Goal: Task Accomplishment & Management: Complete application form

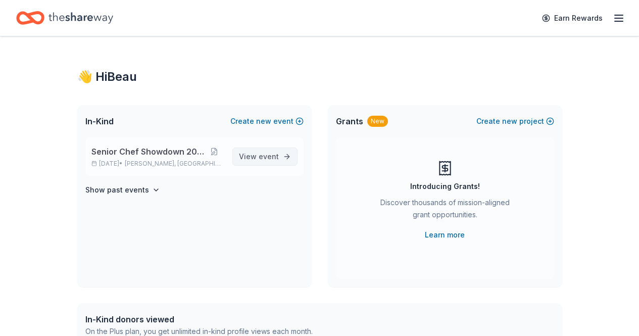
click at [261, 155] on span "event" at bounding box center [269, 156] width 20 height 9
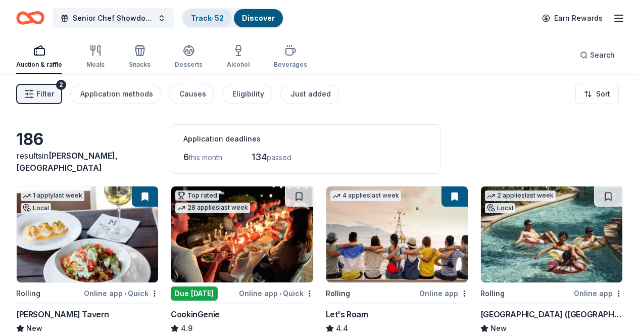
click at [220, 16] on link "Track · 52" at bounding box center [207, 18] width 33 height 9
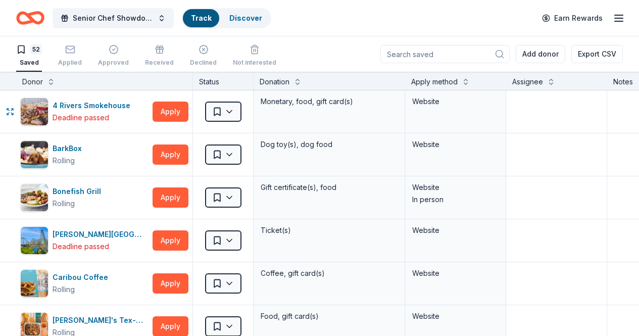
scroll to position [1, 0]
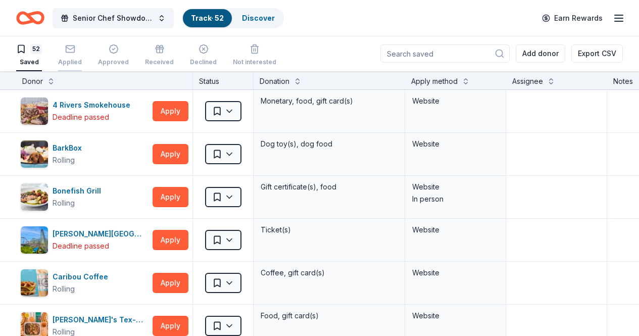
click at [75, 50] on icon "button" at bounding box center [70, 49] width 10 height 10
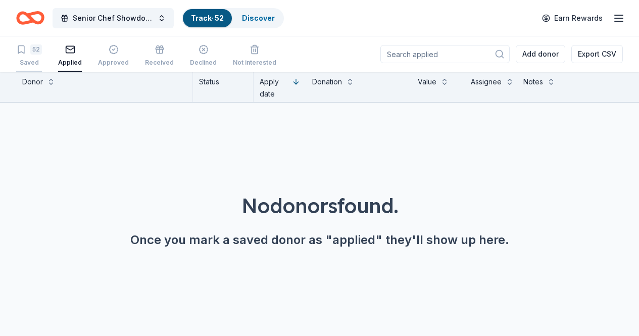
click at [38, 52] on div "52" at bounding box center [36, 49] width 12 height 10
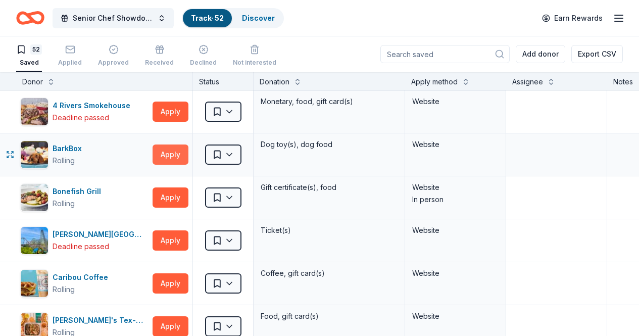
click at [184, 152] on button "Apply" at bounding box center [171, 155] width 36 height 20
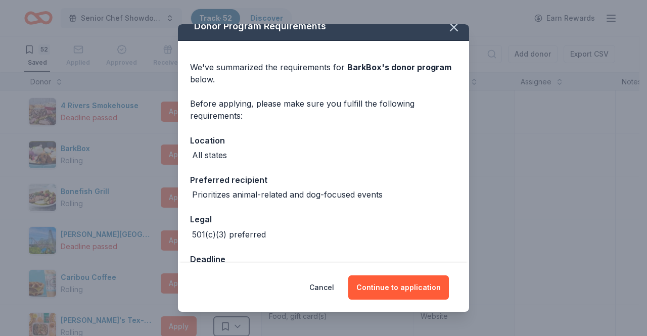
scroll to position [43, 0]
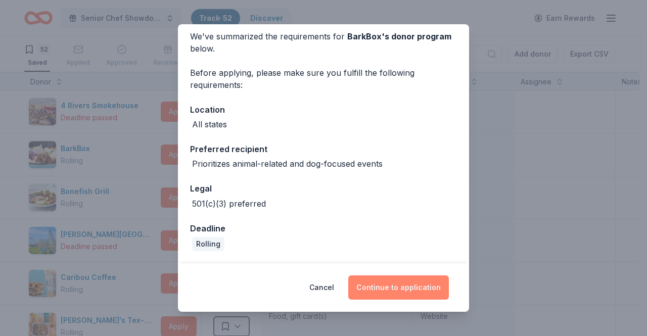
click at [399, 285] on button "Continue to application" at bounding box center [398, 287] width 101 height 24
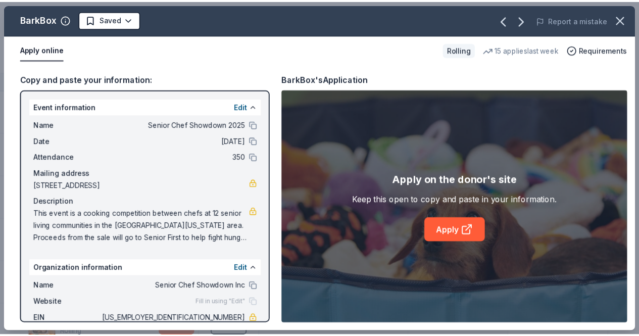
scroll to position [42, 0]
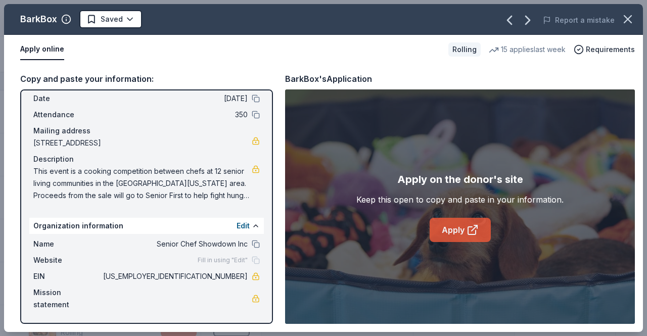
click at [463, 227] on link "Apply" at bounding box center [460, 230] width 61 height 24
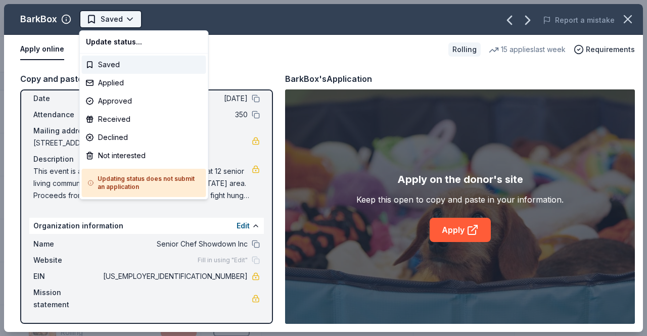
click at [108, 20] on html "Senior Chef Showdown 2025 Track · 52 Discover Earn Rewards 52 Saved Applied App…" at bounding box center [323, 168] width 647 height 336
click at [107, 79] on div "Applied" at bounding box center [144, 83] width 124 height 18
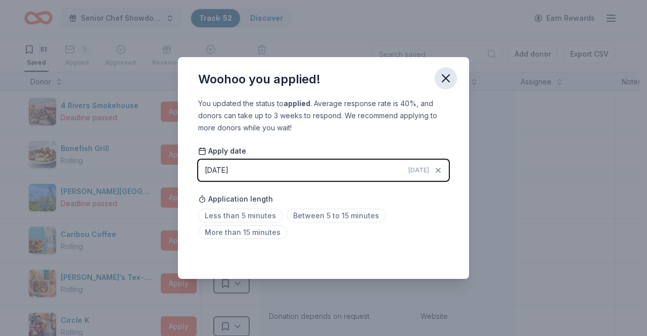
click at [447, 75] on icon "button" at bounding box center [446, 78] width 14 height 14
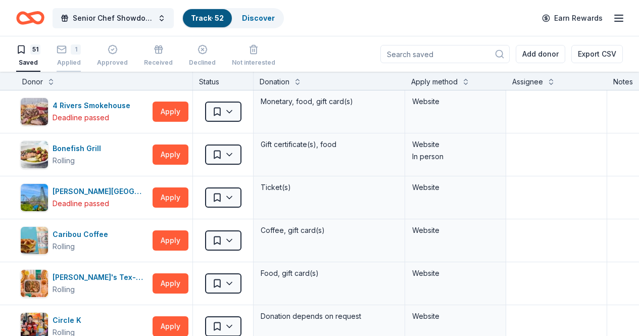
click at [67, 45] on icon "button" at bounding box center [62, 49] width 10 height 10
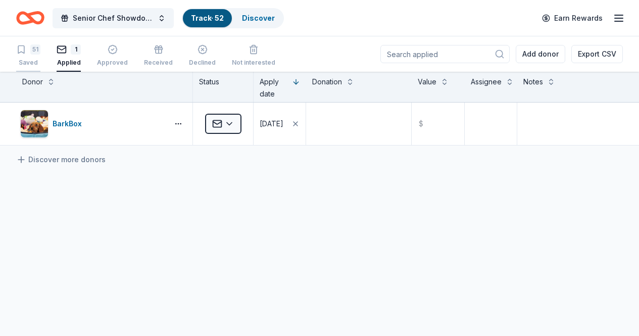
click at [39, 49] on div "51" at bounding box center [35, 49] width 10 height 10
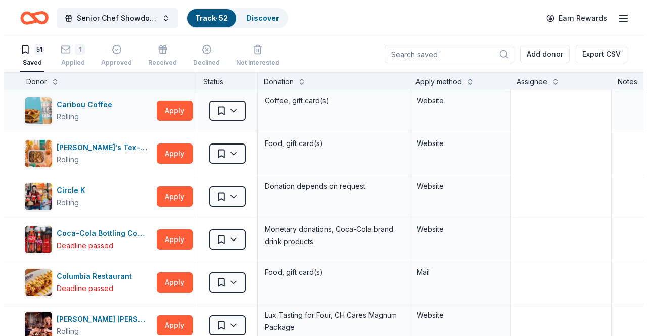
scroll to position [132, 0]
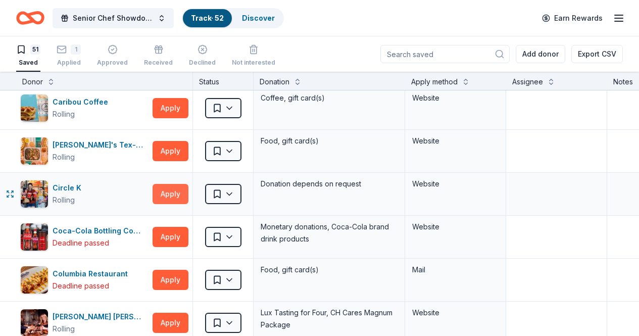
click at [174, 195] on button "Apply" at bounding box center [171, 194] width 36 height 20
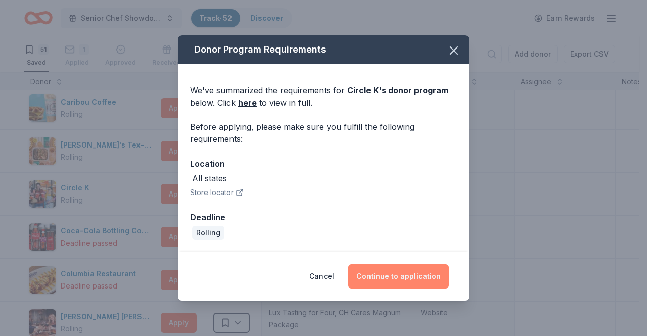
click at [395, 273] on button "Continue to application" at bounding box center [398, 276] width 101 height 24
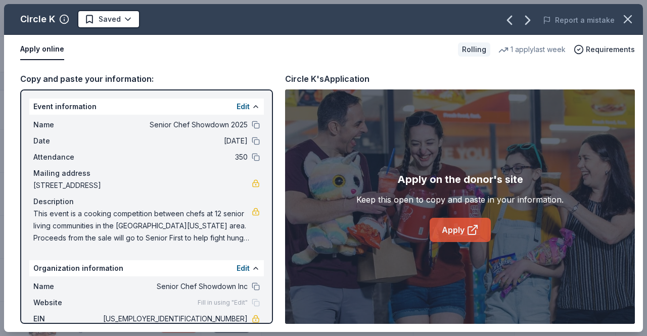
click at [449, 228] on link "Apply" at bounding box center [460, 230] width 61 height 24
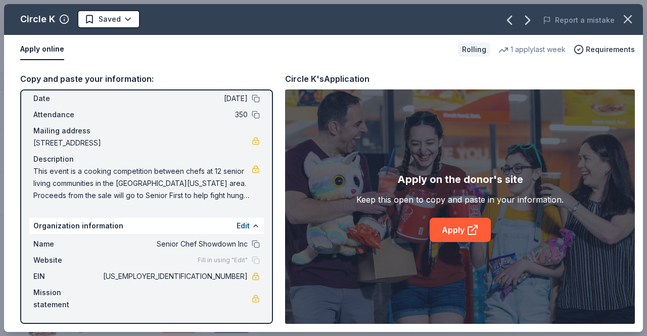
click at [249, 262] on div "Fill in using "Edit"" at bounding box center [229, 260] width 62 height 8
click at [248, 259] on div "Fill in using "Edit"" at bounding box center [229, 260] width 62 height 8
click at [237, 224] on button "Edit" at bounding box center [243, 226] width 13 height 12
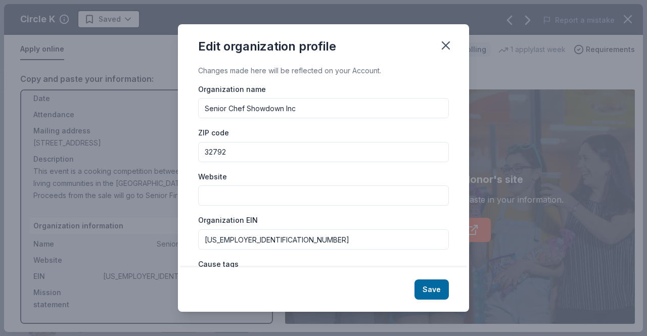
click at [233, 190] on input "Website" at bounding box center [323, 195] width 251 height 20
paste input "[URL][DOMAIN_NAME]"
type input "[URL][DOMAIN_NAME]"
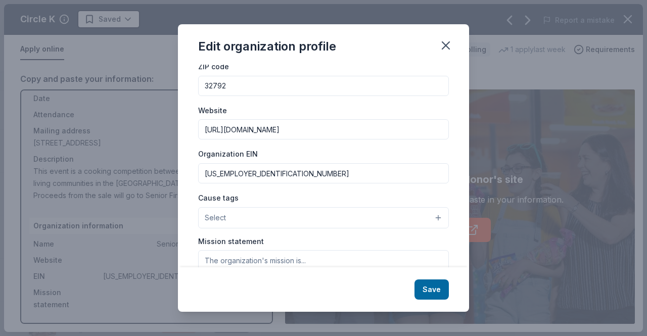
scroll to position [134, 0]
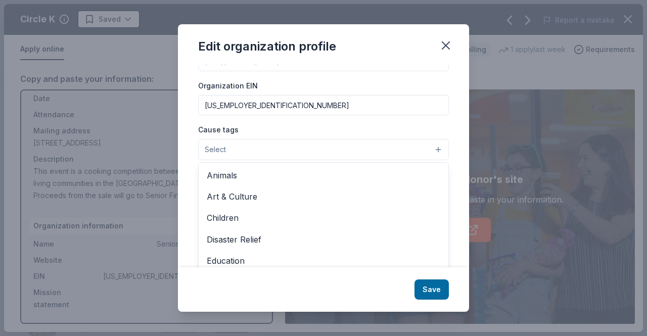
click at [315, 149] on button "Select" at bounding box center [323, 149] width 251 height 21
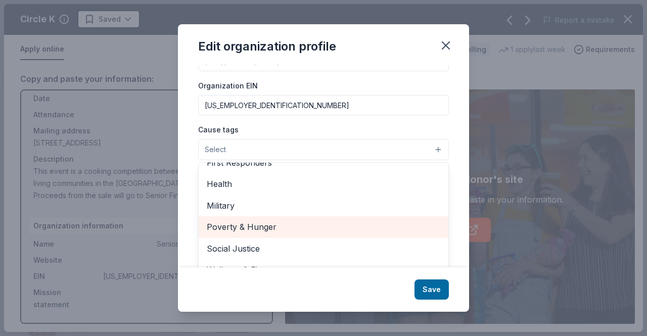
click at [337, 226] on span "Poverty & Hunger" at bounding box center [323, 226] width 233 height 13
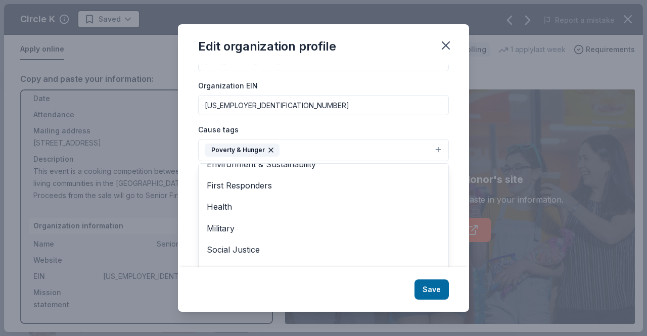
click at [379, 294] on div "Edit organization profile Changes made here will be reflected on your Account. …" at bounding box center [323, 168] width 291 height 288
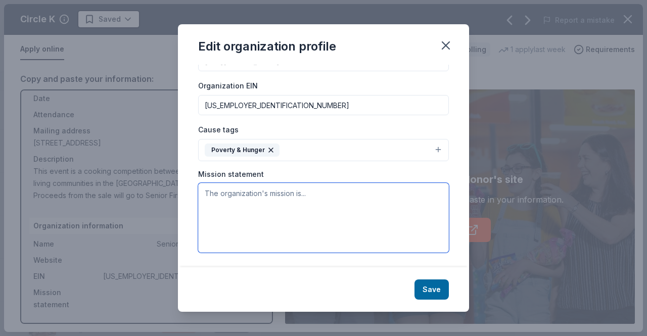
click at [327, 198] on textarea at bounding box center [323, 218] width 251 height 70
paste textarea "Senior Chef Showdown, Inc. is a nonprofit organization dedicated to supporting …"
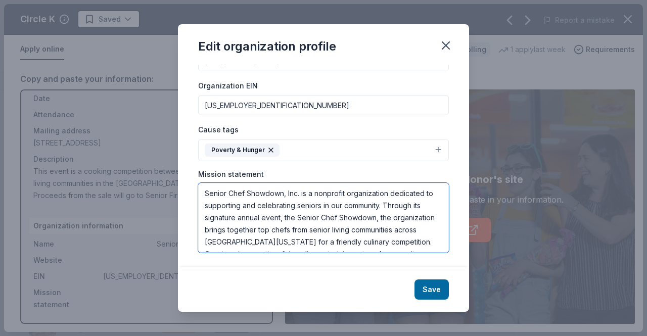
scroll to position [104, 0]
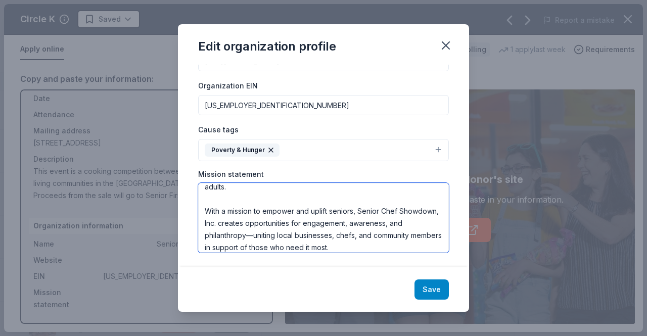
type textarea "Senior Chef Showdown, Inc. is a nonprofit organization dedicated to supporting …"
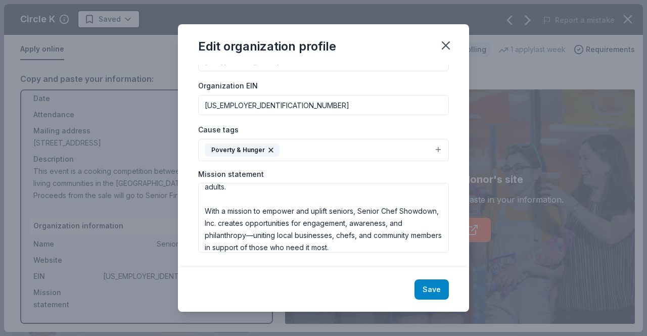
click at [425, 293] on button "Save" at bounding box center [431, 289] width 34 height 20
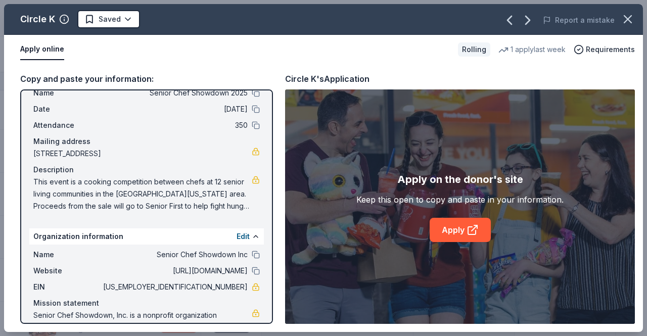
scroll to position [0, 0]
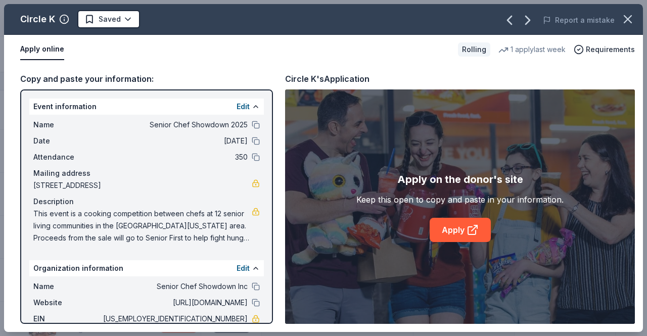
drag, startPoint x: 26, startPoint y: 100, endPoint x: 255, endPoint y: 227, distance: 262.2
click at [250, 240] on div "Event information Edit Name Senior Chef Showdown 2025 Date 10/01/25 Attendance …" at bounding box center [146, 206] width 253 height 235
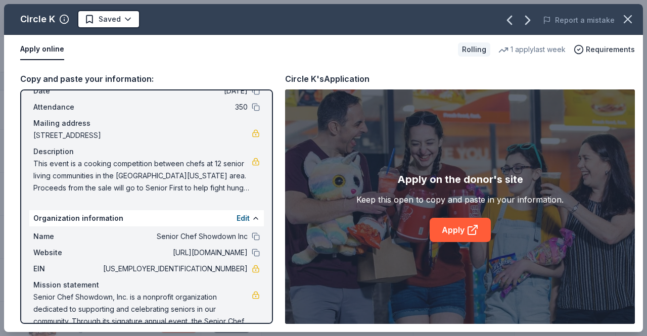
scroll to position [67, 0]
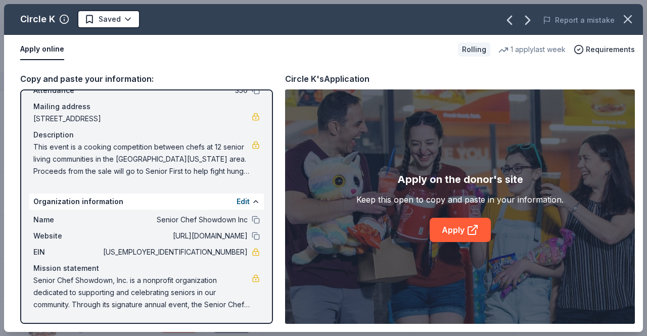
drag, startPoint x: 242, startPoint y: 306, endPoint x: 0, endPoint y: 44, distance: 356.2
click at [0, 44] on div "Circle K Saved Report a mistake Apply online Rolling 1 apply last week Requirem…" at bounding box center [323, 168] width 647 height 336
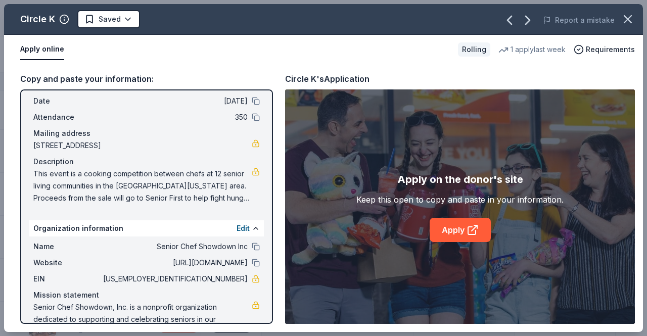
scroll to position [0, 0]
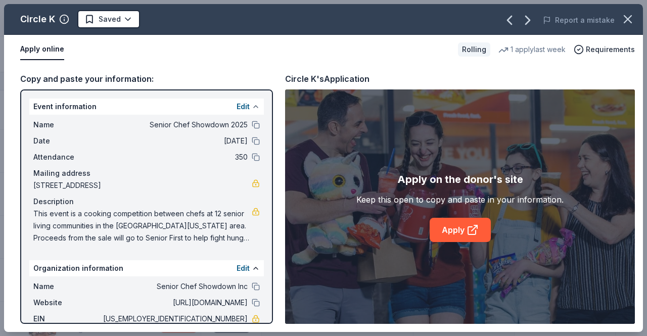
click at [252, 106] on button at bounding box center [256, 107] width 8 height 8
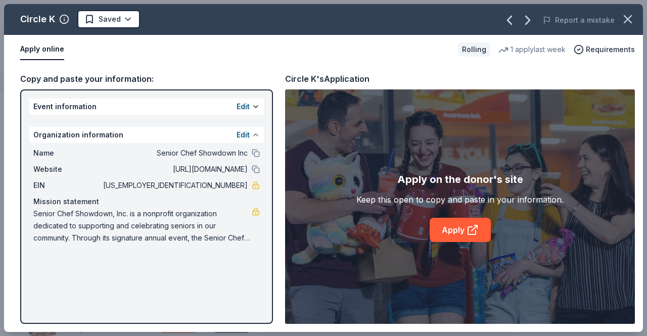
click at [254, 131] on button at bounding box center [256, 135] width 8 height 8
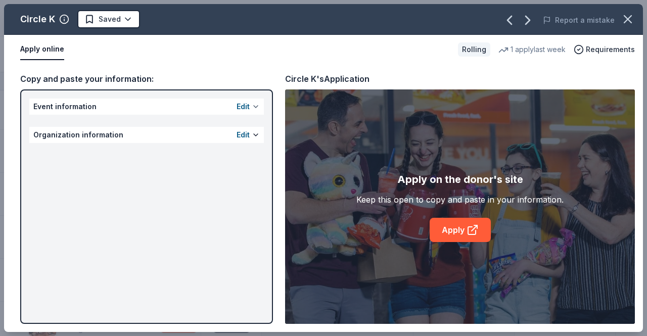
click at [255, 107] on button at bounding box center [256, 107] width 8 height 8
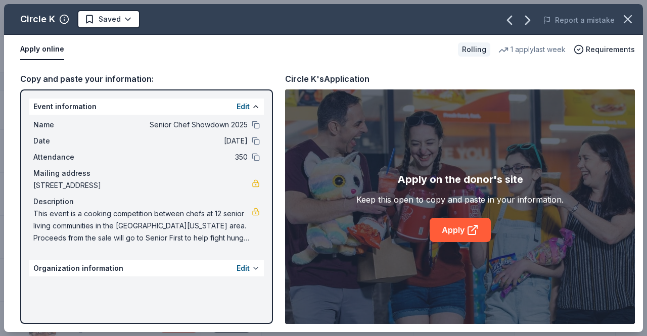
click at [254, 266] on button at bounding box center [256, 268] width 8 height 8
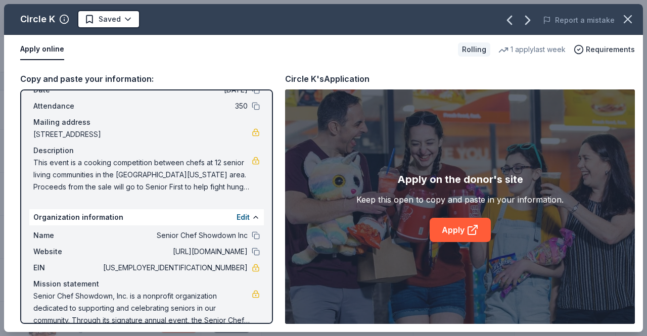
scroll to position [67, 0]
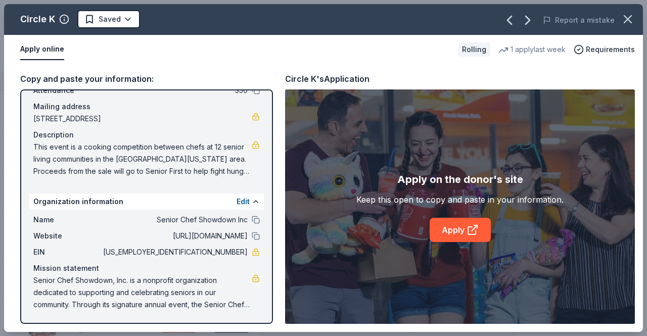
drag, startPoint x: 254, startPoint y: 309, endPoint x: 35, endPoint y: 115, distance: 292.9
click at [34, 117] on div "Event information Edit Name Senior Chef Showdown 2025 Date 10/01/25 Attendance …" at bounding box center [146, 206] width 253 height 235
click at [39, 118] on span "[STREET_ADDRESS]" at bounding box center [142, 119] width 218 height 12
drag, startPoint x: 37, startPoint y: 117, endPoint x: 217, endPoint y: 57, distance: 190.2
click at [217, 57] on div "Apply online" at bounding box center [235, 49] width 430 height 21
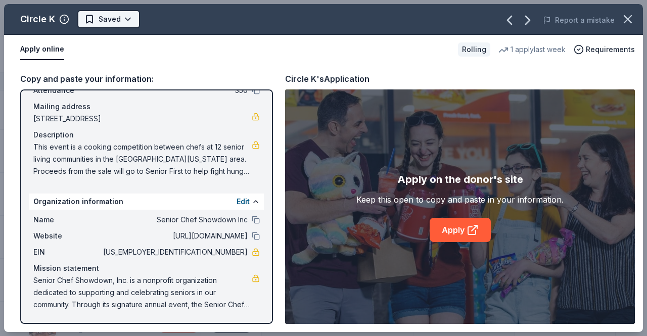
click at [114, 21] on html "Senior Chef Showdown 2025 Track · 52 Discover Earn Rewards 51 Saved 1 Applied A…" at bounding box center [323, 168] width 647 height 336
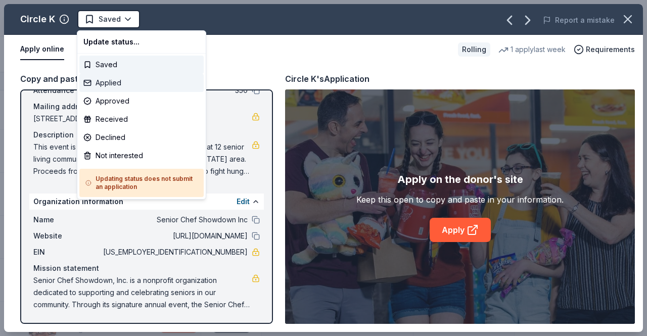
click at [119, 80] on div "Applied" at bounding box center [141, 83] width 124 height 18
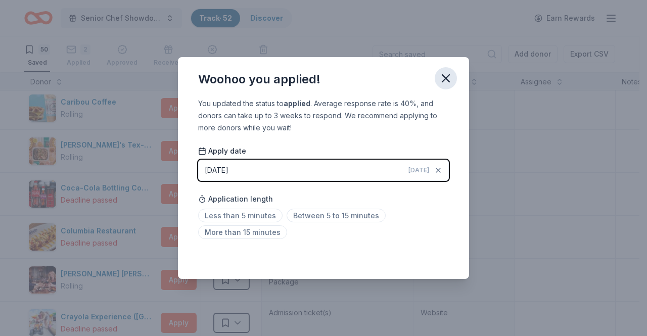
click at [443, 79] on icon "button" at bounding box center [446, 78] width 14 height 14
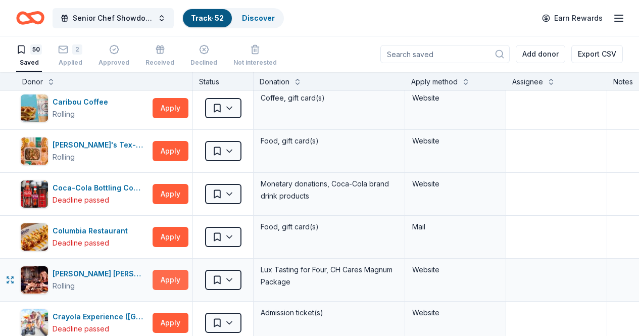
click at [177, 277] on button "Apply" at bounding box center [171, 280] width 36 height 20
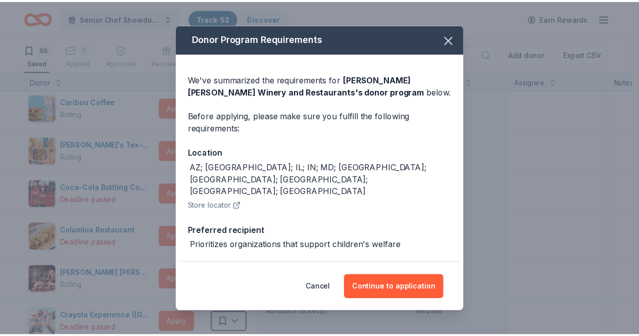
scroll to position [17, 0]
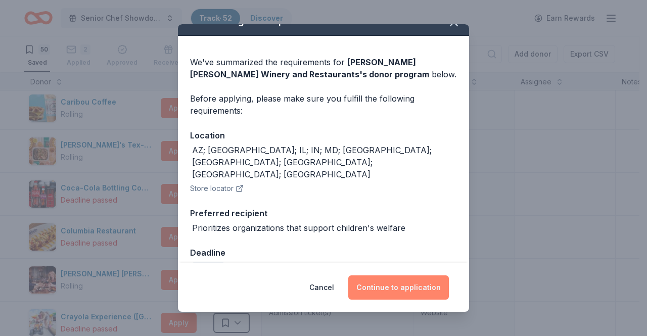
click at [415, 285] on button "Continue to application" at bounding box center [398, 287] width 101 height 24
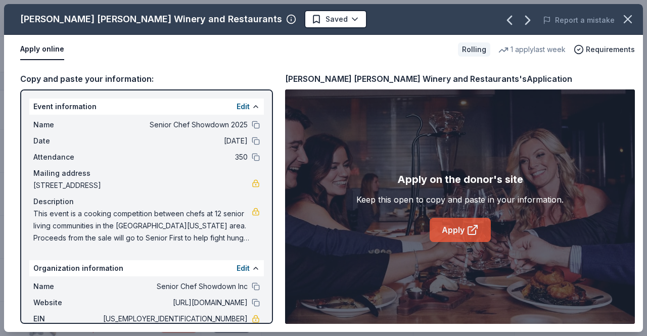
click at [446, 237] on link "Apply" at bounding box center [460, 230] width 61 height 24
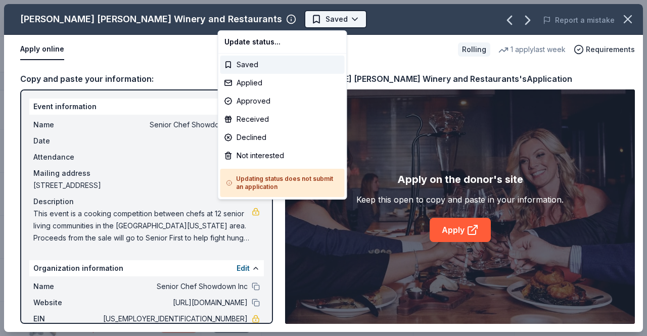
click at [250, 21] on html "Senior Chef Showdown 2025 Track · 52 Discover Earn Rewards 50 Saved 2 Applied A…" at bounding box center [323, 168] width 647 height 336
click at [246, 81] on div "Applied" at bounding box center [282, 83] width 124 height 18
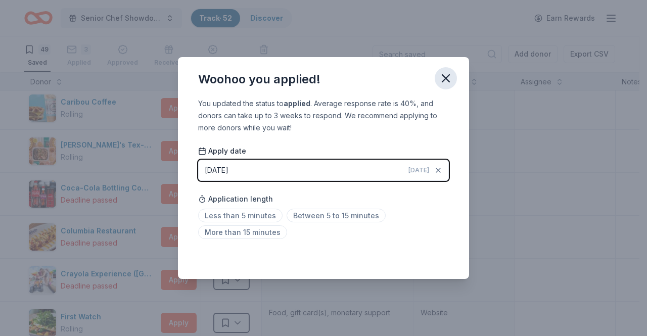
click at [447, 79] on icon "button" at bounding box center [445, 78] width 7 height 7
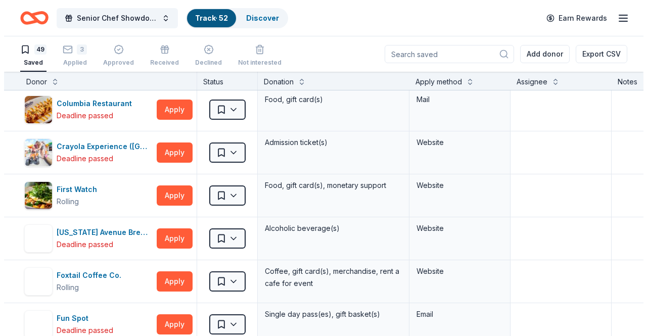
scroll to position [267, 0]
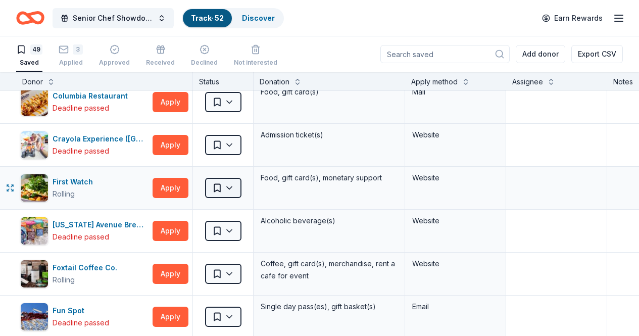
click at [244, 185] on html "Senior Chef Showdown 2025 Track · 52 Discover Earn Rewards 49 Saved 3 Applied A…" at bounding box center [319, 168] width 639 height 336
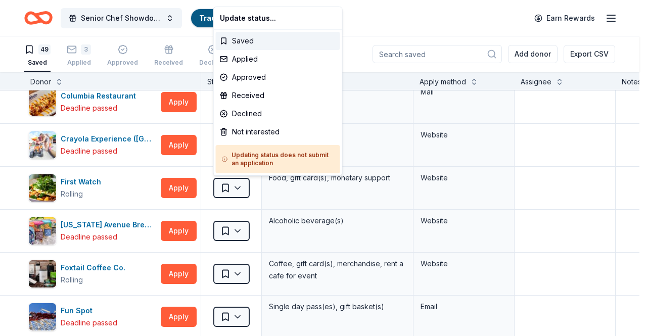
click at [132, 187] on html "Senior Chef Showdown 2025 Track · 52 Discover Earn Rewards 49 Saved 3 Applied A…" at bounding box center [323, 168] width 647 height 336
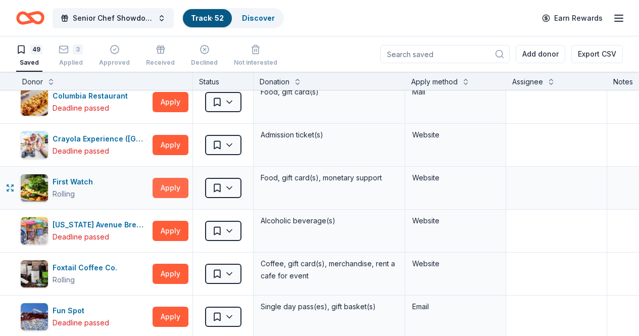
click at [174, 189] on button "Apply" at bounding box center [171, 188] width 36 height 20
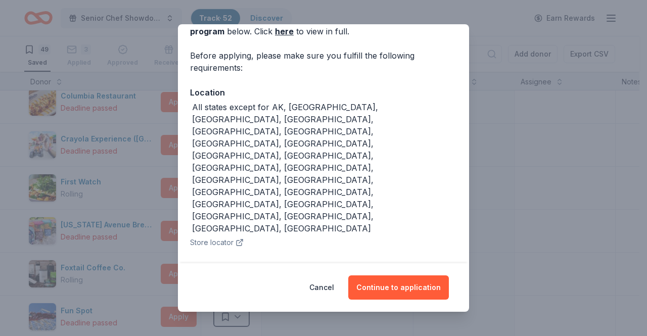
scroll to position [81, 0]
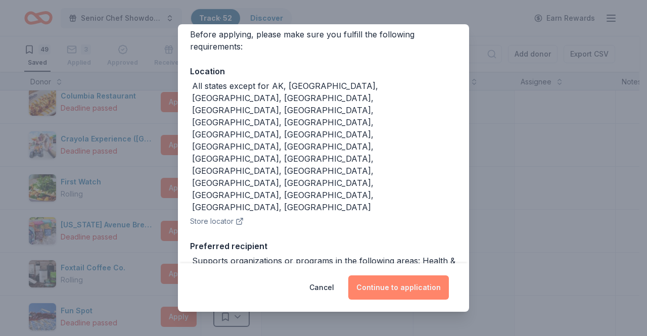
click at [382, 283] on button "Continue to application" at bounding box center [398, 287] width 101 height 24
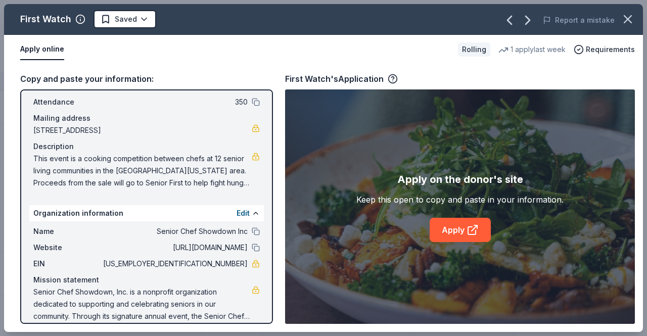
scroll to position [67, 0]
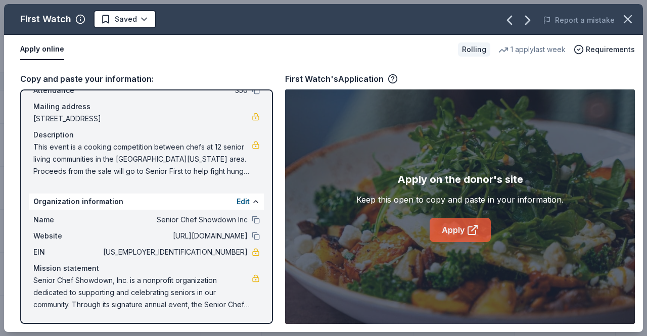
click at [446, 231] on link "Apply" at bounding box center [460, 230] width 61 height 24
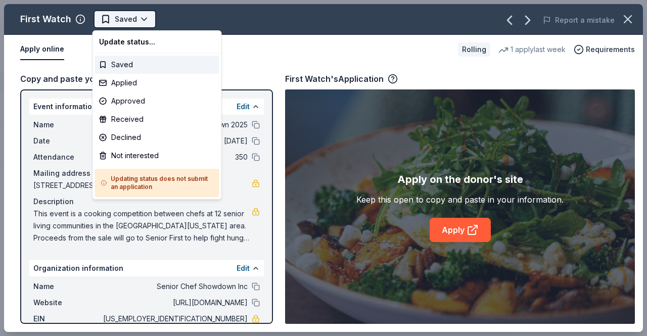
click at [123, 23] on html "Senior Chef Showdown 2025 Track · 52 Discover Earn Rewards 49 Saved 3 Applied A…" at bounding box center [323, 168] width 647 height 336
click at [120, 81] on div "Applied" at bounding box center [157, 83] width 124 height 18
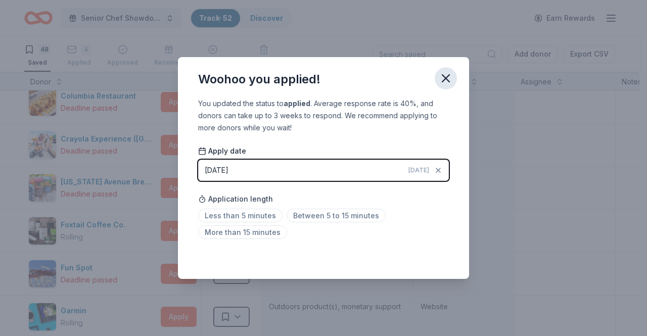
click at [443, 74] on icon "button" at bounding box center [446, 78] width 14 height 14
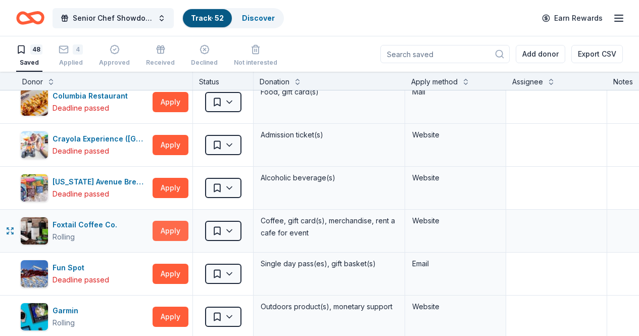
click at [180, 229] on button "Apply" at bounding box center [171, 231] width 36 height 20
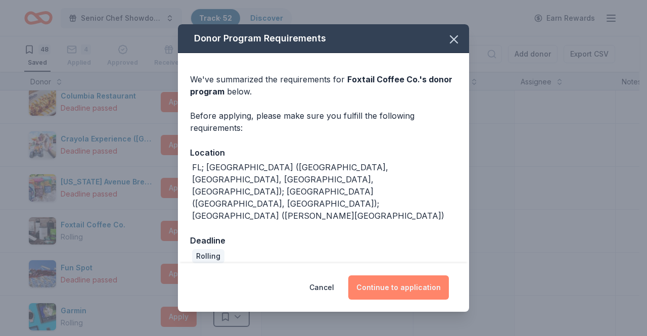
click at [398, 276] on button "Continue to application" at bounding box center [398, 287] width 101 height 24
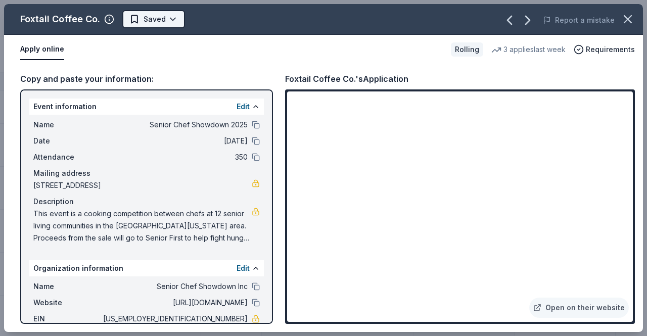
click at [153, 22] on html "Senior Chef Showdown 2025 Track · 52 Discover Earn Rewards 48 Saved 4 Applied A…" at bounding box center [323, 168] width 647 height 336
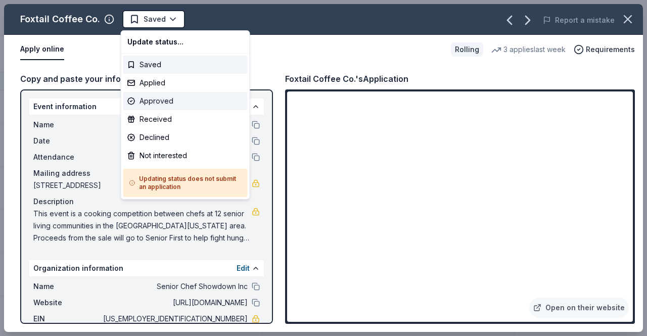
click at [172, 103] on div "Approved" at bounding box center [185, 101] width 124 height 18
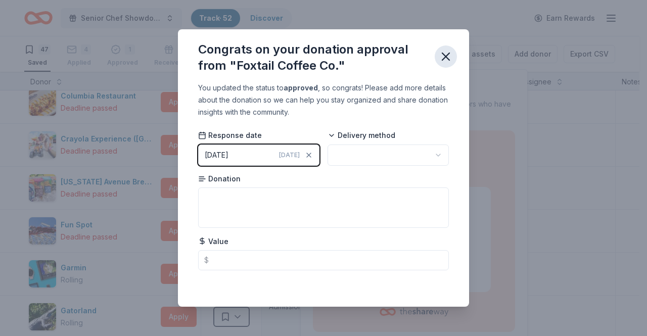
click at [443, 61] on icon "button" at bounding box center [446, 57] width 14 height 14
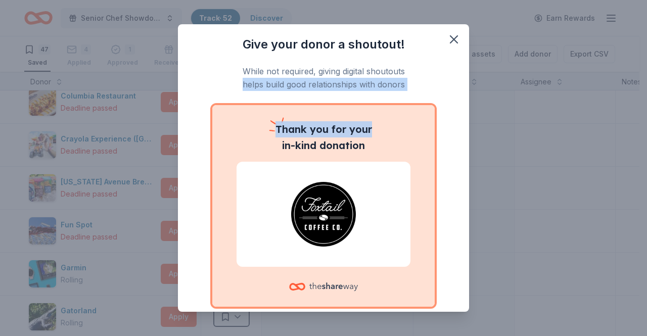
drag, startPoint x: 460, startPoint y: 72, endPoint x: 459, endPoint y: 124, distance: 52.1
click at [459, 124] on div "Give your donor a shoutout! While not required, giving digital shoutouts helps …" at bounding box center [323, 168] width 291 height 288
click at [397, 135] on p "Thank you for your in-kind donation" at bounding box center [324, 137] width 174 height 32
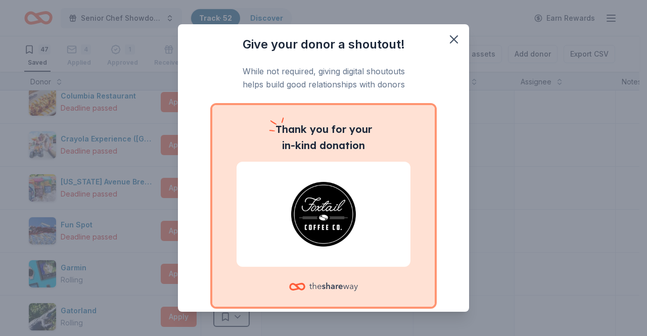
click at [335, 219] on img at bounding box center [324, 214] width 150 height 65
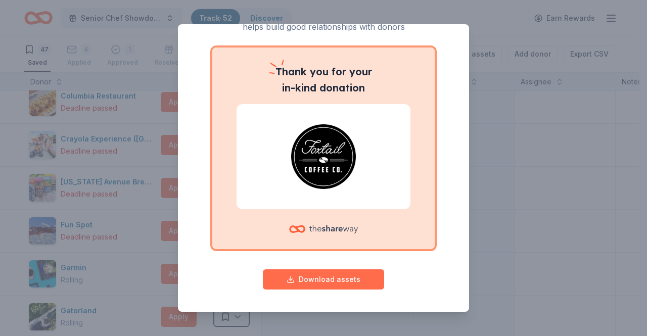
click at [337, 280] on button "Download assets" at bounding box center [323, 279] width 121 height 20
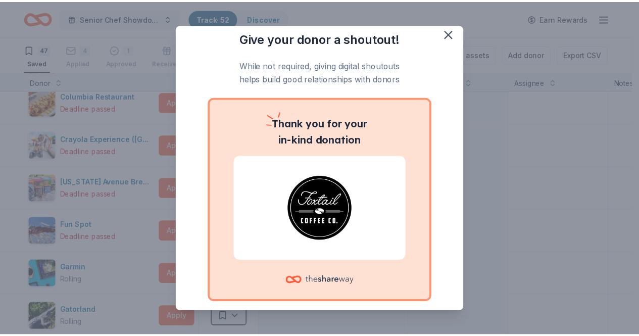
scroll to position [0, 0]
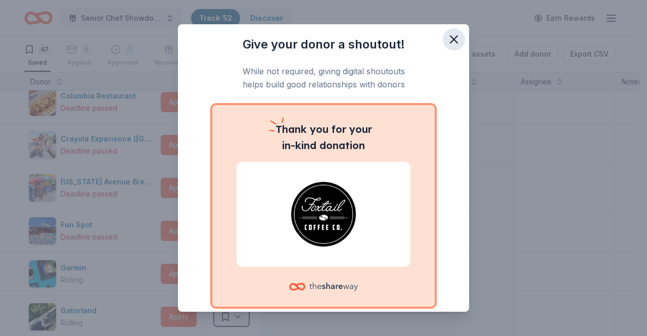
click at [450, 37] on icon "button" at bounding box center [453, 39] width 7 height 7
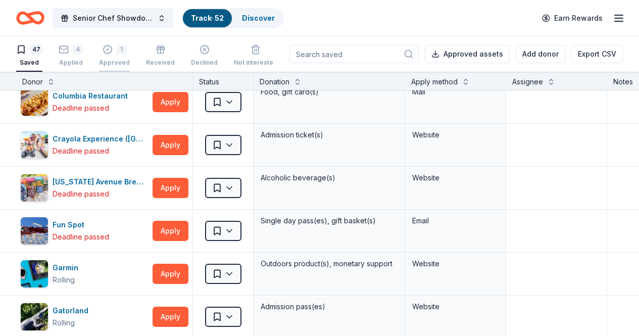
click at [126, 50] on div "1" at bounding box center [122, 49] width 10 height 10
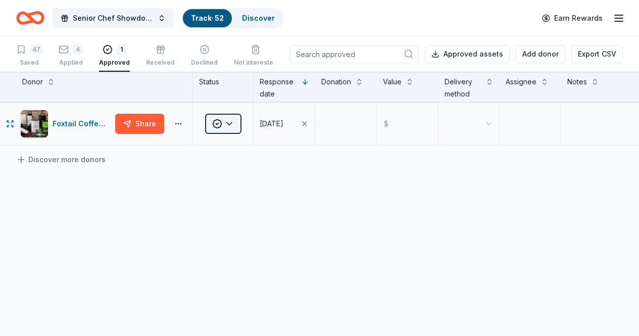
click at [236, 121] on html "Senior Chef Showdown 2025 Track · 52 Discover Earn Rewards 47 Saved 4 Applied 1…" at bounding box center [319, 168] width 639 height 336
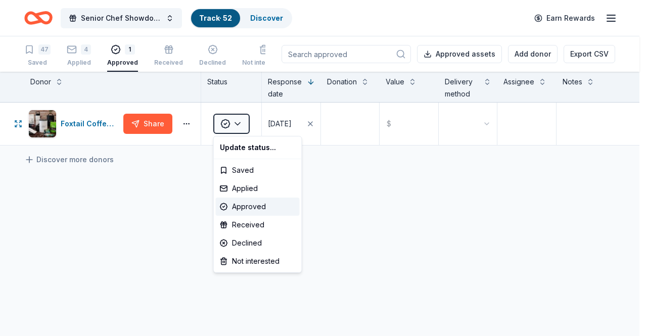
click at [238, 121] on html "Senior Chef Showdown 2025 Track · 52 Discover Earn Rewards 47 Saved 4 Applied 1…" at bounding box center [323, 168] width 647 height 336
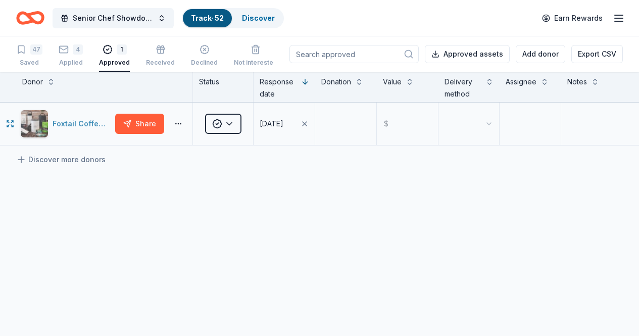
click at [99, 118] on div "Foxtail Coffee Co." at bounding box center [82, 124] width 59 height 12
click at [69, 51] on icon "button" at bounding box center [64, 49] width 10 height 10
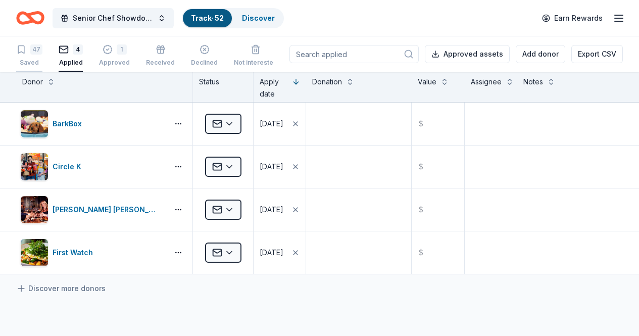
click at [41, 51] on div "47" at bounding box center [36, 49] width 12 height 10
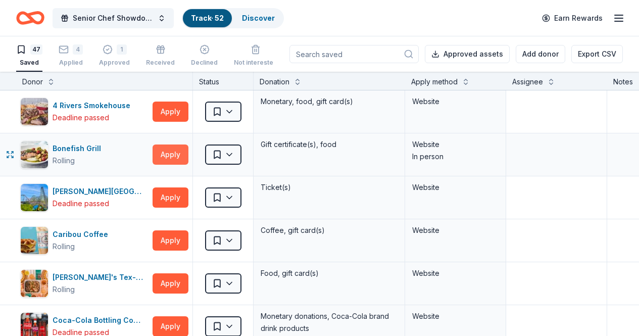
click at [180, 156] on button "Apply" at bounding box center [171, 155] width 36 height 20
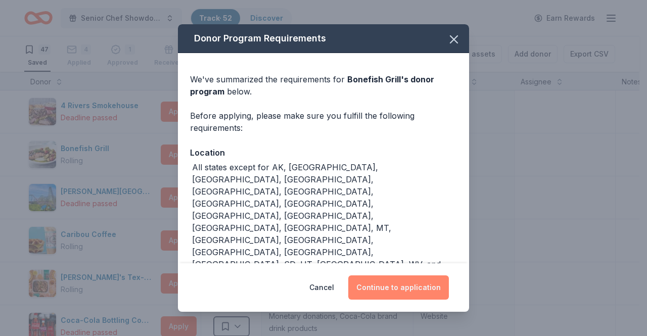
click at [409, 275] on button "Continue to application" at bounding box center [398, 287] width 101 height 24
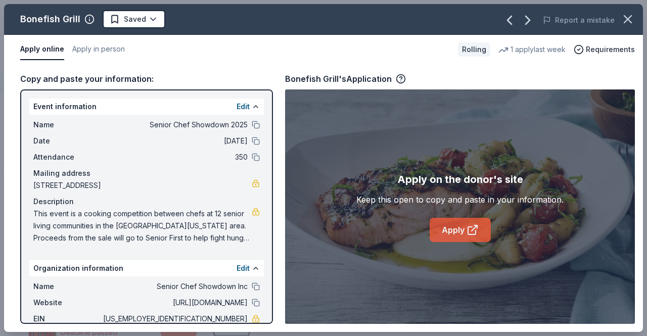
click at [457, 227] on link "Apply" at bounding box center [460, 230] width 61 height 24
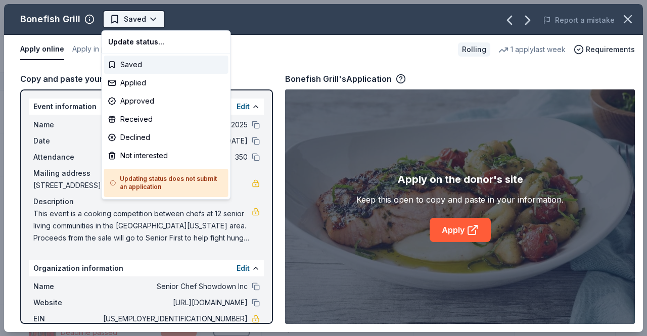
click at [123, 19] on html "Senior Chef Showdown 2025 Track · 52 Discover Earn Rewards 47 Saved 4 Applied 1…" at bounding box center [323, 168] width 647 height 336
click at [143, 80] on div "Applied" at bounding box center [166, 83] width 124 height 18
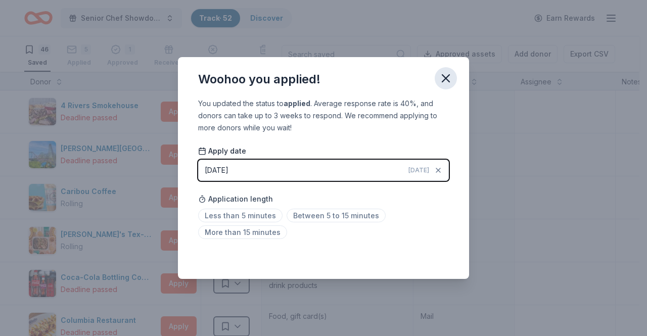
click at [442, 76] on icon "button" at bounding box center [446, 78] width 14 height 14
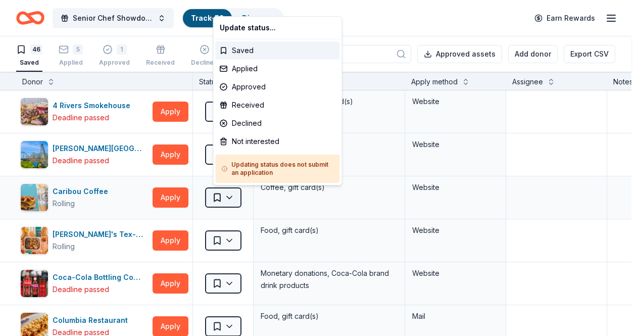
click at [234, 197] on html "Senior Chef Showdown 2025 Track · 52 Discover Earn Rewards 46 Saved 5 Applied 1…" at bounding box center [319, 168] width 639 height 336
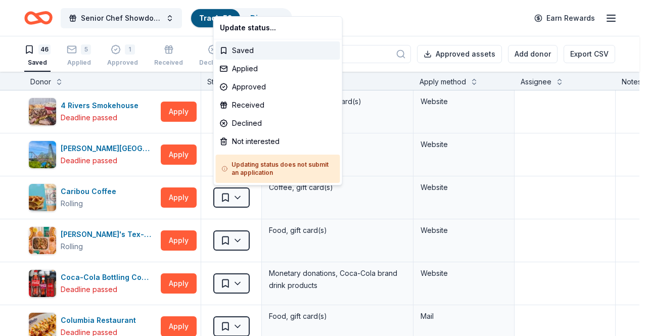
click at [125, 198] on html "Senior Chef Showdown 2025 Track · 52 Discover Earn Rewards 46 Saved 5 Applied 1…" at bounding box center [323, 168] width 647 height 336
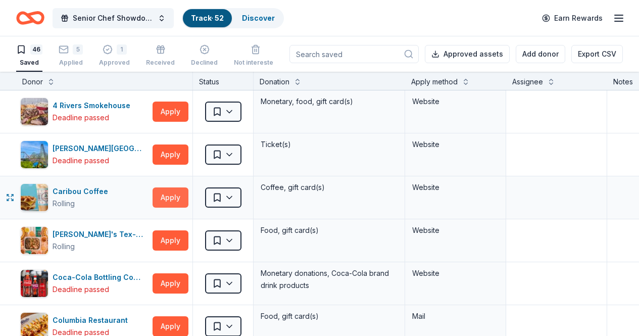
click at [167, 200] on button "Apply" at bounding box center [171, 198] width 36 height 20
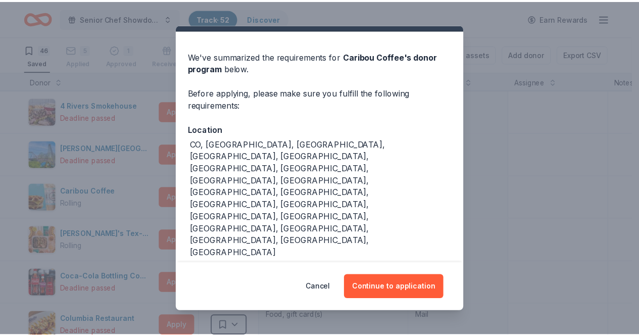
scroll to position [24, 0]
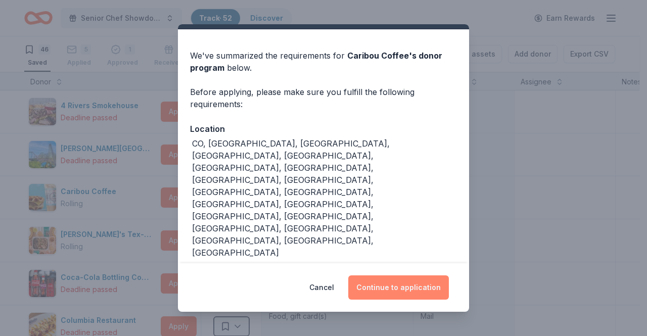
click at [402, 290] on button "Continue to application" at bounding box center [398, 287] width 101 height 24
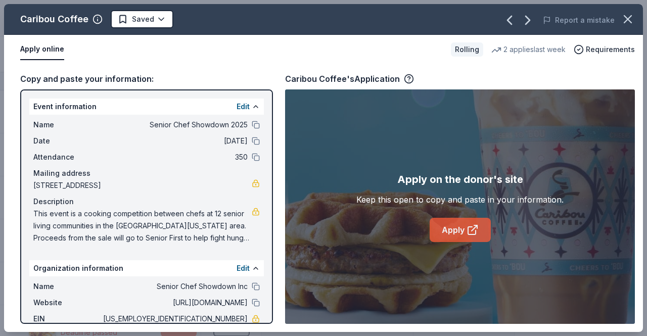
click at [461, 230] on link "Apply" at bounding box center [460, 230] width 61 height 24
click at [138, 19] on html "Senior Chef Showdown 2025 Track · 52 Discover Earn Rewards 46 Saved 5 Applied 1…" at bounding box center [323, 168] width 647 height 336
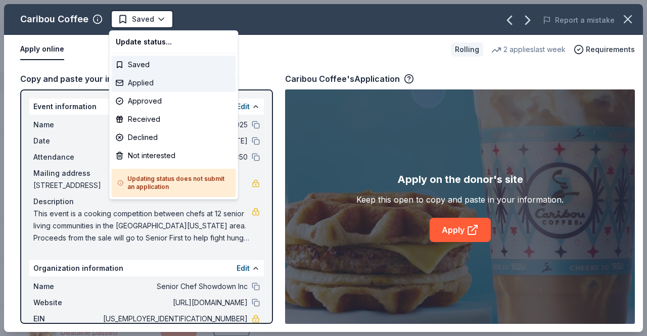
click at [146, 81] on div "Applied" at bounding box center [174, 83] width 124 height 18
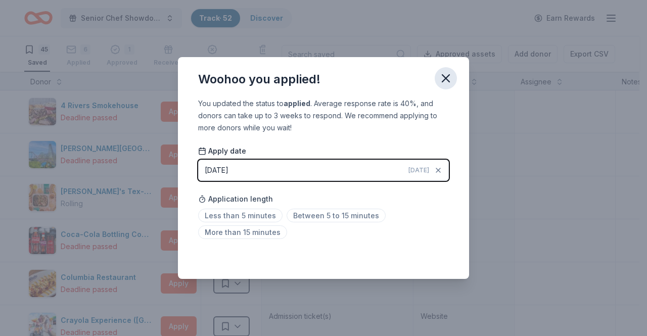
click at [441, 77] on icon "button" at bounding box center [446, 78] width 14 height 14
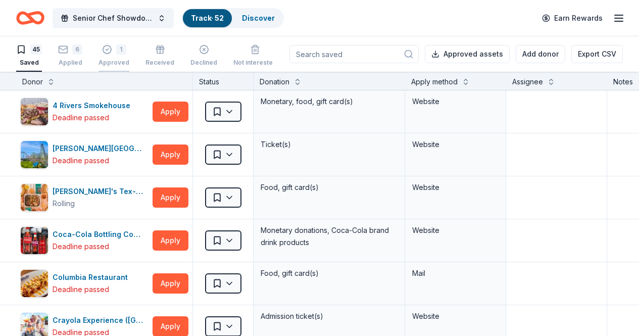
click at [124, 51] on div "1" at bounding box center [121, 49] width 10 height 10
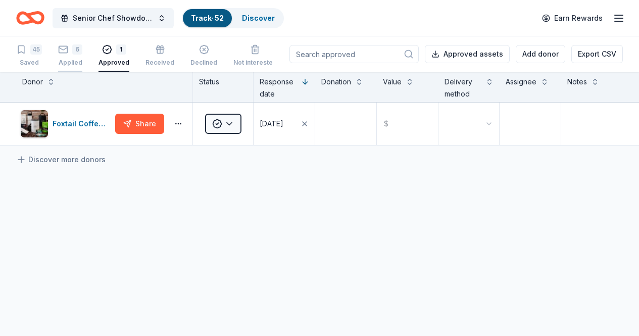
click at [68, 52] on icon "button" at bounding box center [63, 49] width 10 height 10
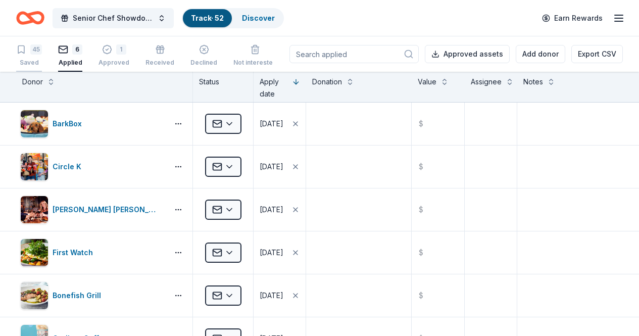
click at [42, 46] on div "45" at bounding box center [36, 49] width 12 height 10
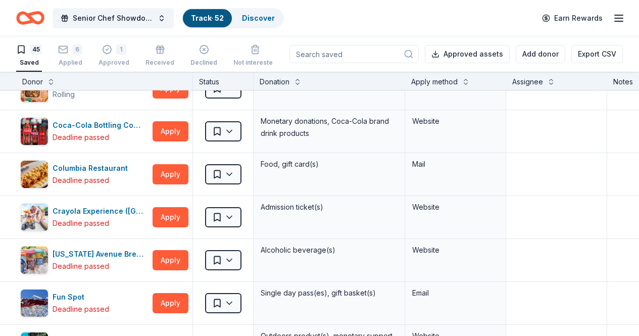
scroll to position [123, 0]
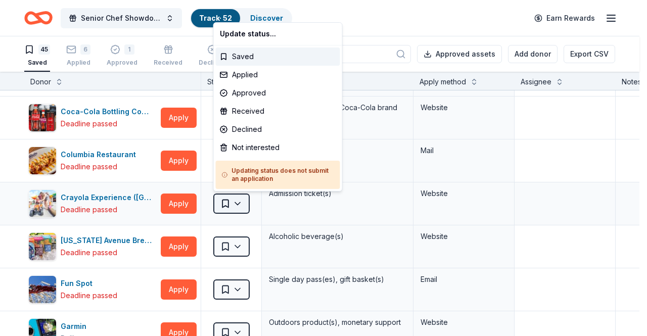
click at [239, 204] on html "Senior Chef Showdown 2025 Track · 52 Discover Earn Rewards 45 Saved 6 Applied 1…" at bounding box center [323, 168] width 647 height 336
click at [255, 91] on div "Approved" at bounding box center [278, 93] width 124 height 18
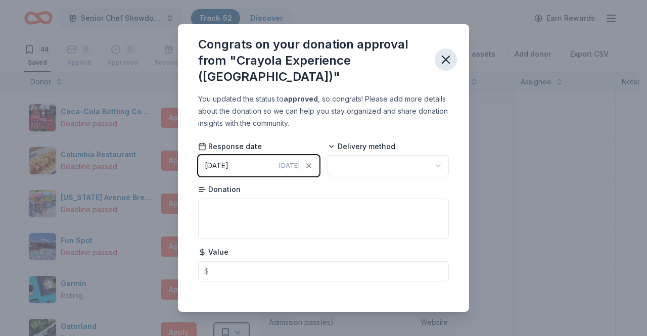
click at [445, 56] on icon "button" at bounding box center [445, 59] width 7 height 7
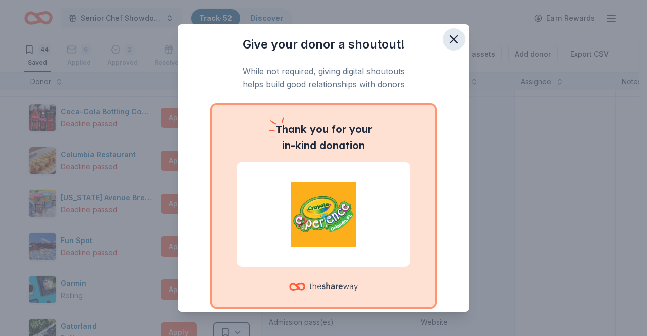
click at [450, 41] on icon "button" at bounding box center [453, 39] width 7 height 7
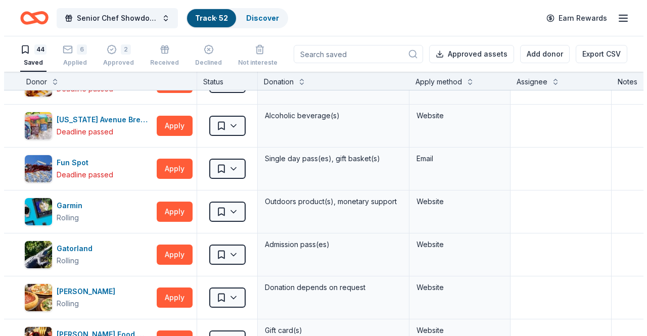
scroll to position [225, 0]
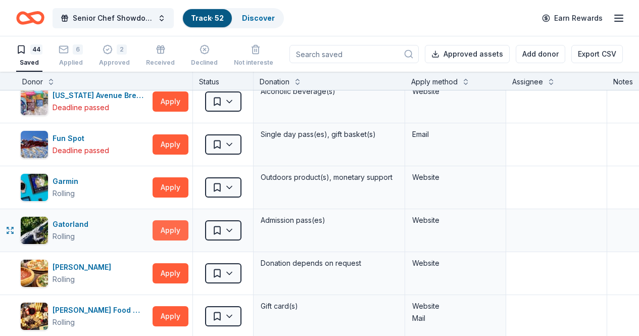
click at [178, 230] on button "Apply" at bounding box center [171, 230] width 36 height 20
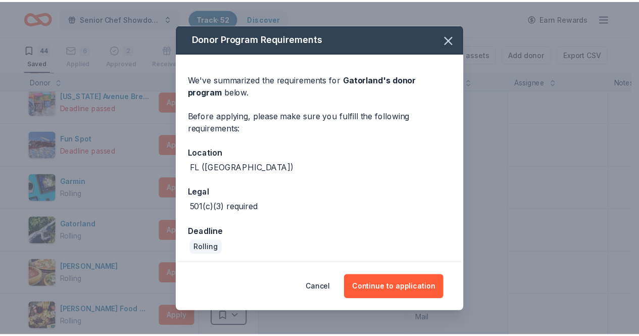
scroll to position [3, 0]
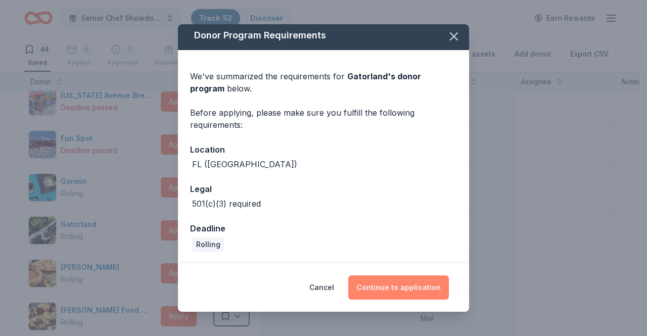
click at [402, 286] on button "Continue to application" at bounding box center [398, 287] width 101 height 24
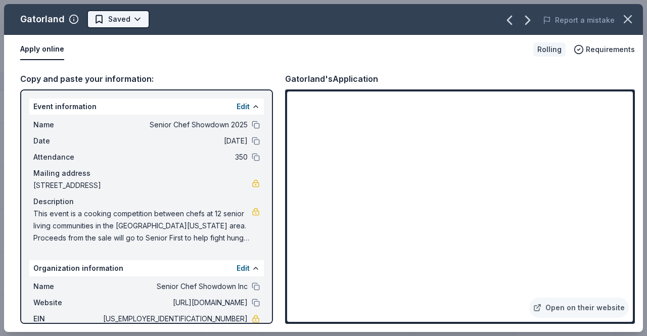
click at [116, 19] on html "Senior Chef Showdown 2025 Track · 52 Discover Earn Rewards 44 Saved 6 Applied 2…" at bounding box center [323, 168] width 647 height 336
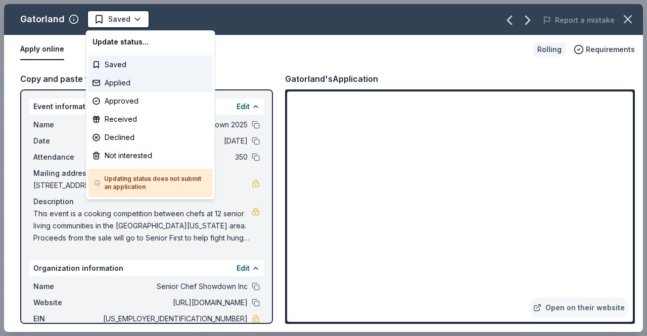
click at [125, 79] on div "Applied" at bounding box center [150, 83] width 124 height 18
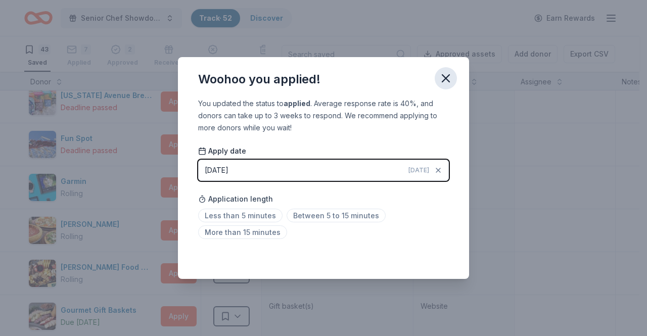
click at [449, 75] on icon "button" at bounding box center [445, 78] width 7 height 7
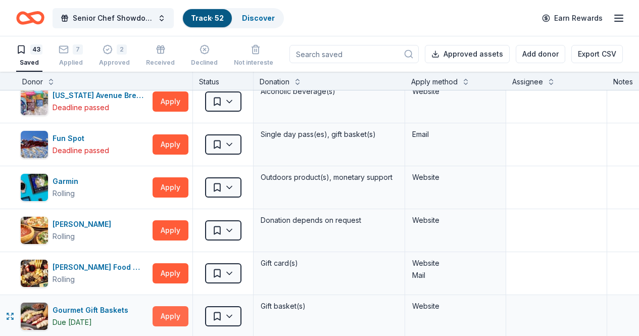
click at [174, 310] on button "Apply" at bounding box center [171, 316] width 36 height 20
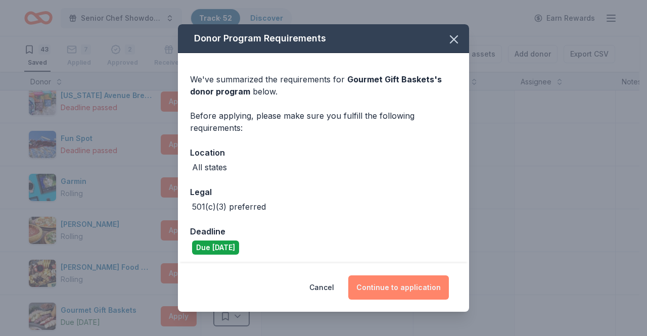
click at [408, 284] on button "Continue to application" at bounding box center [398, 287] width 101 height 24
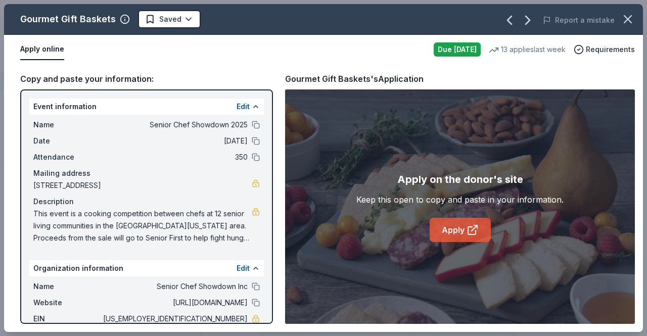
click at [453, 223] on link "Apply" at bounding box center [460, 230] width 61 height 24
click at [170, 17] on html "Senior Chef Showdown 2025 Track · 52 Discover Earn Rewards 43 Saved 7 Applied 2…" at bounding box center [323, 168] width 647 height 336
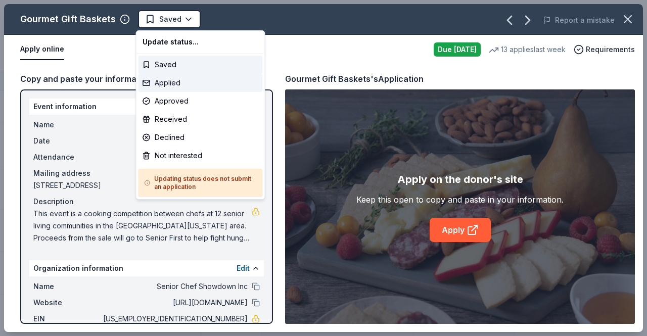
click at [178, 85] on div "Applied" at bounding box center [200, 83] width 124 height 18
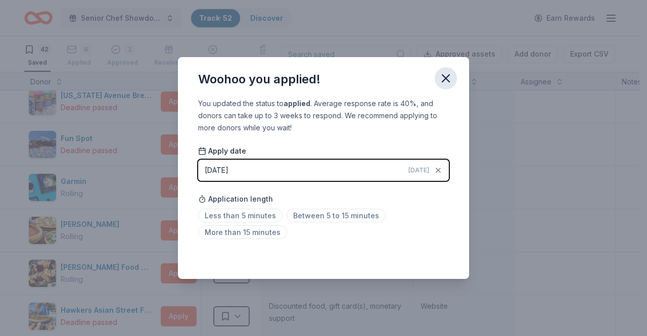
click at [449, 77] on icon "button" at bounding box center [446, 78] width 14 height 14
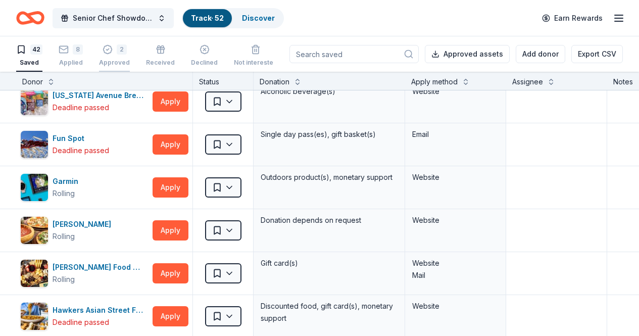
click at [113, 49] on icon "button" at bounding box center [108, 44] width 10 height 10
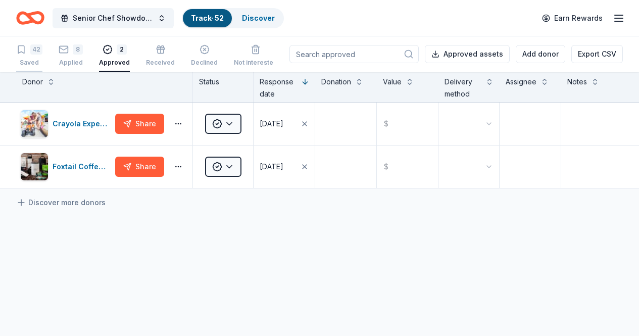
click at [42, 50] on div "42" at bounding box center [36, 49] width 12 height 10
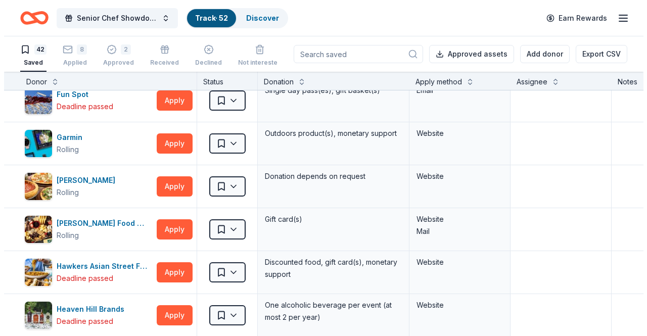
scroll to position [297, 0]
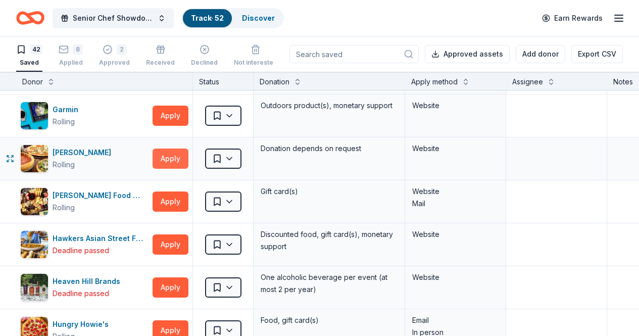
click at [183, 158] on button "Apply" at bounding box center [171, 159] width 36 height 20
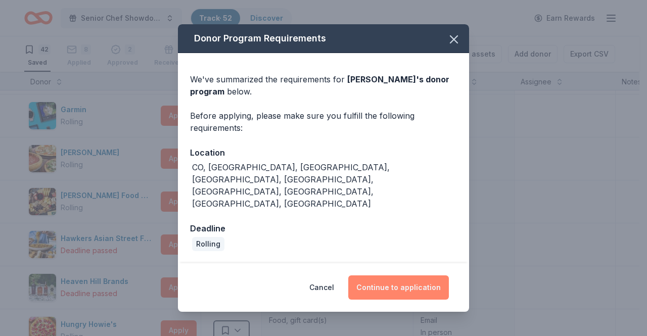
click at [408, 275] on button "Continue to application" at bounding box center [398, 287] width 101 height 24
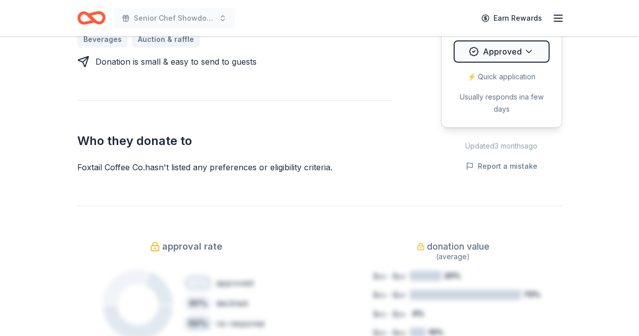
scroll to position [621, 0]
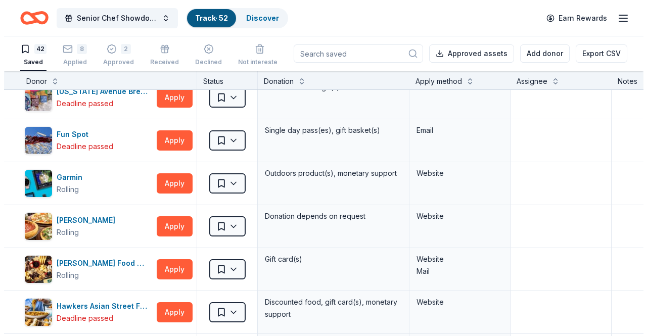
scroll to position [252, 0]
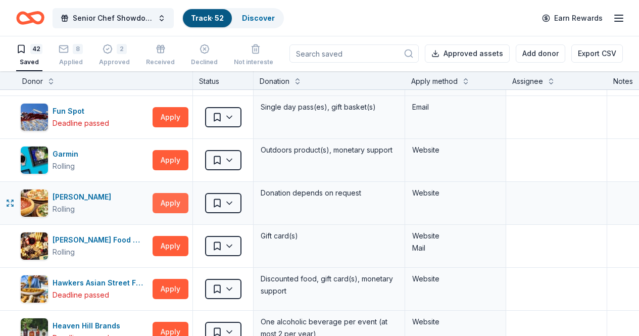
click at [180, 207] on button "Apply" at bounding box center [171, 203] width 36 height 20
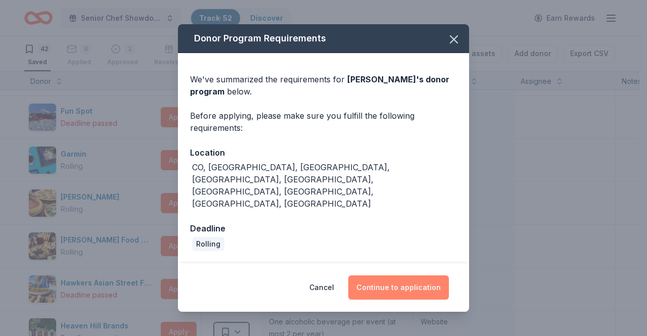
click at [403, 275] on button "Continue to application" at bounding box center [398, 287] width 101 height 24
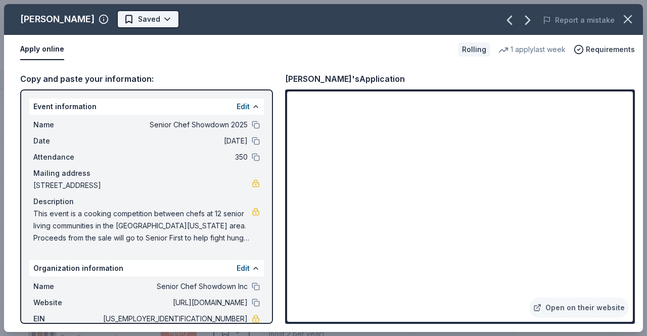
click at [121, 18] on html "Senior Chef Showdown 2025 Track · 52 Discover Earn Rewards 42 Saved 8 Applied 2…" at bounding box center [323, 167] width 647 height 336
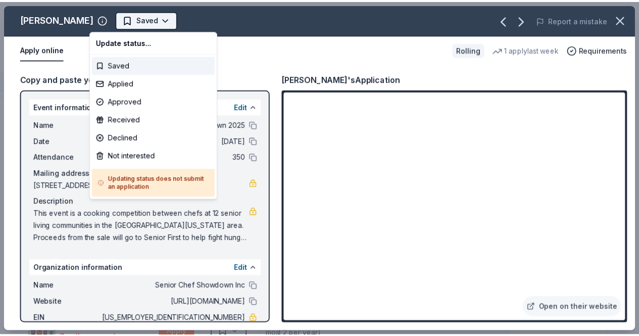
scroll to position [0, 0]
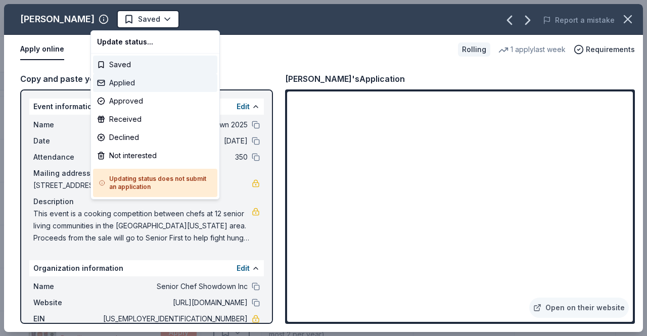
click at [144, 83] on div "Applied" at bounding box center [155, 83] width 124 height 18
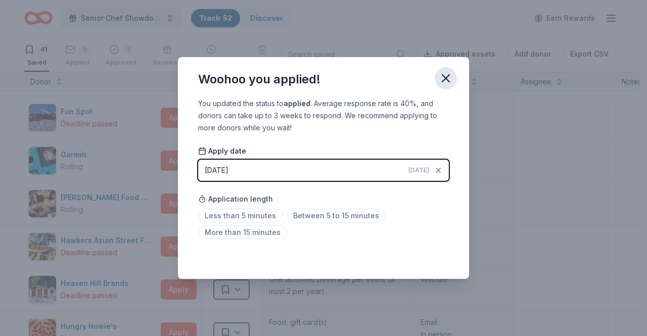
click at [452, 79] on icon "button" at bounding box center [446, 78] width 14 height 14
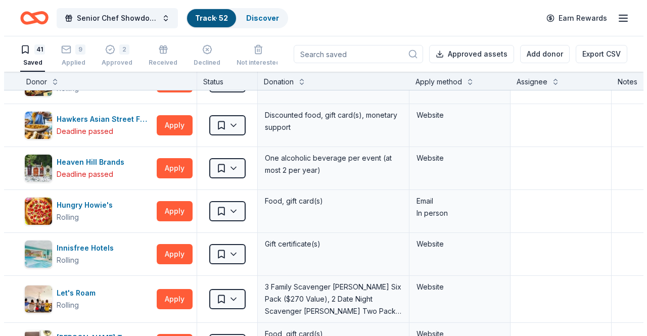
scroll to position [371, 0]
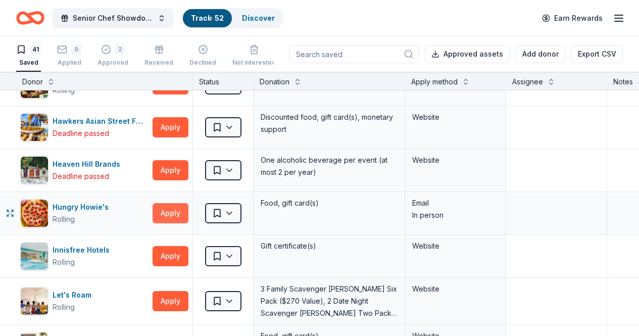
click at [186, 209] on button "Apply" at bounding box center [171, 213] width 36 height 20
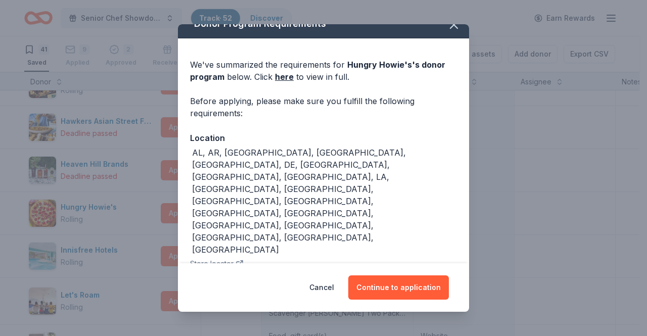
scroll to position [29, 0]
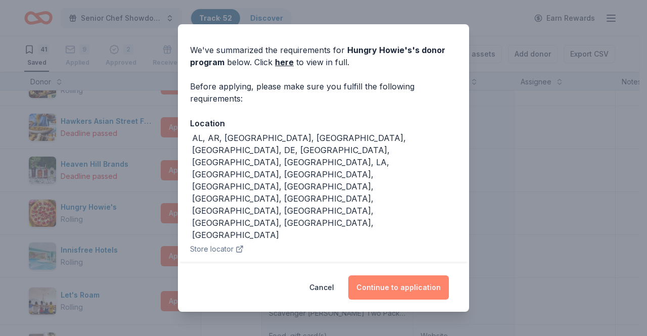
click at [384, 288] on button "Continue to application" at bounding box center [398, 287] width 101 height 24
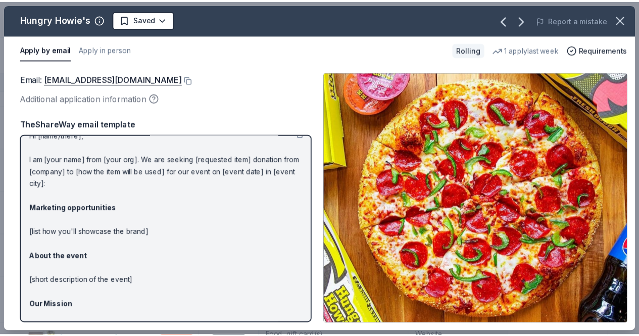
scroll to position [0, 0]
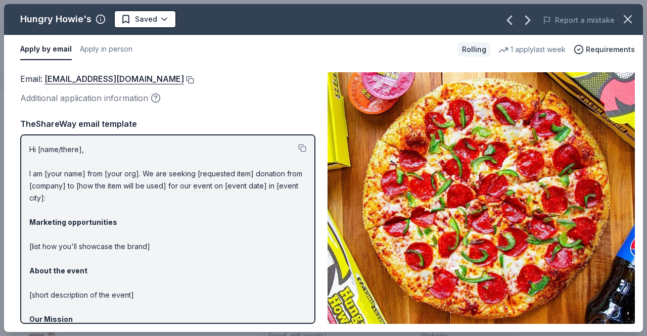
click at [184, 78] on button at bounding box center [189, 80] width 10 height 8
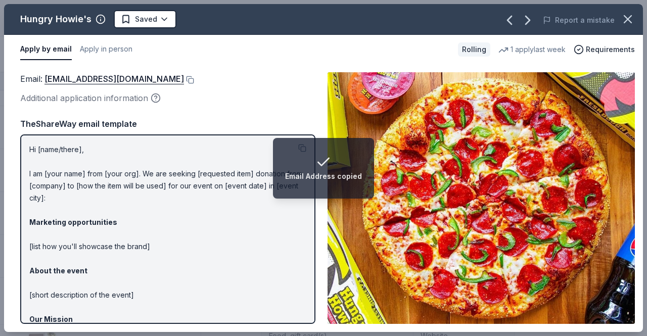
click at [271, 114] on div "Email : [EMAIL_ADDRESS][DOMAIN_NAME] Additional application information TheShar…" at bounding box center [167, 198] width 295 height 252
click at [249, 151] on p "Hi [name/there], I am [your name] from [your org]. We are seeking [requested it…" at bounding box center [167, 277] width 277 height 267
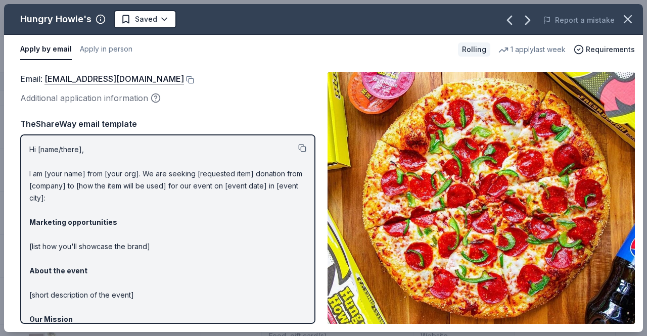
click at [298, 145] on button at bounding box center [302, 148] width 8 height 8
click at [159, 18] on html "Senior Chef Showdown 2025 Track · 52 Discover Earn Rewards 41 Saved 9 Applied 2…" at bounding box center [323, 168] width 647 height 336
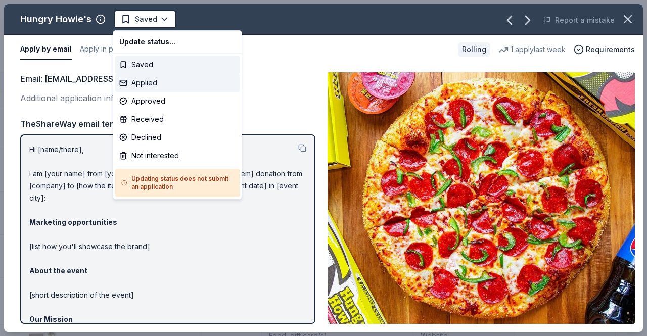
click at [152, 80] on div "Applied" at bounding box center [177, 83] width 124 height 18
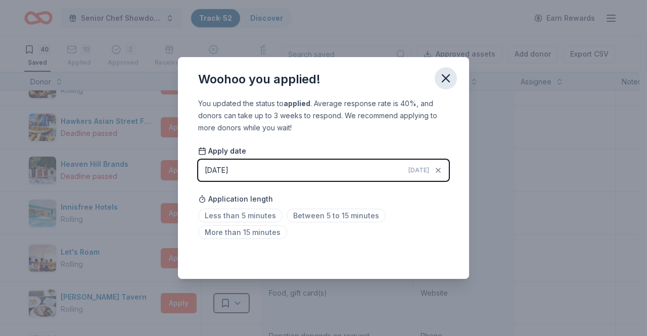
click at [443, 77] on icon "button" at bounding box center [446, 78] width 14 height 14
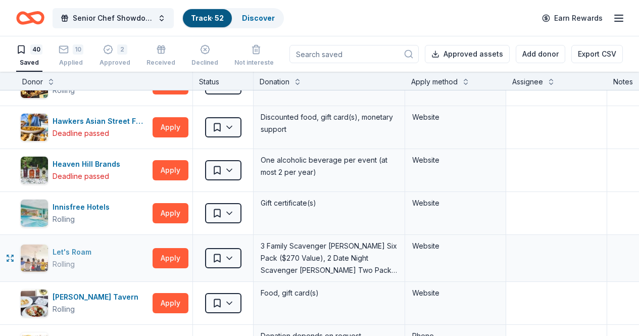
click at [85, 250] on div "Let's Roam" at bounding box center [74, 252] width 43 height 12
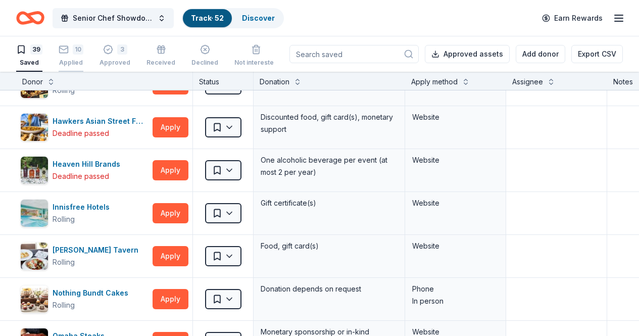
click at [83, 47] on div "10" at bounding box center [78, 49] width 11 height 10
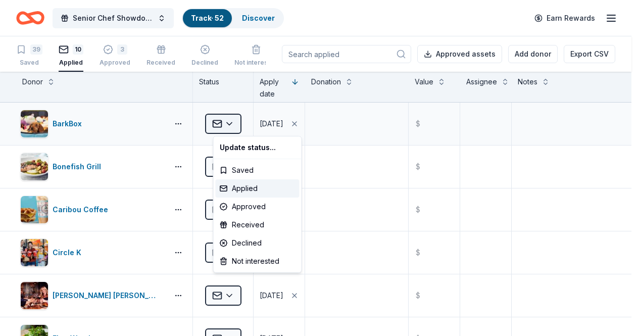
click at [235, 121] on html "Senior Chef Showdown 2025 Track · 52 Discover Earn Rewards 39 Saved 10 Applied …" at bounding box center [319, 168] width 639 height 336
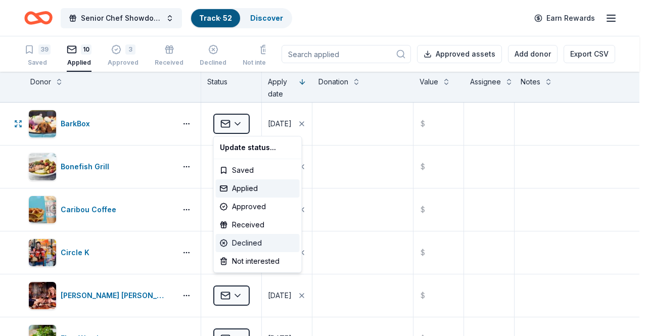
click at [246, 243] on div "Declined" at bounding box center [258, 243] width 84 height 18
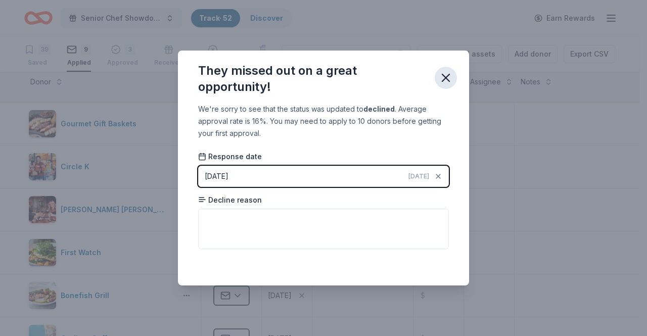
click at [443, 78] on icon "button" at bounding box center [446, 78] width 14 height 14
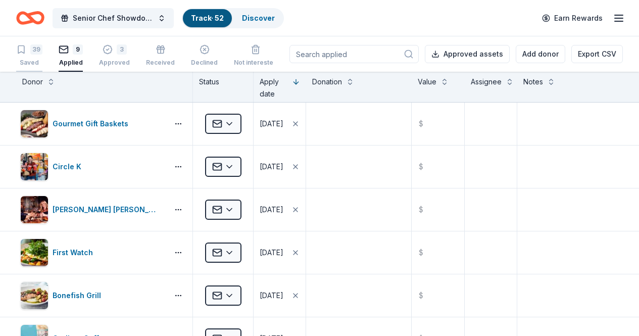
click at [36, 46] on div "39" at bounding box center [29, 49] width 26 height 10
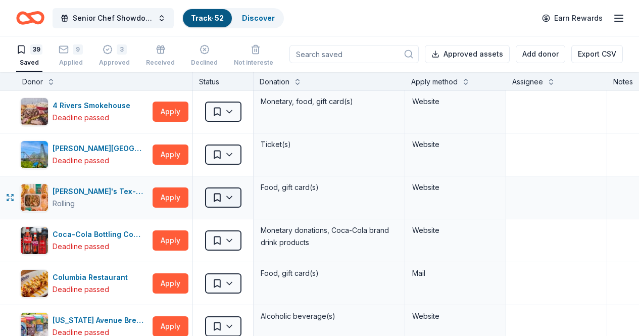
click at [233, 198] on html "Senior Chef Showdown 2025 Track · 52 Discover Earn Rewards 39 Saved 9 Applied 3…" at bounding box center [319, 168] width 639 height 336
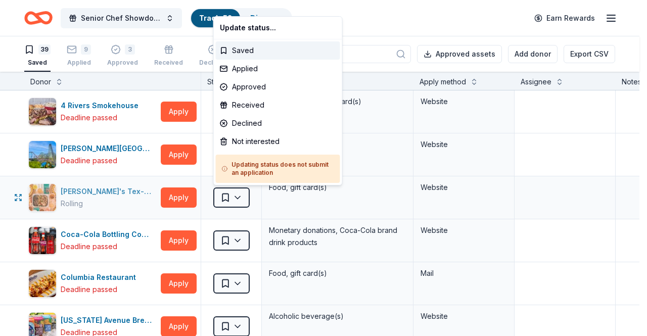
click at [109, 192] on html "Senior Chef Showdown 2025 Track · 52 Discover Earn Rewards 39 Saved 9 Applied 3…" at bounding box center [323, 168] width 647 height 336
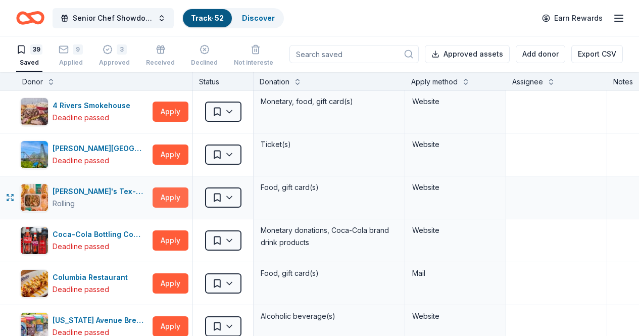
click at [168, 194] on button "Apply" at bounding box center [171, 198] width 36 height 20
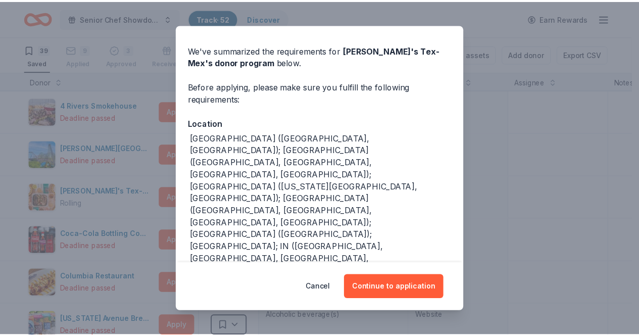
scroll to position [61, 0]
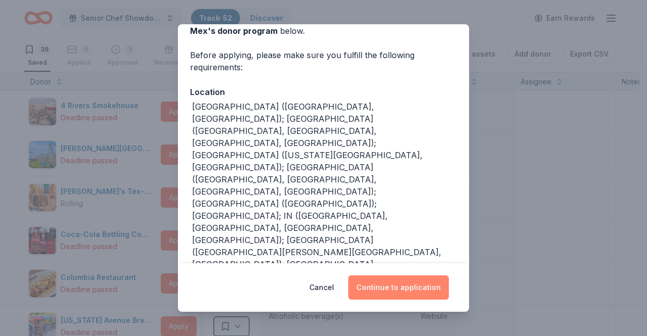
click at [397, 288] on button "Continue to application" at bounding box center [398, 287] width 101 height 24
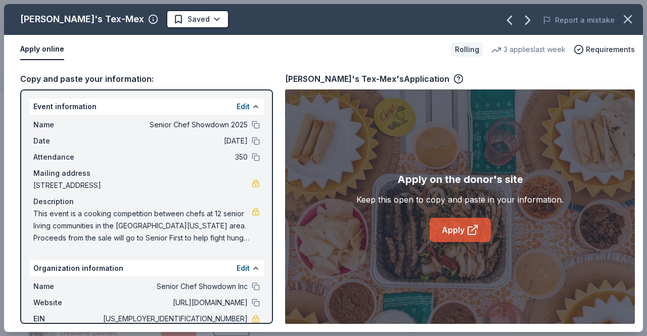
click at [472, 232] on icon at bounding box center [472, 230] width 12 height 12
click at [620, 17] on button "button" at bounding box center [628, 19] width 22 height 22
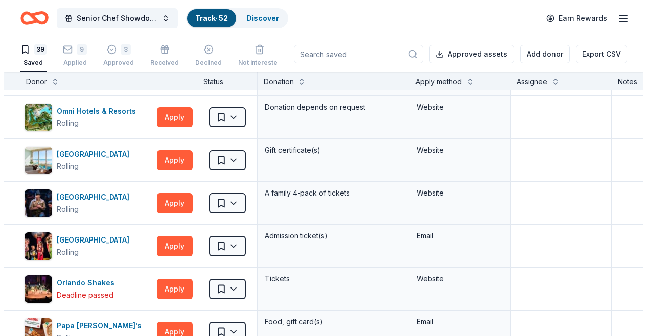
scroll to position [657, 0]
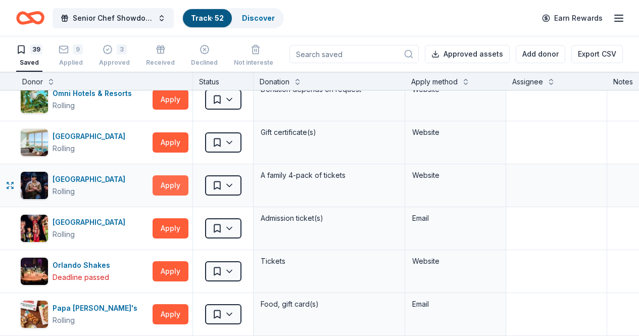
click at [181, 186] on button "Apply" at bounding box center [171, 185] width 36 height 20
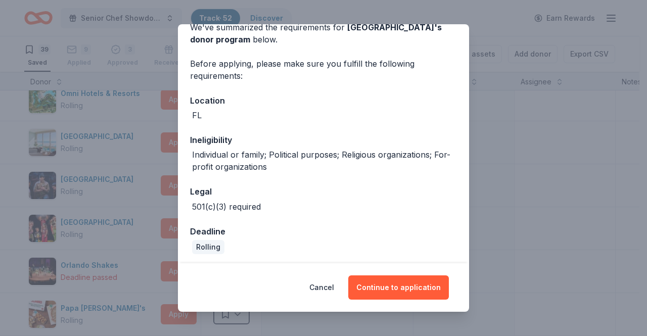
scroll to position [95, 0]
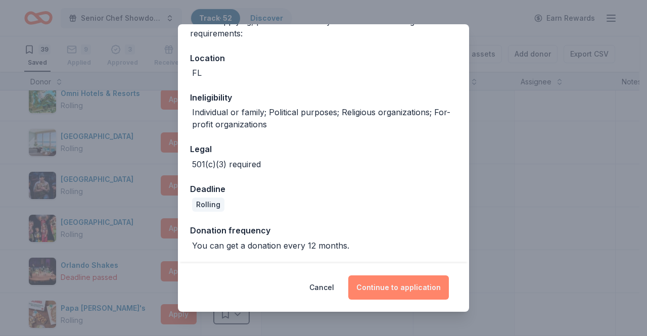
click at [387, 287] on button "Continue to application" at bounding box center [398, 287] width 101 height 24
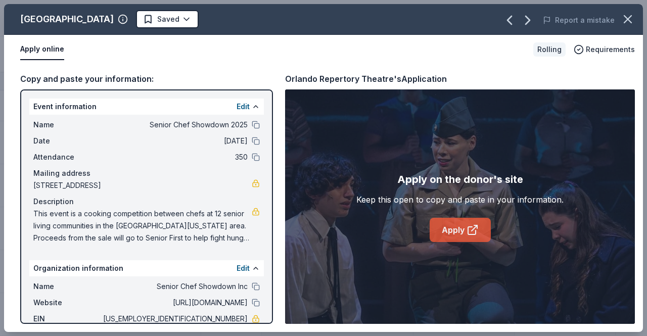
click at [470, 229] on icon at bounding box center [472, 230] width 12 height 12
click at [193, 21] on html "Senior Chef Showdown 2025 Track · 52 Discover Earn Rewards 39 Saved 9 Applied 3…" at bounding box center [323, 168] width 647 height 336
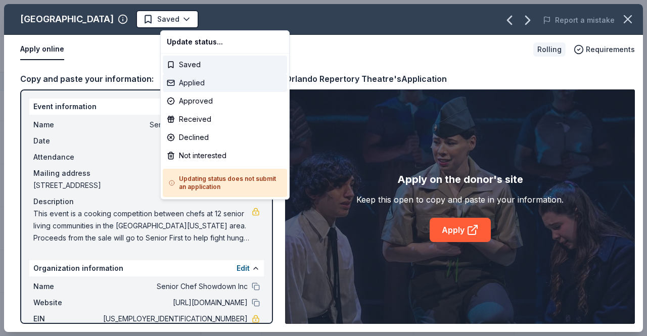
click at [207, 81] on div "Applied" at bounding box center [225, 83] width 124 height 18
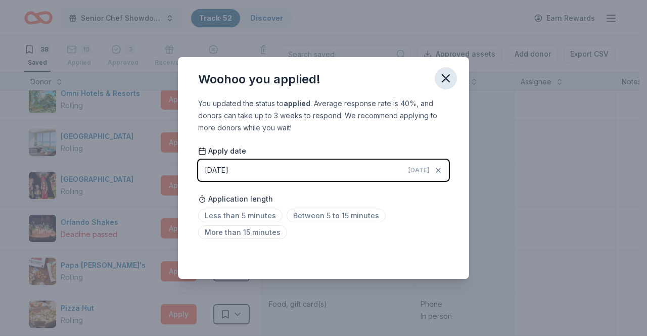
click at [444, 77] on icon "button" at bounding box center [445, 78] width 7 height 7
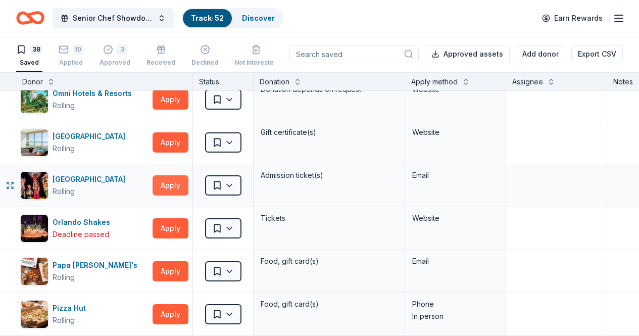
click at [184, 186] on button "Apply" at bounding box center [171, 185] width 36 height 20
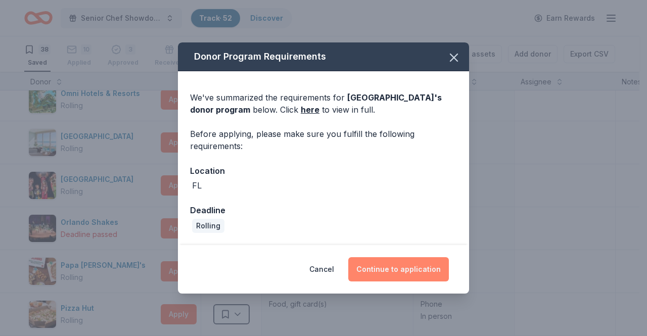
click at [393, 269] on button "Continue to application" at bounding box center [398, 269] width 101 height 24
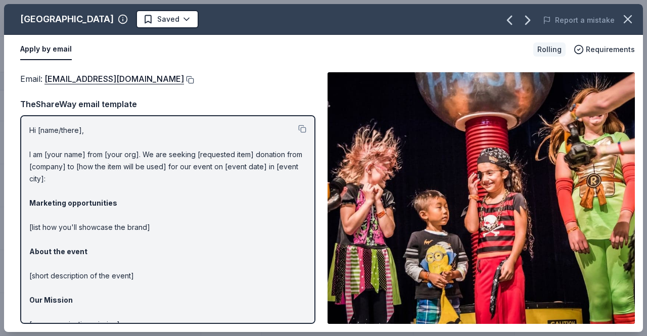
click at [184, 79] on button at bounding box center [189, 80] width 10 height 8
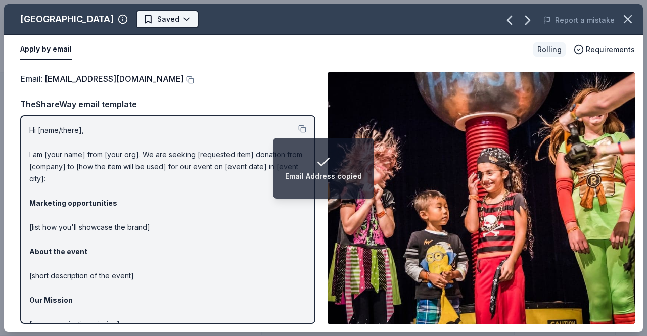
click at [181, 12] on html "Email Address copied Senior Chef Showdown 2025 Track · 52 Discover Earn Rewards…" at bounding box center [323, 168] width 647 height 336
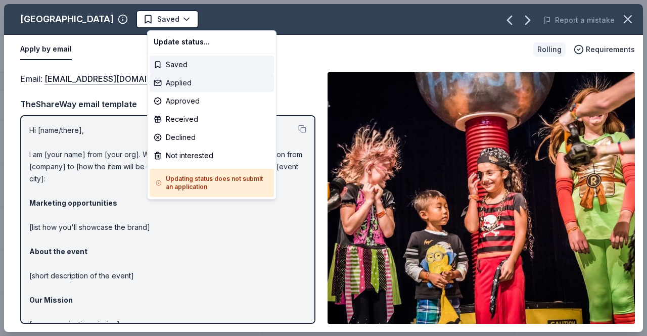
click at [190, 83] on div "Applied" at bounding box center [212, 83] width 124 height 18
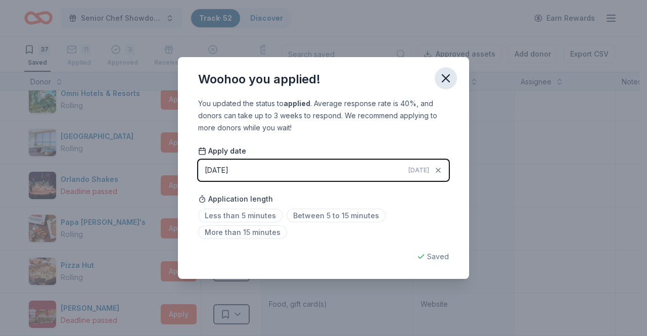
click at [444, 79] on icon "button" at bounding box center [445, 78] width 7 height 7
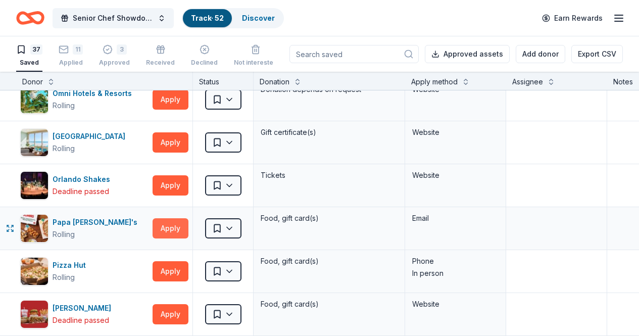
click at [184, 227] on button "Apply" at bounding box center [171, 228] width 36 height 20
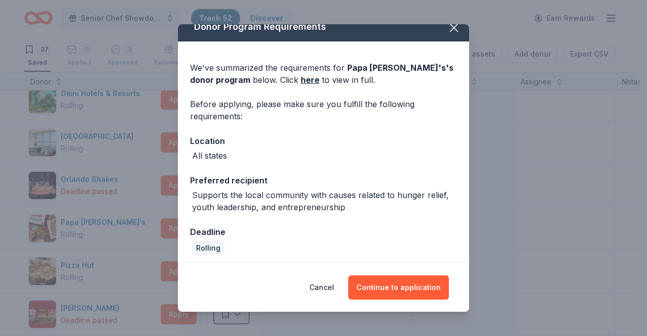
scroll to position [15, 0]
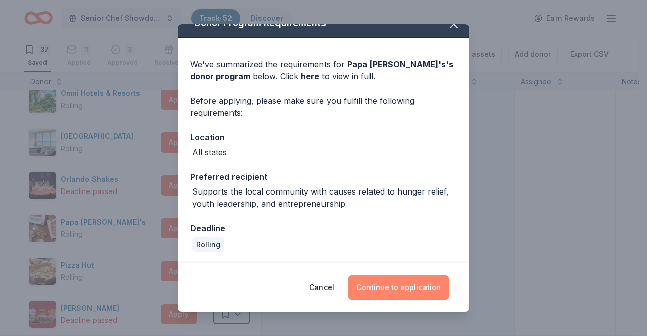
click at [395, 284] on button "Continue to application" at bounding box center [398, 287] width 101 height 24
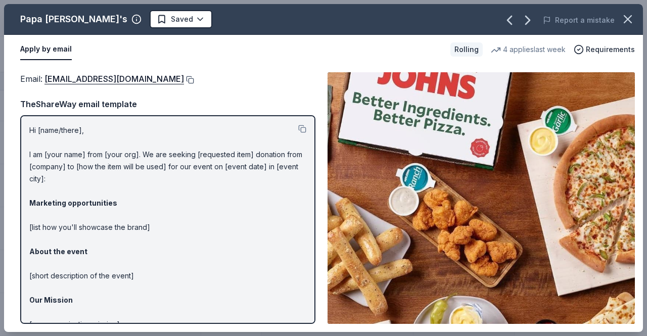
click at [184, 79] on button at bounding box center [189, 80] width 10 height 8
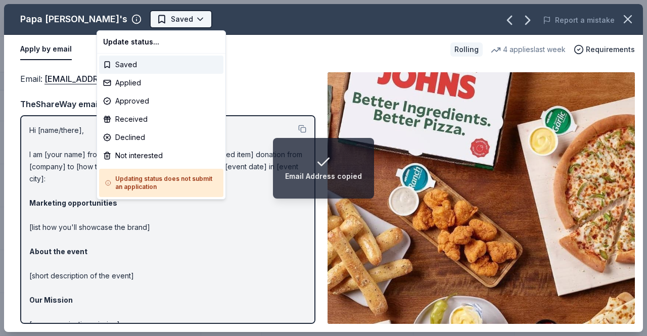
click at [124, 18] on html "Email Address copied Senior Chef Showdown 2025 Track · 52 Discover Earn Rewards…" at bounding box center [323, 168] width 647 height 336
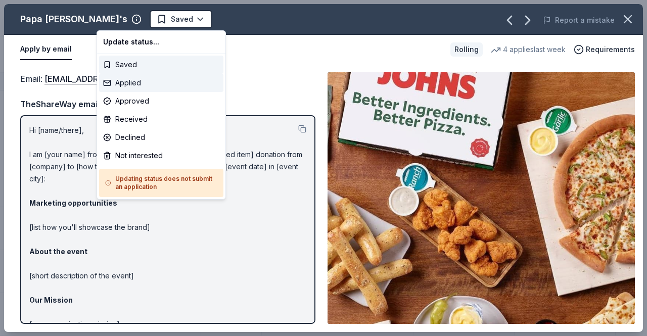
click at [142, 79] on div "Applied" at bounding box center [161, 83] width 124 height 18
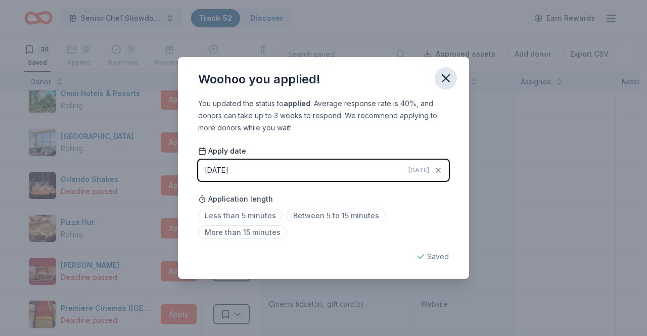
click at [446, 82] on icon "button" at bounding box center [446, 78] width 14 height 14
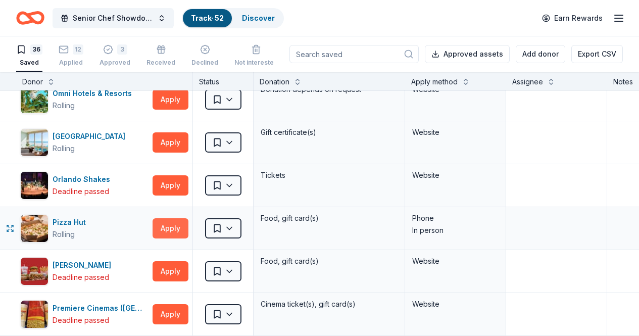
click at [182, 228] on button "Apply" at bounding box center [171, 228] width 36 height 20
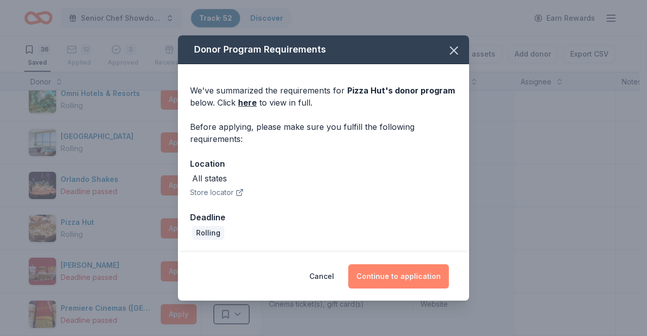
click at [404, 278] on button "Continue to application" at bounding box center [398, 276] width 101 height 24
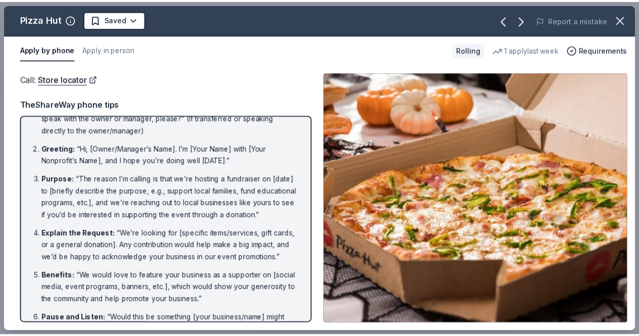
scroll to position [0, 0]
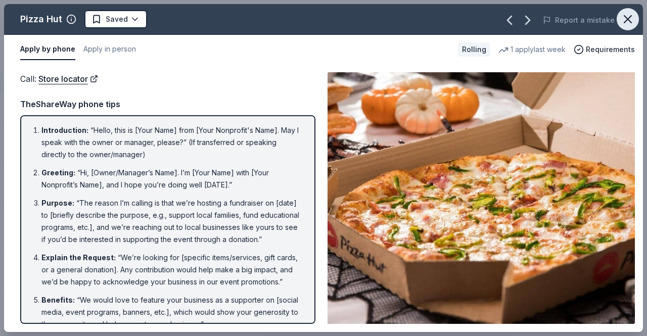
click at [626, 18] on icon "button" at bounding box center [627, 19] width 7 height 7
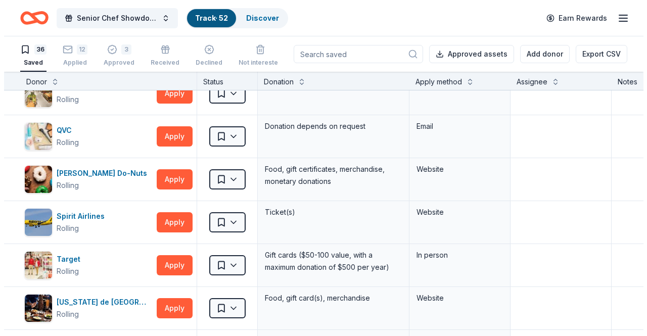
scroll to position [965, 0]
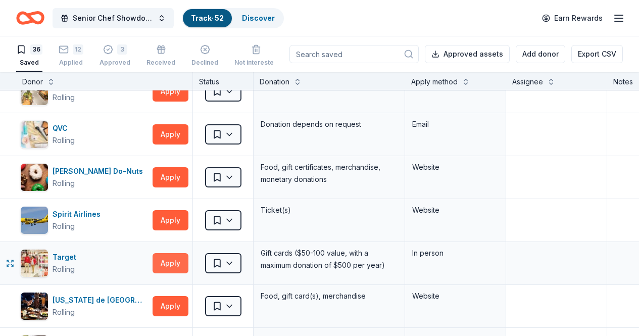
click at [168, 260] on button "Apply" at bounding box center [171, 263] width 36 height 20
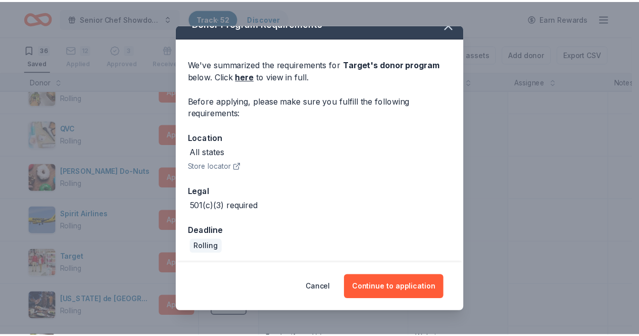
scroll to position [17, 0]
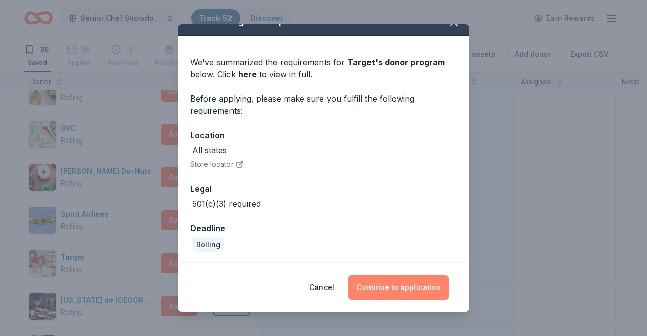
click at [405, 282] on button "Continue to application" at bounding box center [398, 287] width 101 height 24
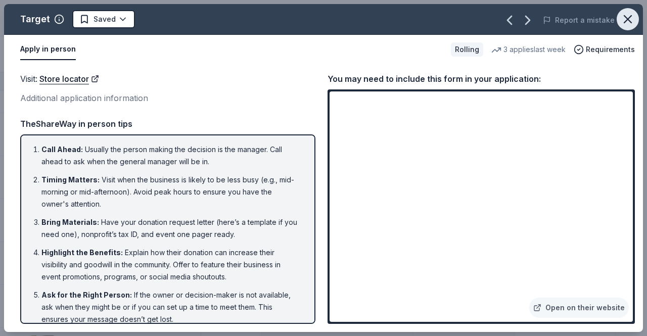
click at [629, 16] on icon "button" at bounding box center [628, 19] width 14 height 14
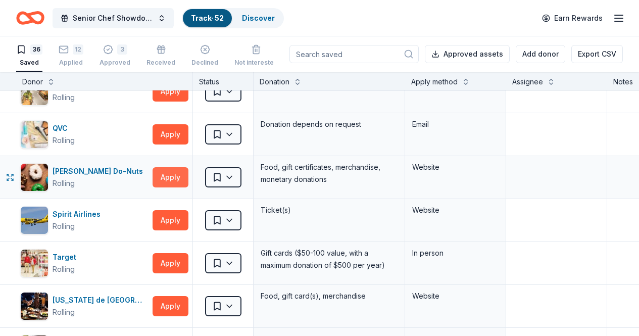
click at [180, 179] on button "Apply" at bounding box center [171, 177] width 36 height 20
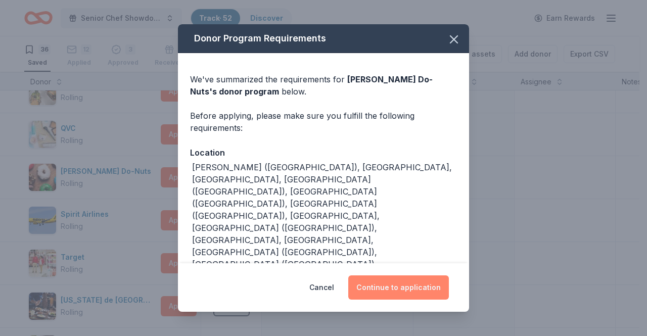
click at [416, 293] on button "Continue to application" at bounding box center [398, 287] width 101 height 24
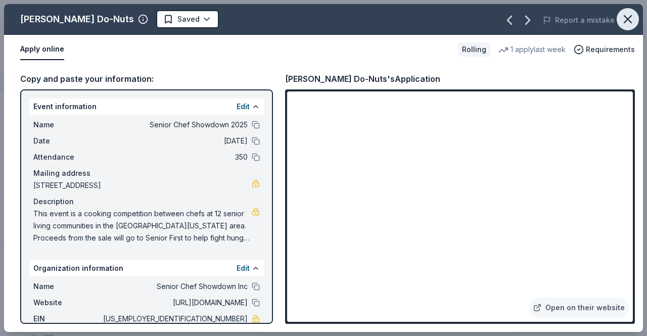
click at [624, 18] on icon "button" at bounding box center [628, 19] width 14 height 14
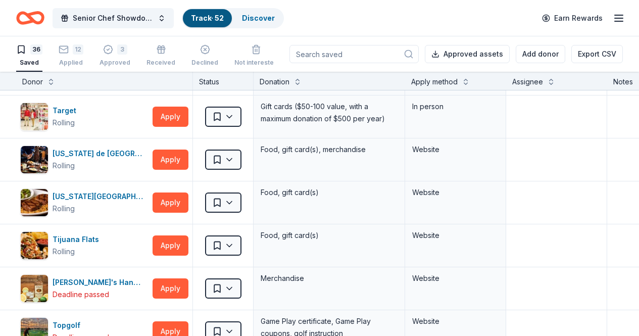
scroll to position [1097, 0]
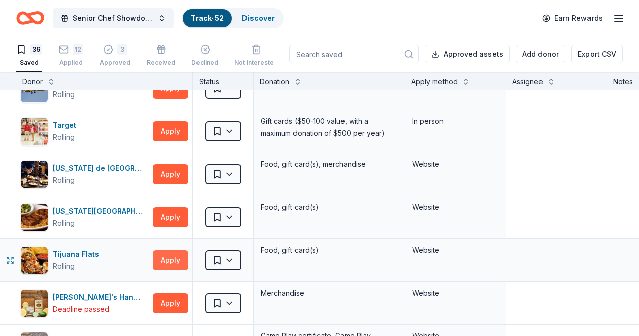
click at [167, 263] on button "Apply" at bounding box center [171, 260] width 36 height 20
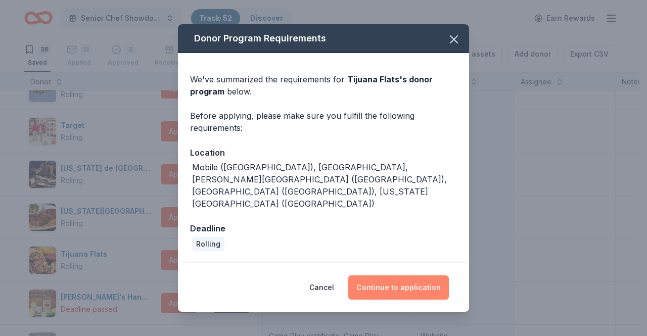
click at [388, 275] on button "Continue to application" at bounding box center [398, 287] width 101 height 24
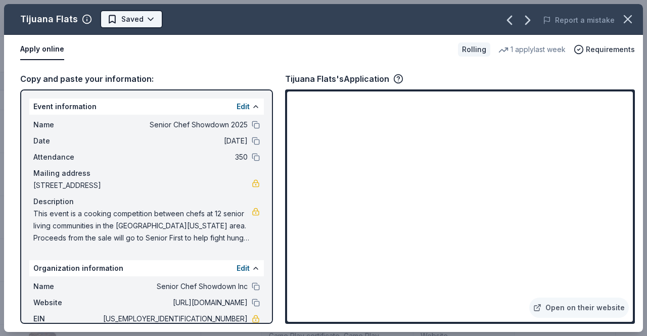
click at [130, 22] on html "Senior Chef Showdown 2025 Track · 52 Discover Earn Rewards 36 Saved 12 Applied …" at bounding box center [323, 168] width 647 height 336
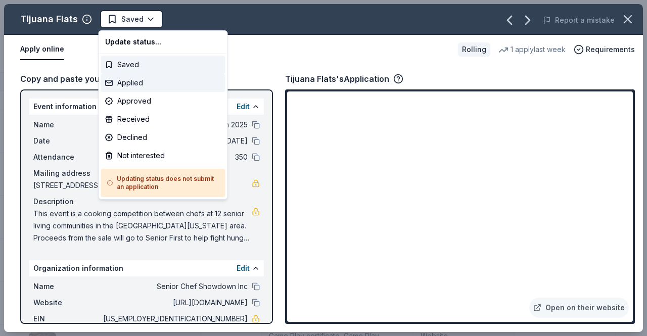
click at [155, 85] on div "Applied" at bounding box center [163, 83] width 124 height 18
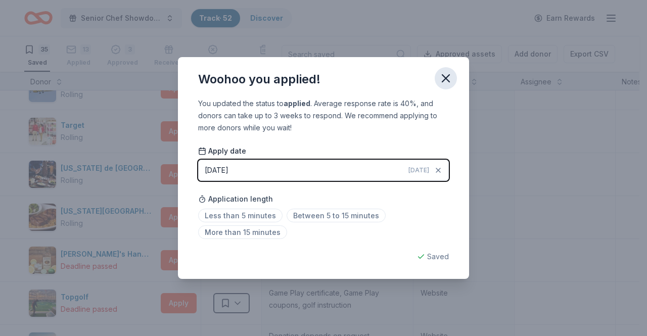
click at [447, 82] on icon "button" at bounding box center [446, 78] width 14 height 14
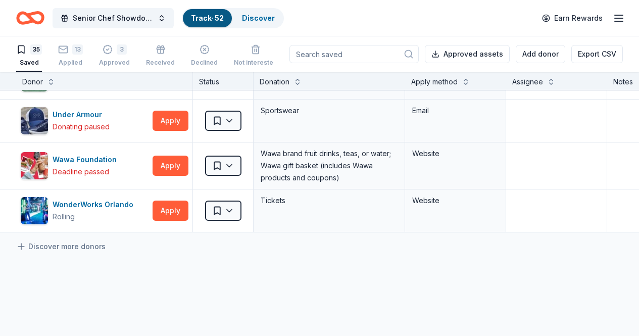
scroll to position [1368, 0]
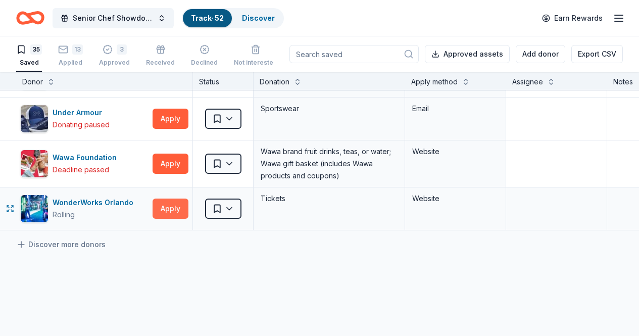
click at [173, 208] on button "Apply" at bounding box center [171, 209] width 36 height 20
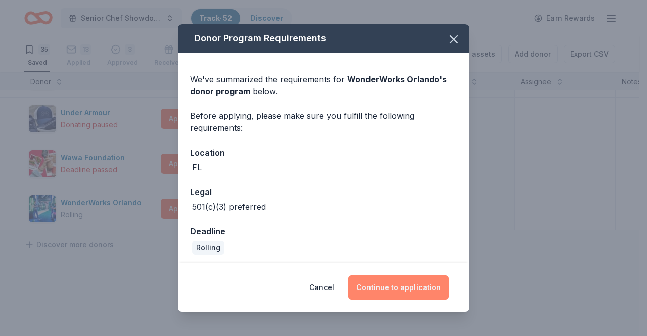
click at [416, 288] on button "Continue to application" at bounding box center [398, 287] width 101 height 24
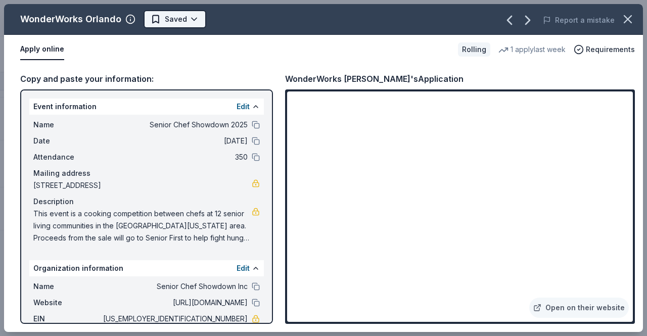
click at [157, 21] on html "Senior Chef Showdown 2025 Track · 52 Discover Earn Rewards 35 Saved 13 Applied …" at bounding box center [323, 168] width 647 height 336
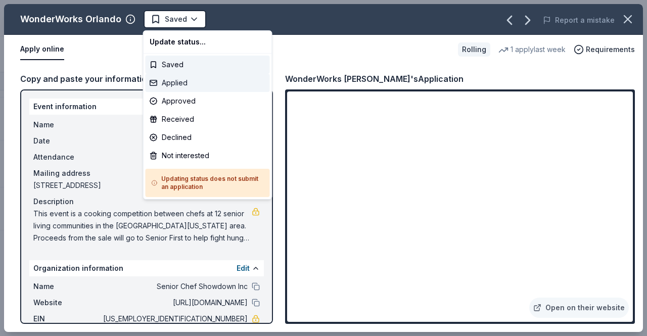
click at [185, 83] on div "Applied" at bounding box center [208, 83] width 124 height 18
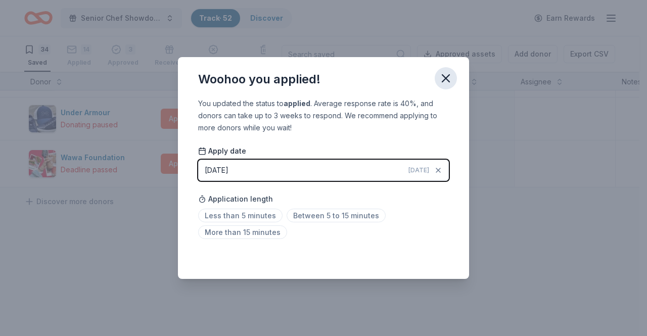
click at [442, 81] on icon "button" at bounding box center [446, 78] width 14 height 14
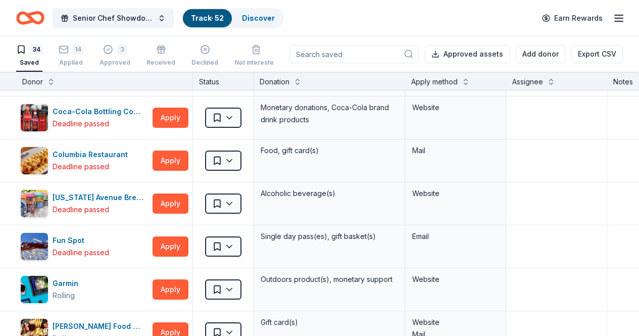
scroll to position [0, 0]
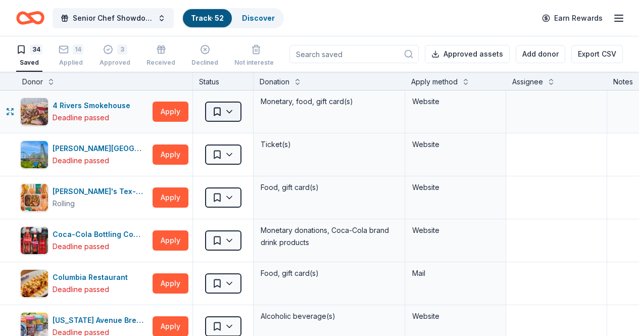
click at [232, 110] on html "Senior Chef Showdown 2025 Track · 52 Discover Earn Rewards 34 Saved 14 Applied …" at bounding box center [319, 168] width 639 height 336
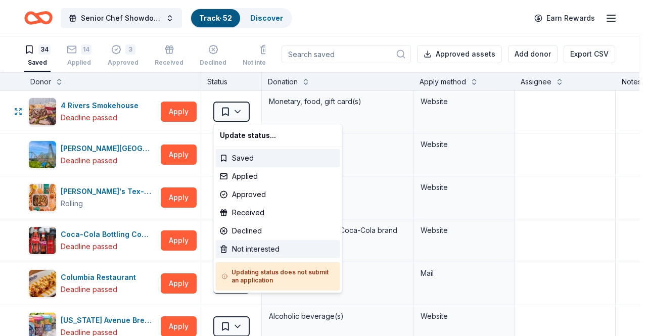
click at [241, 245] on div "Not interested" at bounding box center [278, 249] width 124 height 18
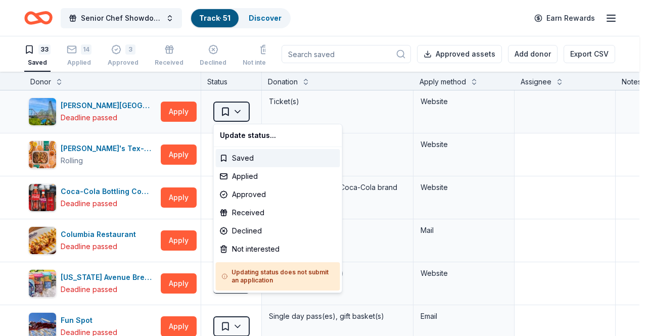
click at [237, 112] on html "Senior Chef Showdown 2025 Track · 51 Discover Earn Rewards 33 Saved 14 Applied …" at bounding box center [323, 168] width 647 height 336
click at [256, 242] on div "Not interested" at bounding box center [278, 249] width 124 height 18
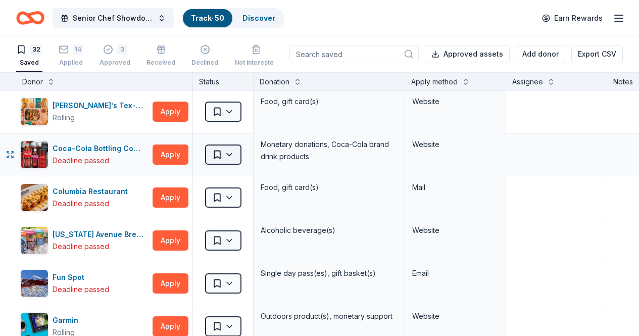
click at [241, 155] on html "Senior Chef Showdown 2025 Track · 50 Discover Earn Rewards 32 Saved 14 Applied …" at bounding box center [319, 168] width 639 height 336
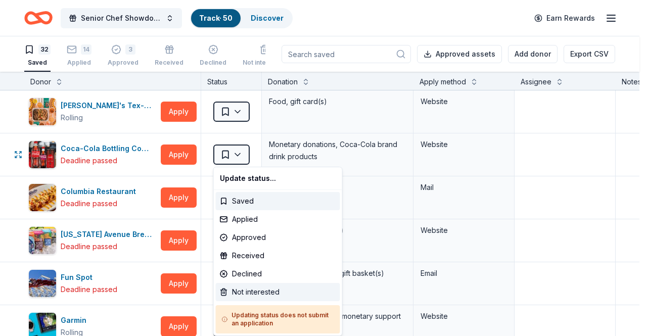
click at [259, 293] on div "Not interested" at bounding box center [278, 292] width 124 height 18
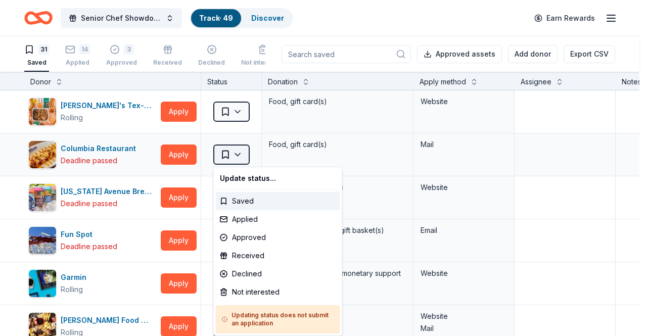
click at [235, 158] on html "Senior Chef Showdown 2025 Track · 49 Discover Earn Rewards 31 Saved 14 Applied …" at bounding box center [323, 168] width 647 height 336
click at [254, 292] on div "Not interested" at bounding box center [278, 292] width 124 height 18
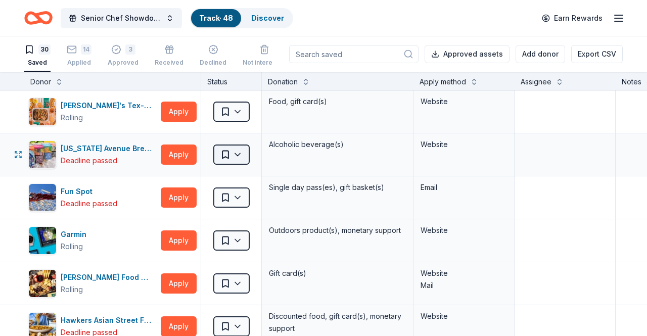
click at [231, 150] on html "Senior Chef Showdown 2025 Track · 48 Discover Earn Rewards 30 Saved 14 Applied …" at bounding box center [323, 168] width 647 height 336
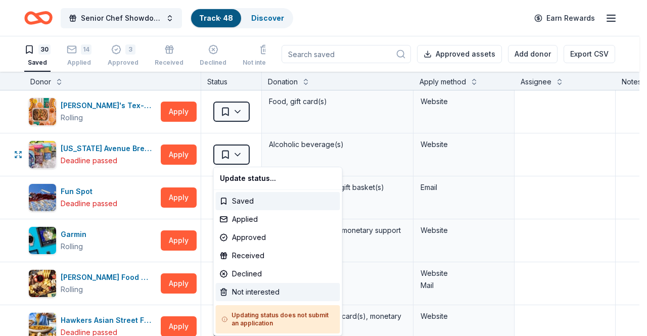
click at [262, 294] on div "Not interested" at bounding box center [278, 292] width 124 height 18
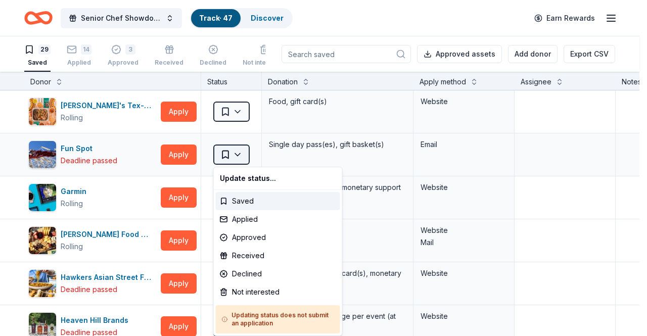
click at [238, 155] on html "Senior Chef Showdown 2025 Track · 47 Discover Earn Rewards 29 Saved 14 Applied …" at bounding box center [323, 168] width 647 height 336
click at [250, 289] on div "Not interested" at bounding box center [278, 292] width 124 height 18
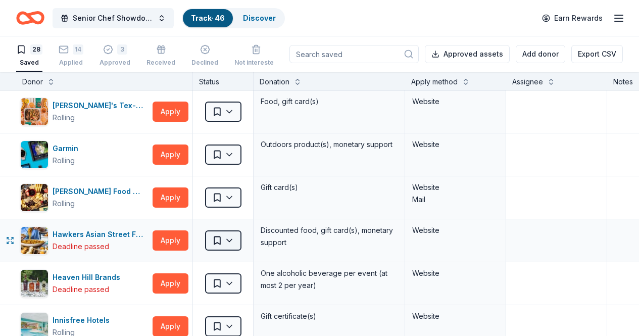
click at [232, 241] on html "Senior Chef Showdown 2025 Track · 46 Discover Earn Rewards 28 Saved 14 Applied …" at bounding box center [319, 168] width 639 height 336
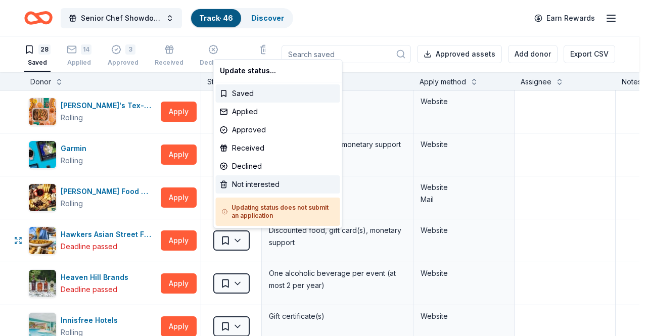
click at [247, 185] on div "Not interested" at bounding box center [278, 184] width 124 height 18
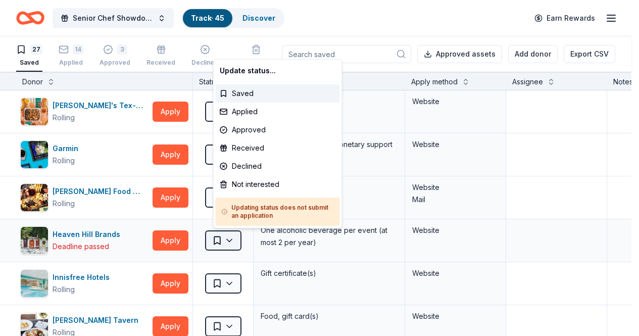
click at [241, 241] on html "Senior Chef Showdown 2025 Track · 45 Discover Earn Rewards 27 Saved 14 Applied …" at bounding box center [319, 168] width 639 height 336
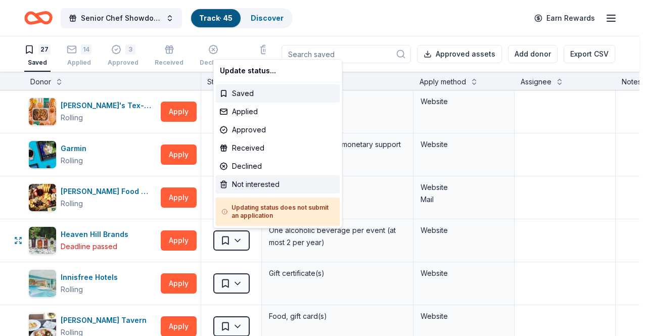
click at [248, 186] on div "Not interested" at bounding box center [278, 184] width 124 height 18
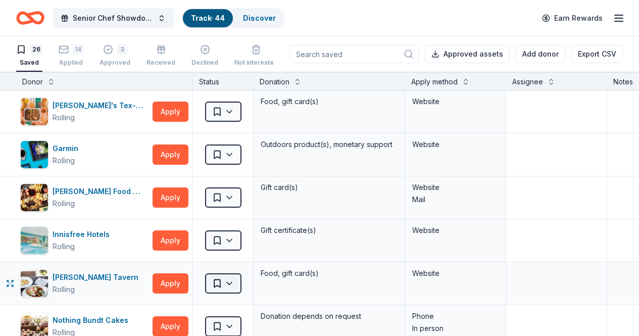
click at [237, 282] on html "Senior Chef Showdown 2025 Track · 44 Discover Earn Rewards 26 Saved 14 Applied …" at bounding box center [319, 168] width 639 height 336
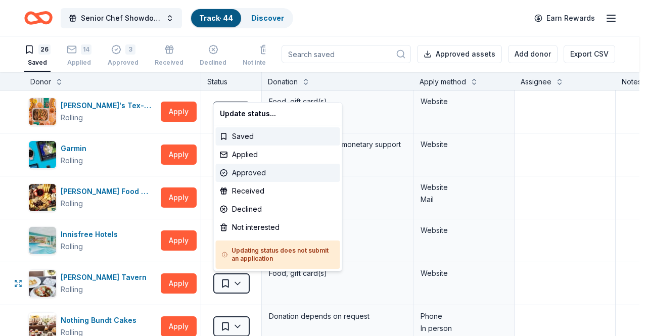
click at [244, 174] on div "Approved" at bounding box center [278, 173] width 124 height 18
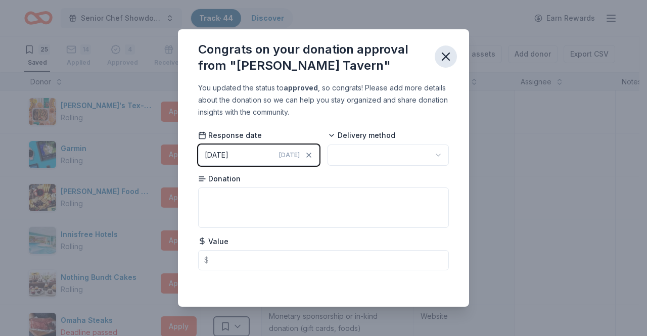
click at [450, 58] on icon "button" at bounding box center [446, 57] width 14 height 14
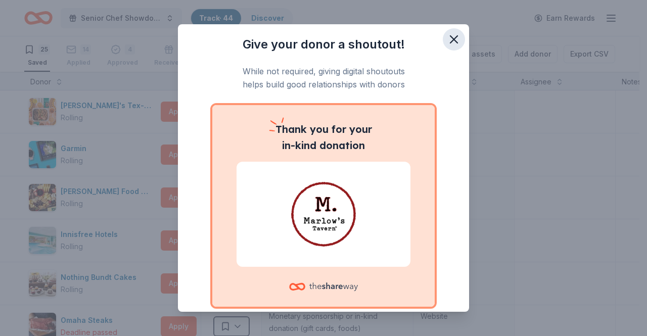
click at [447, 39] on icon "button" at bounding box center [454, 39] width 14 height 14
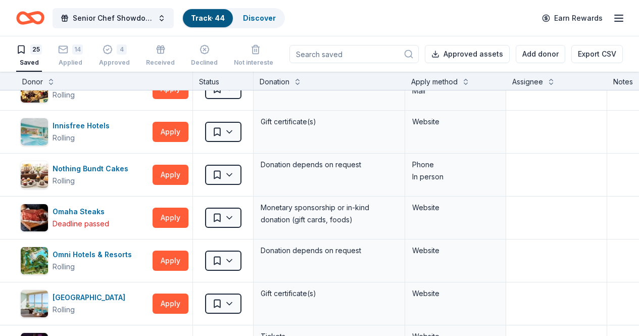
scroll to position [160, 0]
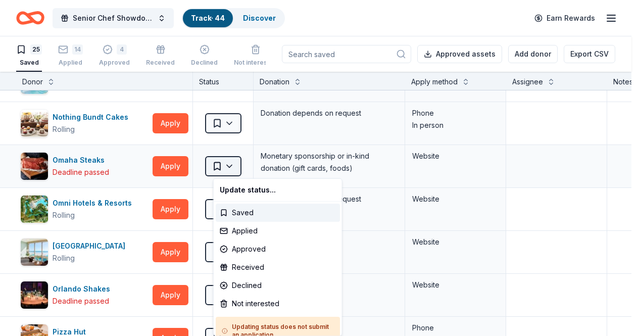
click at [237, 168] on html "Senior Chef Showdown 2025 Track · 44 Discover Earn Rewards 25 Saved 14 Applied …" at bounding box center [319, 168] width 639 height 336
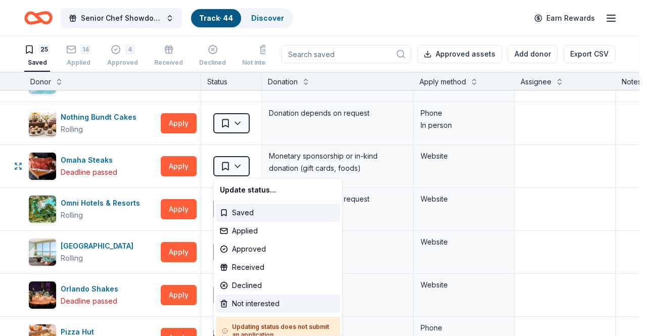
click at [266, 305] on div "Not interested" at bounding box center [278, 304] width 124 height 18
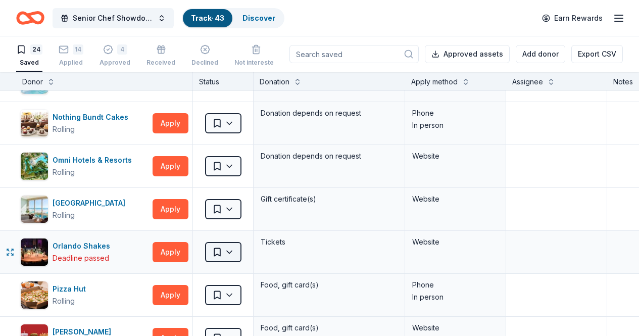
click at [228, 251] on html "Senior Chef Showdown 2025 Track · 43 Discover Earn Rewards 24 Saved 14 Applied …" at bounding box center [319, 168] width 639 height 336
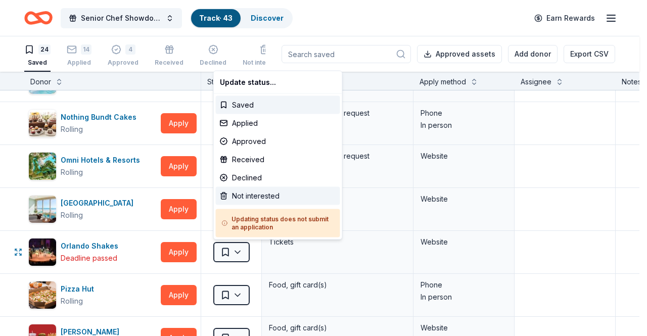
click at [242, 197] on div "Not interested" at bounding box center [278, 196] width 124 height 18
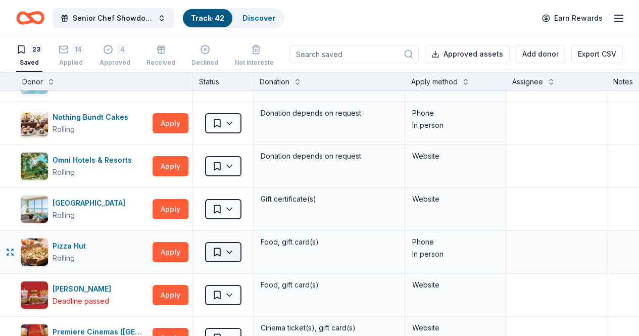
click at [237, 249] on html "Senior Chef Showdown 2025 Track · 42 Discover Earn Rewards 23 Saved 14 Applied …" at bounding box center [319, 168] width 639 height 336
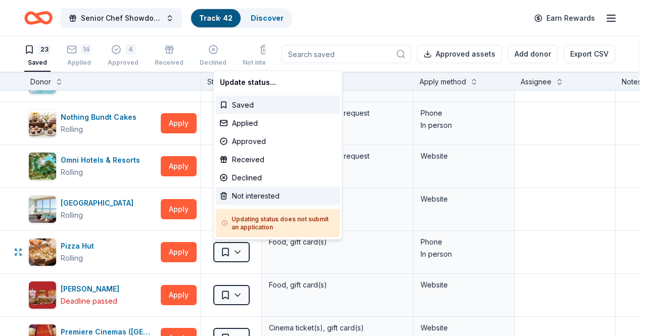
click at [241, 194] on div "Not interested" at bounding box center [278, 196] width 124 height 18
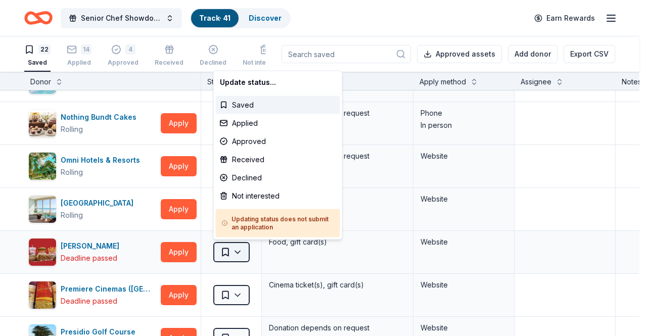
click at [238, 251] on html "Senior Chef Showdown 2025 Track · 41 Discover Earn Rewards 22 Saved 14 Applied …" at bounding box center [323, 168] width 647 height 336
click at [240, 196] on div "Not interested" at bounding box center [278, 196] width 124 height 18
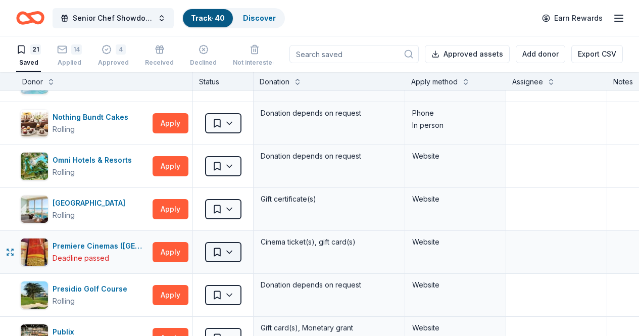
click at [238, 254] on html "Senior Chef Showdown 2025 Track · 40 Discover Earn Rewards 21 Saved 14 Applied …" at bounding box center [319, 168] width 639 height 336
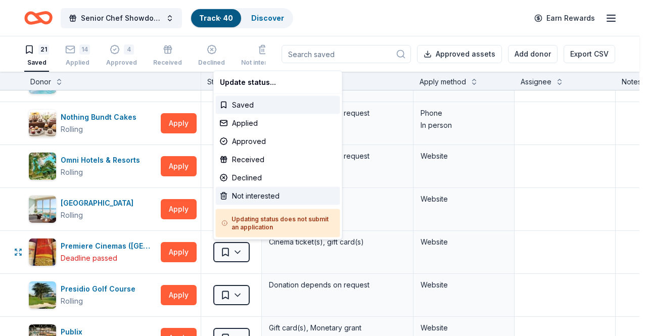
click at [245, 190] on div "Not interested" at bounding box center [278, 196] width 124 height 18
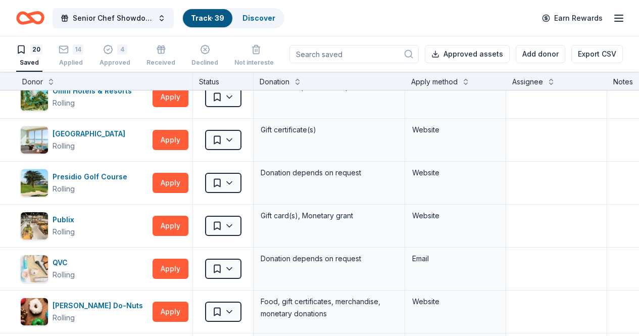
scroll to position [234, 0]
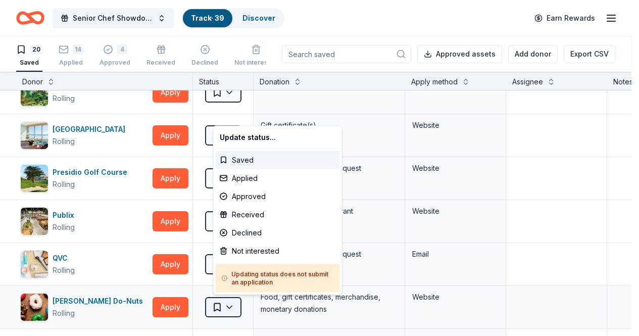
click at [236, 305] on html "Senior Chef Showdown 2025 Track · 39 Discover Earn Rewards 20 Saved 14 Applied …" at bounding box center [319, 168] width 639 height 336
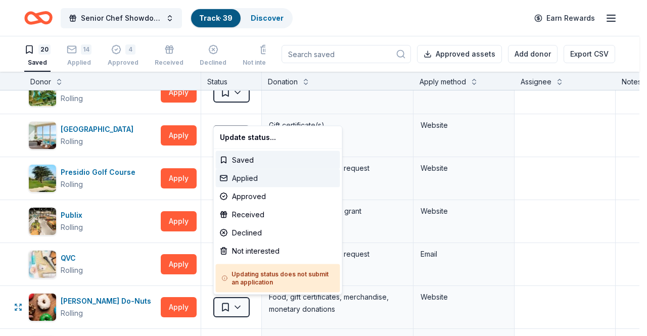
click at [262, 177] on div "Applied" at bounding box center [278, 178] width 124 height 18
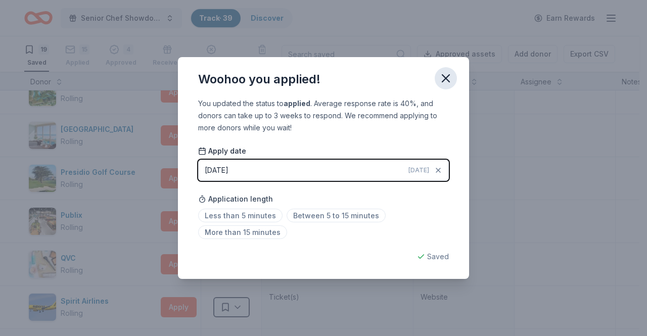
click at [445, 79] on icon "button" at bounding box center [446, 78] width 14 height 14
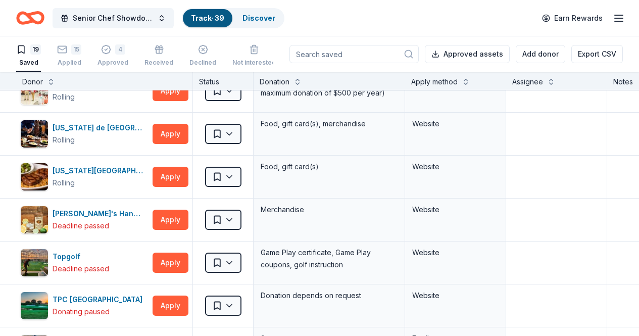
scroll to position [524, 0]
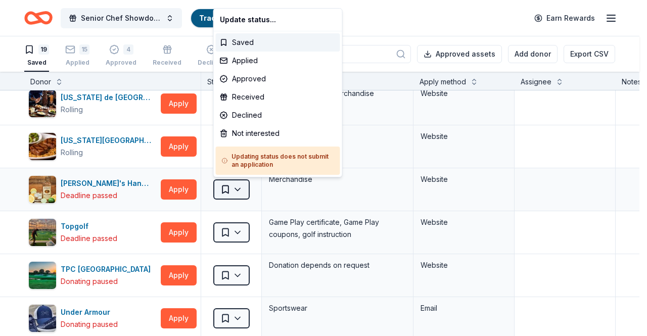
click at [240, 187] on html "Senior Chef Showdown 2025 Track · 39 Discover Earn Rewards 19 Saved 15 Applied …" at bounding box center [323, 168] width 647 height 336
click at [257, 136] on div "Not interested" at bounding box center [278, 133] width 124 height 18
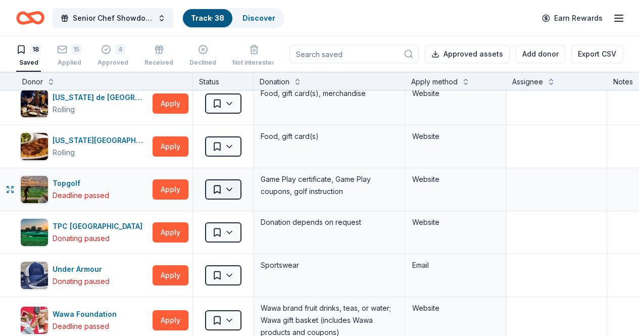
click at [235, 186] on html "Senior Chef Showdown 2025 Track · 38 Discover Earn Rewards 18 Saved 15 Applied …" at bounding box center [319, 168] width 639 height 336
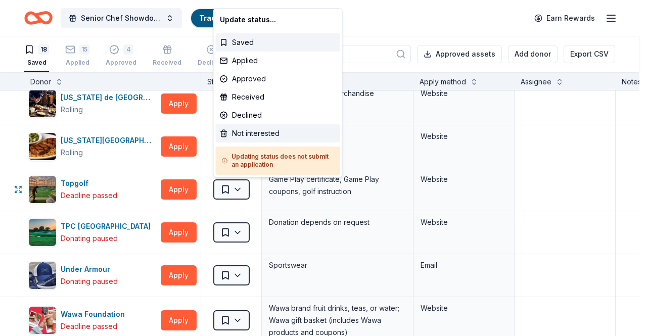
click at [257, 134] on div "Not interested" at bounding box center [278, 133] width 124 height 18
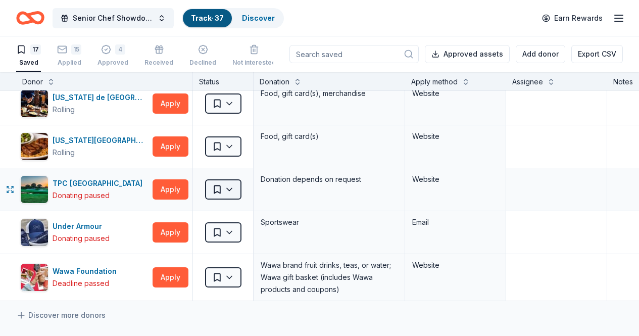
click at [240, 189] on html "Senior Chef Showdown 2025 Track · 37 Discover Earn Rewards 17 Saved 15 Applied …" at bounding box center [319, 168] width 639 height 336
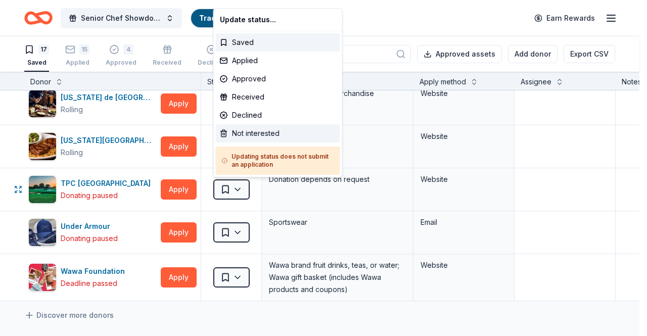
click at [248, 135] on div "Not interested" at bounding box center [278, 133] width 124 height 18
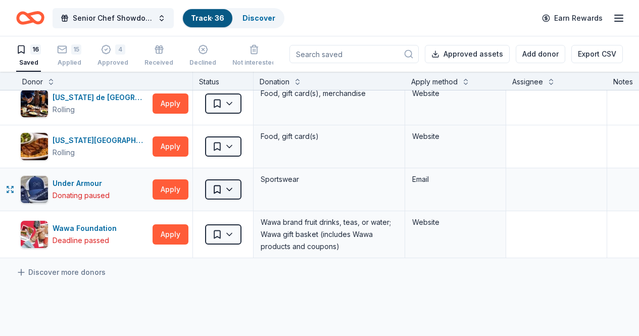
click at [238, 188] on html "Senior Chef Showdown 2025 Track · 36 Discover Earn Rewards 16 Saved 15 Applied …" at bounding box center [319, 168] width 639 height 336
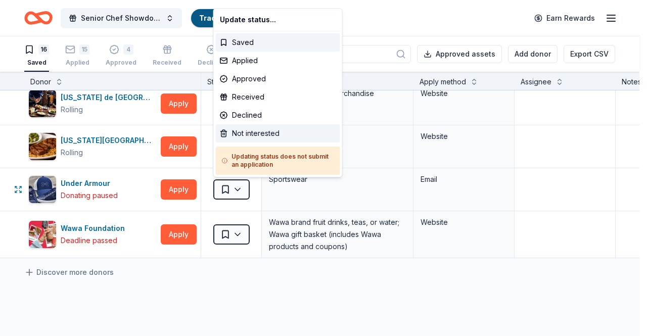
click at [242, 132] on div "Not interested" at bounding box center [278, 133] width 124 height 18
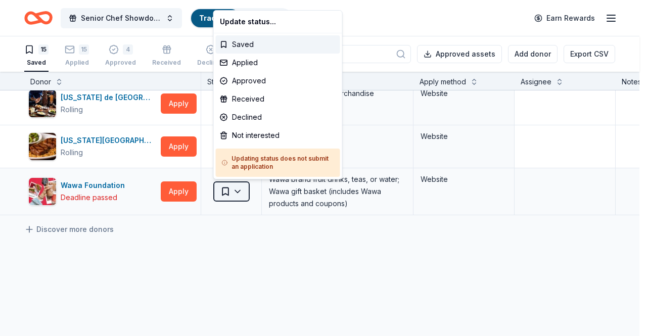
click at [240, 188] on html "Senior Chef Showdown 2025 Track · 35 Discover Earn Rewards 15 Saved 15 Applied …" at bounding box center [323, 168] width 647 height 336
click at [247, 139] on div "Not interested" at bounding box center [278, 135] width 124 height 18
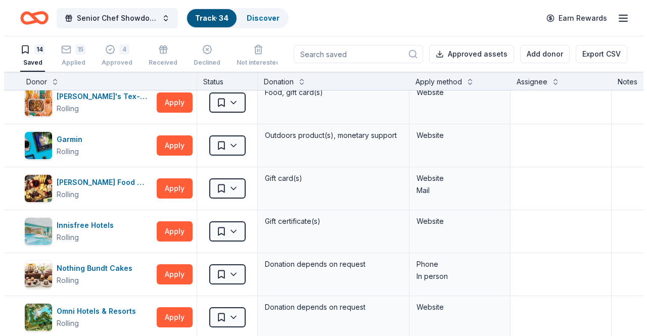
scroll to position [0, 0]
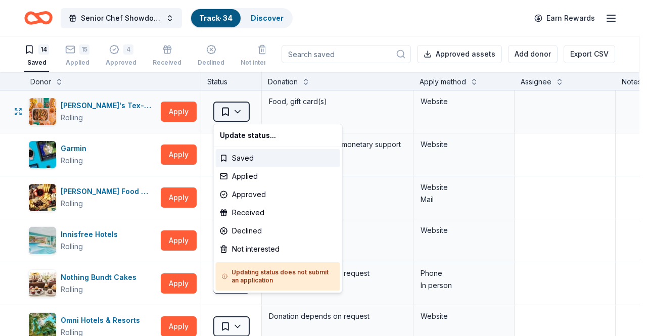
click at [237, 113] on html "Senior Chef Showdown 2025 Track · 34 Discover Earn Rewards 14 Saved 15 Applied …" at bounding box center [323, 168] width 647 height 336
click at [248, 243] on div "Not interested" at bounding box center [278, 249] width 124 height 18
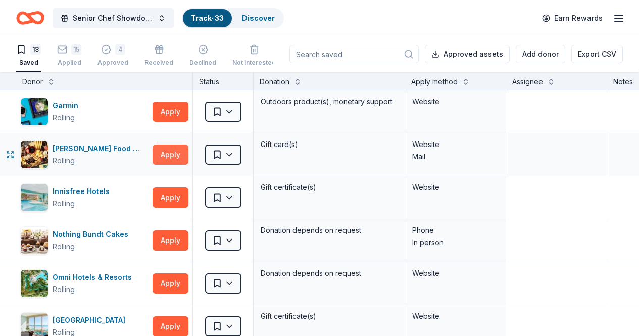
click at [181, 156] on button "Apply" at bounding box center [171, 155] width 36 height 20
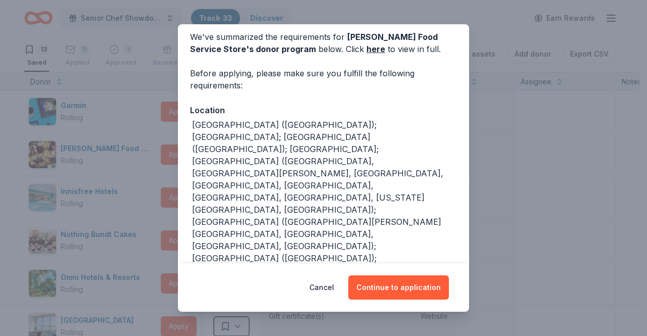
scroll to position [38, 0]
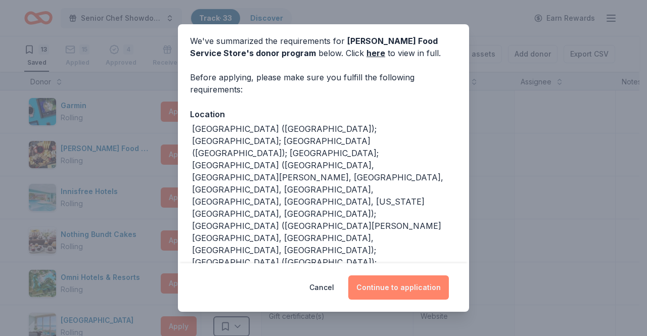
click at [411, 288] on button "Continue to application" at bounding box center [398, 287] width 101 height 24
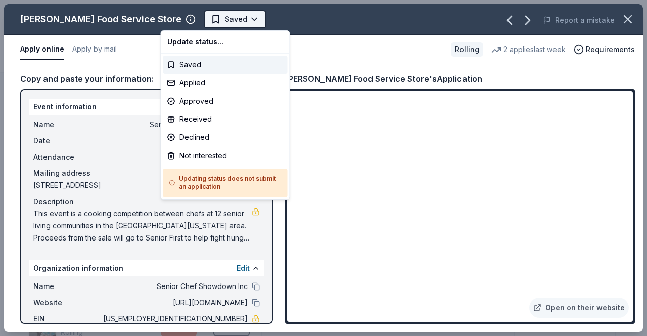
click at [202, 23] on html "Senior Chef Showdown 2025 Track · 33 Discover Earn Rewards 13 Saved 15 Applied …" at bounding box center [323, 168] width 647 height 336
click at [211, 83] on div "Applied" at bounding box center [225, 83] width 124 height 18
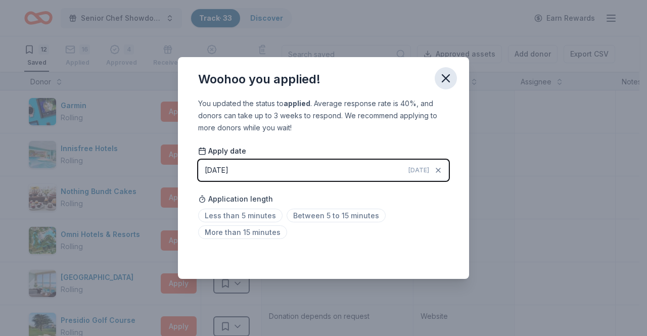
click at [440, 78] on icon "button" at bounding box center [446, 78] width 14 height 14
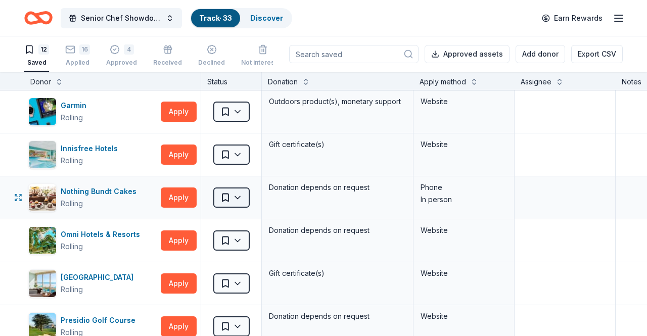
click at [233, 194] on html "Senior Chef Showdown 2025 Track · 33 Discover Earn Rewards 12 Saved 16 Applied …" at bounding box center [323, 168] width 647 height 336
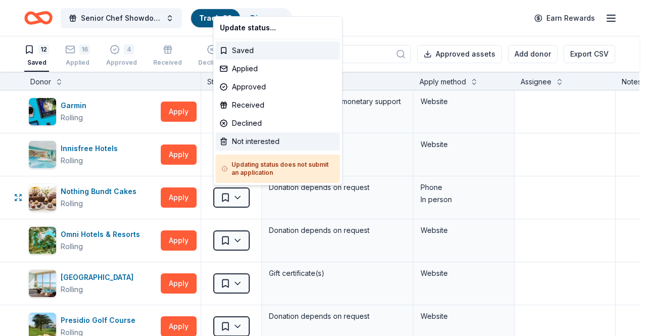
click at [251, 143] on div "Not interested" at bounding box center [278, 141] width 124 height 18
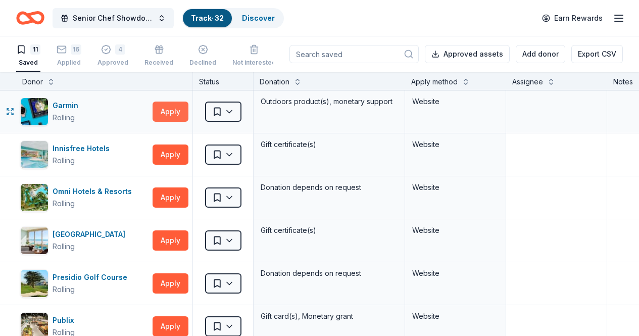
click at [174, 107] on button "Apply" at bounding box center [171, 112] width 36 height 20
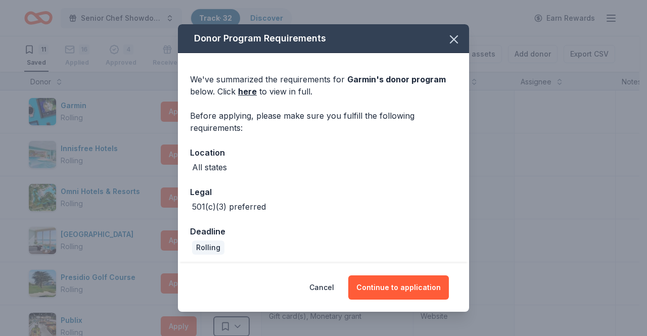
scroll to position [3, 0]
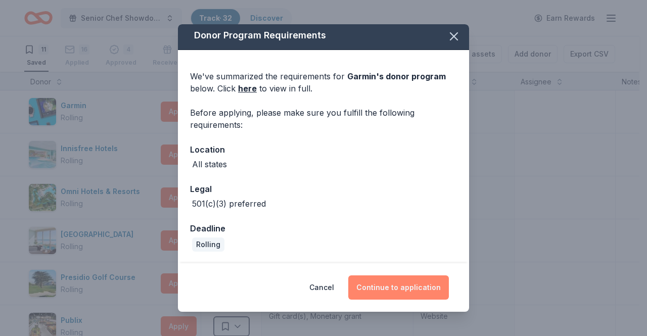
click at [392, 281] on button "Continue to application" at bounding box center [398, 287] width 101 height 24
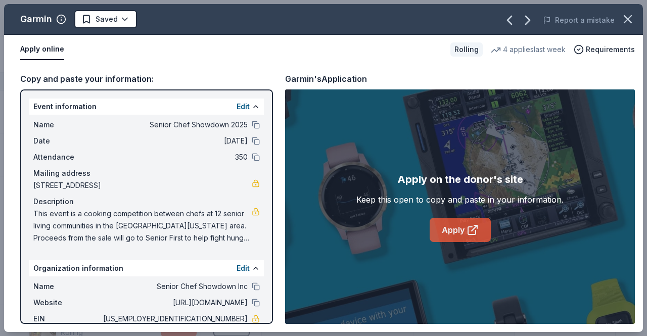
click at [469, 229] on icon at bounding box center [472, 230] width 12 height 12
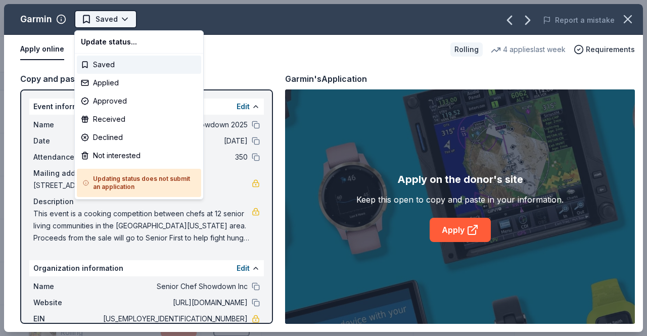
click at [109, 25] on html "Senior Chef Showdown 2025 Track · 32 Discover Earn Rewards 11 Saved 16 Applied …" at bounding box center [323, 168] width 647 height 336
click at [132, 86] on div "Applied" at bounding box center [139, 83] width 124 height 18
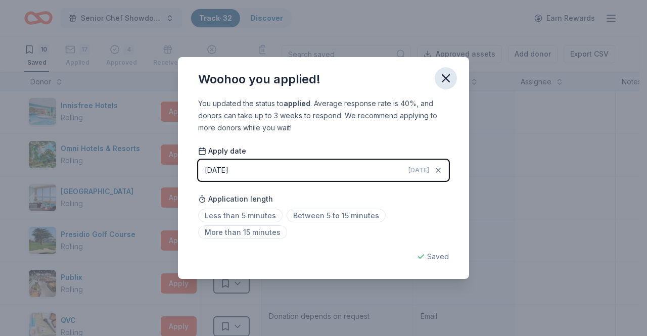
click at [445, 75] on icon "button" at bounding box center [446, 78] width 14 height 14
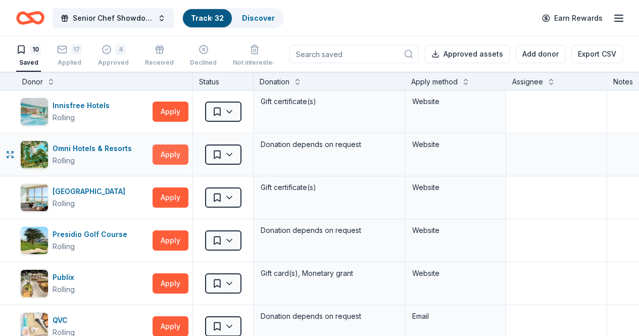
click at [181, 152] on button "Apply" at bounding box center [171, 155] width 36 height 20
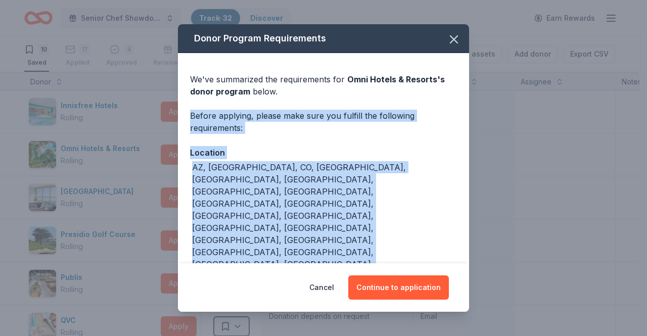
drag, startPoint x: 461, startPoint y: 98, endPoint x: 450, endPoint y: 212, distance: 114.8
click at [449, 212] on div "We've summarized the requirements for Omni Hotels & Resorts 's donor program be…" at bounding box center [323, 227] width 291 height 349
click at [451, 156] on div "We've summarized the requirements for Omni Hotels & Resorts 's donor program be…" at bounding box center [323, 227] width 291 height 349
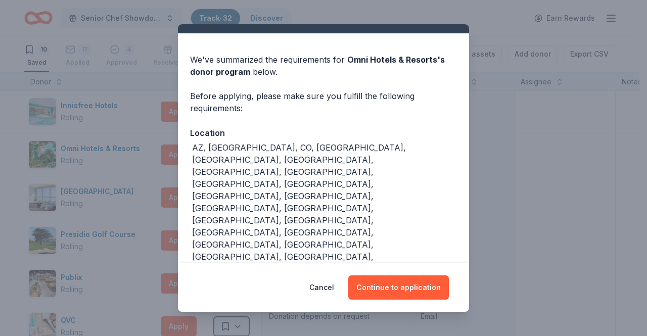
scroll to position [29, 0]
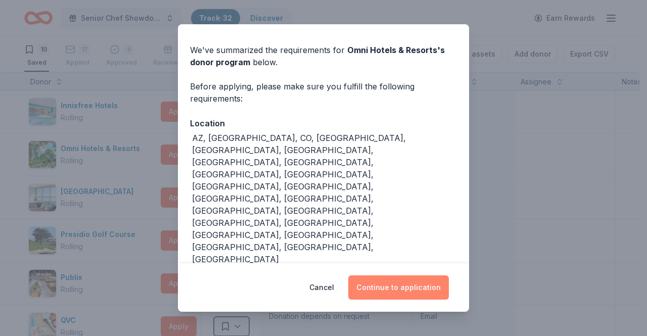
click at [385, 290] on button "Continue to application" at bounding box center [398, 287] width 101 height 24
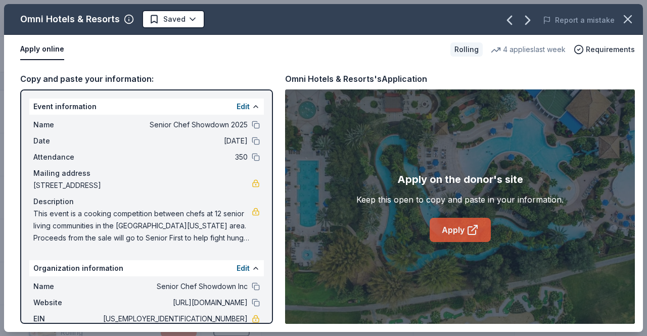
click at [462, 230] on link "Apply" at bounding box center [460, 230] width 61 height 24
click at [603, 46] on span "Requirements" at bounding box center [610, 49] width 49 height 12
click at [343, 53] on div "Apply online" at bounding box center [231, 49] width 422 height 21
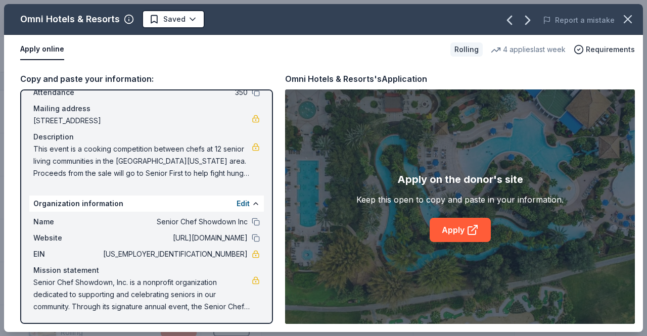
scroll to position [67, 0]
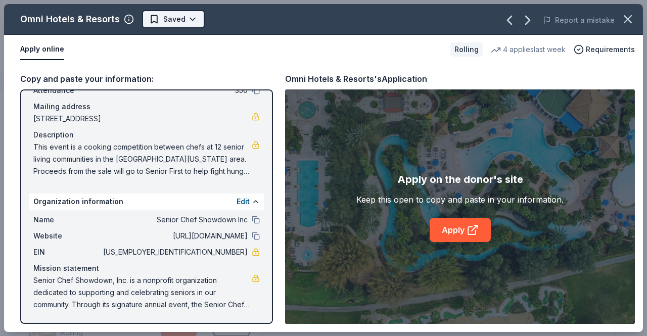
click at [166, 14] on html "Senior Chef Showdown 2025 Track · 32 Discover Earn Rewards 10 Saved 17 Applied …" at bounding box center [323, 168] width 647 height 336
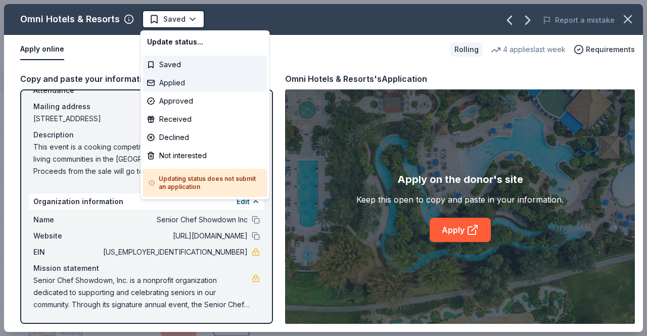
click at [177, 83] on div "Applied" at bounding box center [205, 83] width 124 height 18
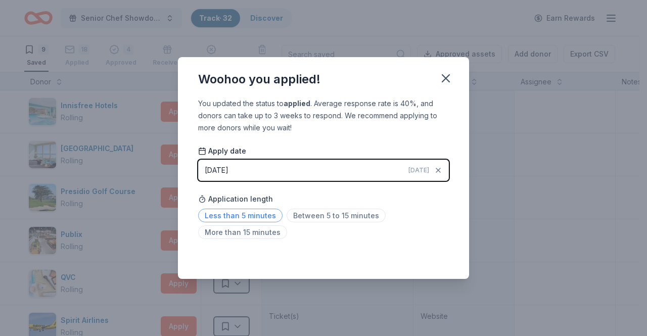
click at [239, 211] on span "Less than 5 minutes" at bounding box center [240, 216] width 84 height 14
click at [444, 77] on icon "button" at bounding box center [446, 78] width 14 height 14
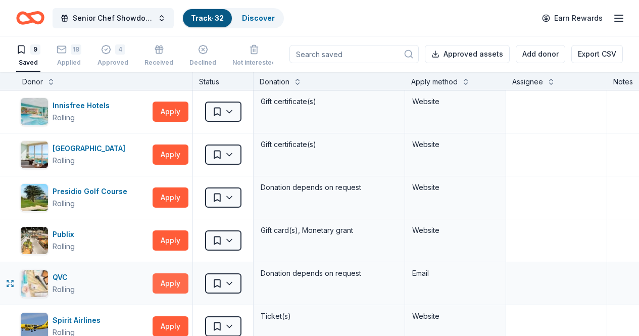
click at [171, 278] on button "Apply" at bounding box center [171, 283] width 36 height 20
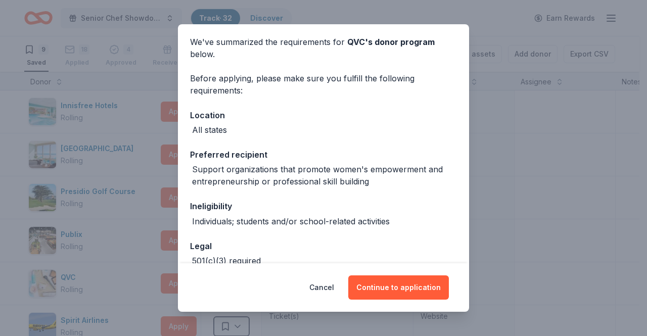
scroll to position [95, 0]
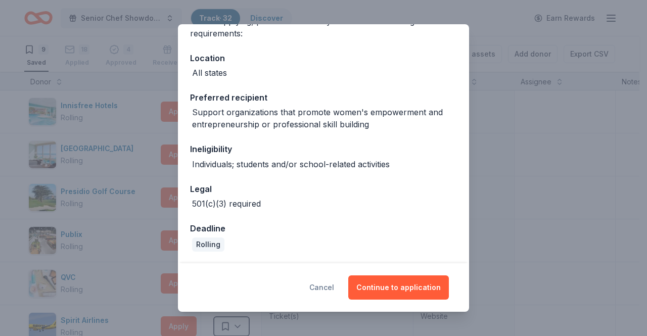
drag, startPoint x: 331, startPoint y: 288, endPoint x: 330, endPoint y: 282, distance: 5.7
click at [330, 287] on button "Cancel" at bounding box center [321, 287] width 25 height 24
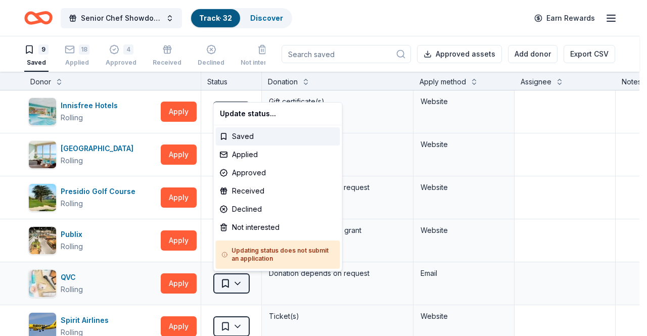
click at [235, 285] on html "Senior Chef Showdown 2025 Track · 32 Discover Earn Rewards 9 Saved 18 Applied 4…" at bounding box center [323, 168] width 647 height 336
click at [265, 229] on div "Not interested" at bounding box center [278, 227] width 124 height 18
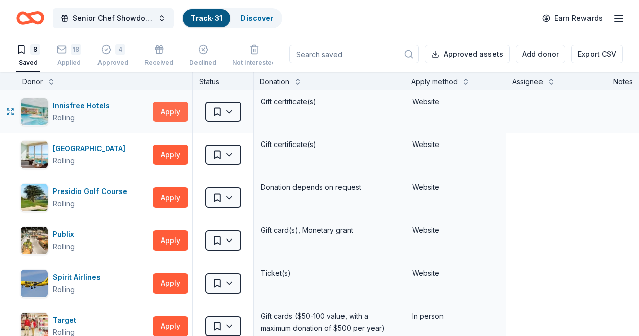
click at [172, 115] on button "Apply" at bounding box center [171, 112] width 36 height 20
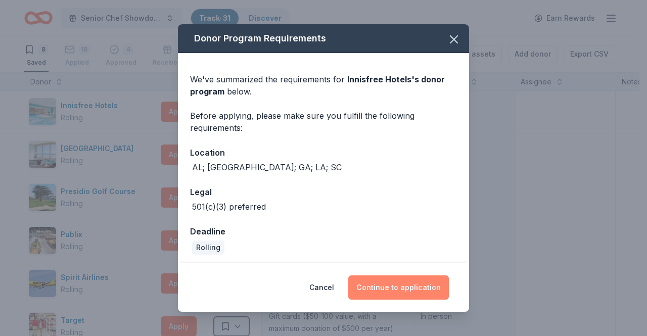
click at [391, 285] on button "Continue to application" at bounding box center [398, 287] width 101 height 24
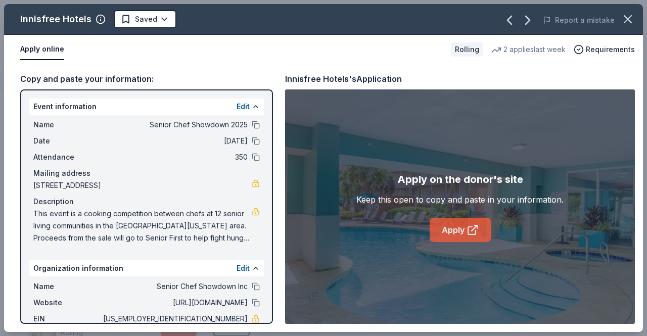
click at [468, 233] on icon at bounding box center [472, 231] width 8 height 8
drag, startPoint x: 283, startPoint y: 83, endPoint x: 321, endPoint y: 81, distance: 38.5
click at [321, 82] on div "Copy and paste your information: Event information Edit Name Senior Chef Showdo…" at bounding box center [323, 198] width 639 height 268
click at [149, 9] on div "Innisfree Hotels Saved Report a mistake" at bounding box center [323, 19] width 639 height 31
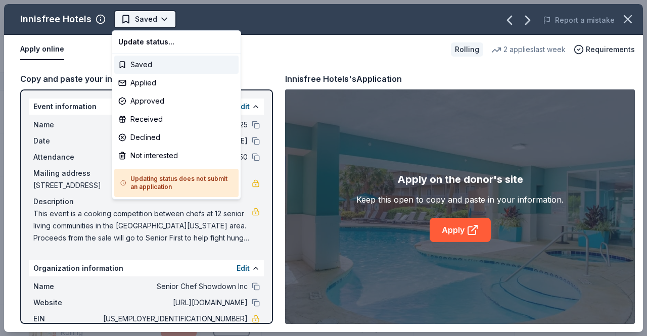
click at [150, 18] on html "Senior Chef Showdown 2025 Track · 31 Discover Earn Rewards 8 Saved 18 Applied 4…" at bounding box center [323, 168] width 647 height 336
click at [172, 101] on div "Approved" at bounding box center [176, 101] width 124 height 18
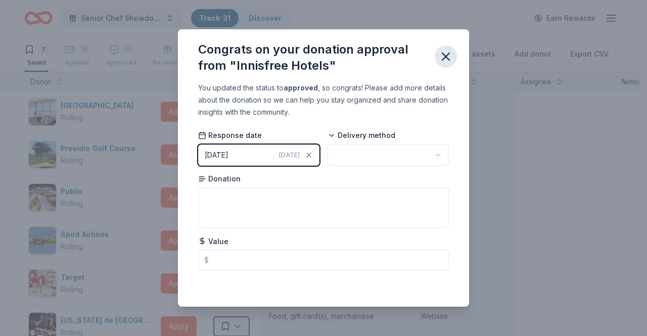
click at [446, 55] on icon "button" at bounding box center [446, 57] width 14 height 14
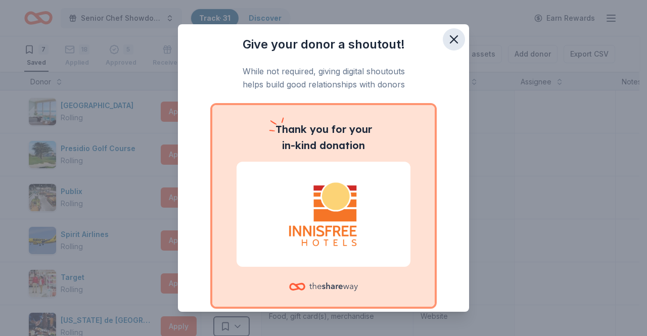
click at [448, 40] on icon "button" at bounding box center [454, 39] width 14 height 14
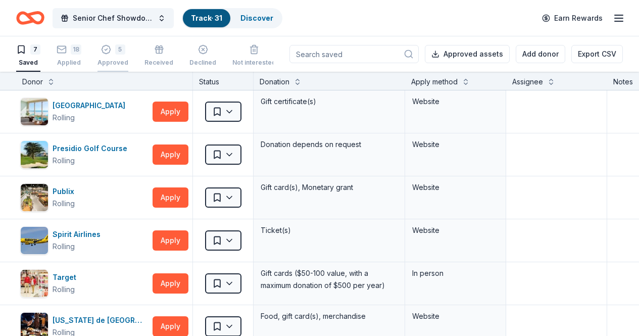
click at [111, 48] on icon "button" at bounding box center [106, 46] width 10 height 10
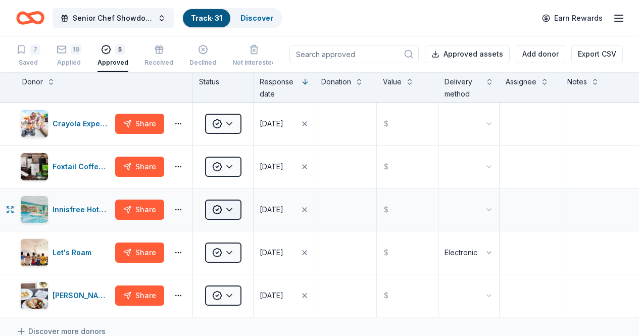
click at [227, 205] on html "Senior Chef Showdown 2025 Track · 31 Discover Earn Rewards 7 Saved 18 Applied 5…" at bounding box center [319, 168] width 639 height 336
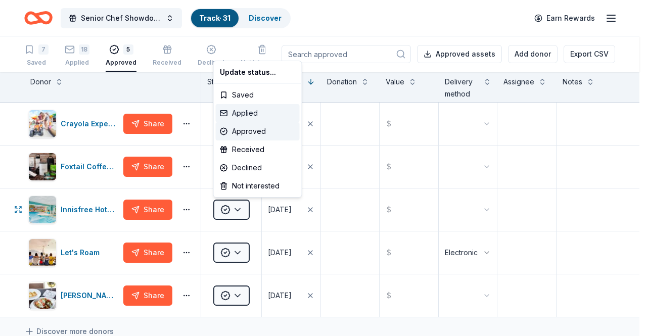
click at [232, 116] on div "Applied" at bounding box center [258, 113] width 84 height 18
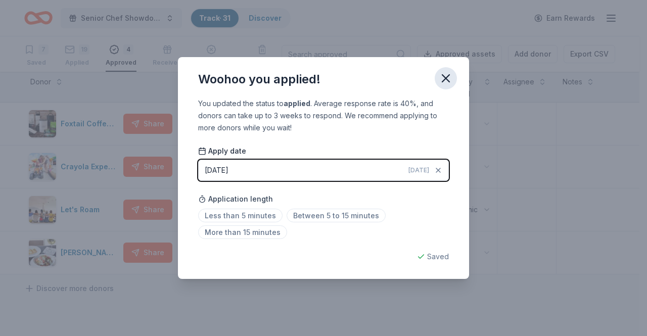
click at [443, 79] on icon "button" at bounding box center [446, 78] width 14 height 14
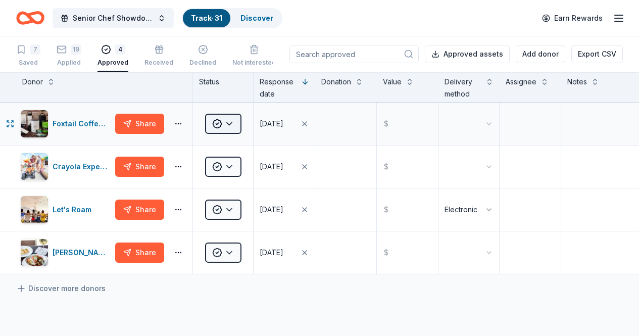
click at [235, 126] on html "Senior Chef Showdown 2025 Track · 31 Discover Earn Rewards 7 Saved 19 Applied 4…" at bounding box center [319, 168] width 639 height 336
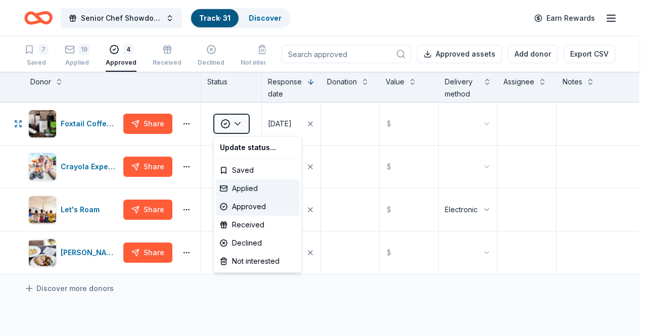
click at [238, 186] on div "Applied" at bounding box center [258, 188] width 84 height 18
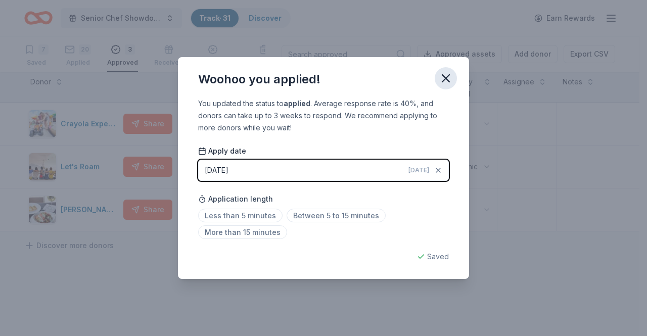
click at [449, 78] on icon "button" at bounding box center [446, 78] width 14 height 14
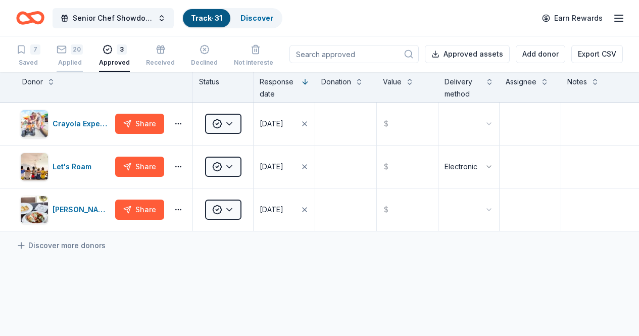
click at [82, 55] on div "Applied" at bounding box center [70, 59] width 26 height 8
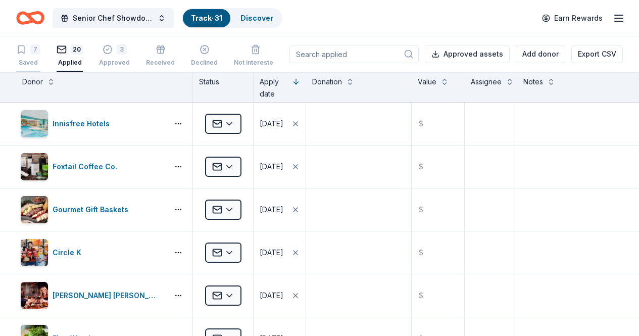
click at [40, 50] on div "7" at bounding box center [35, 49] width 10 height 10
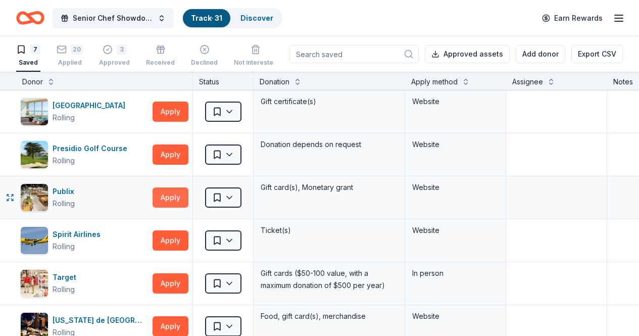
click at [174, 190] on button "Apply" at bounding box center [171, 198] width 36 height 20
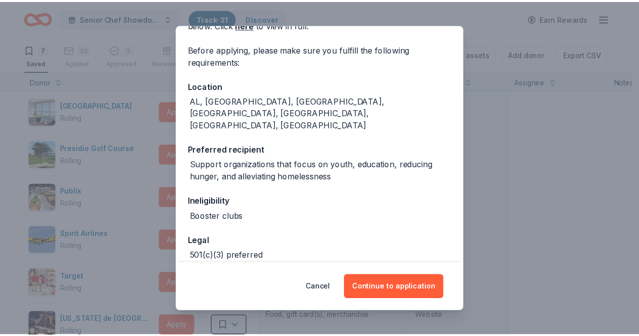
scroll to position [95, 0]
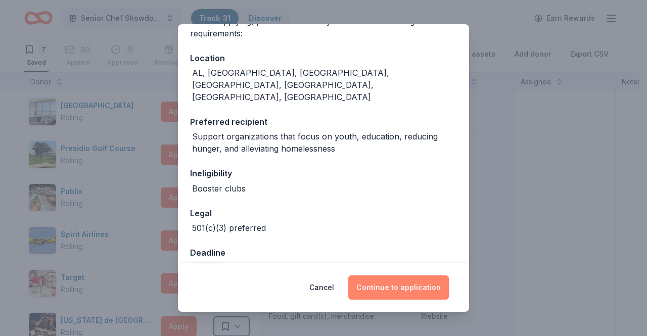
click at [401, 286] on button "Continue to application" at bounding box center [398, 287] width 101 height 24
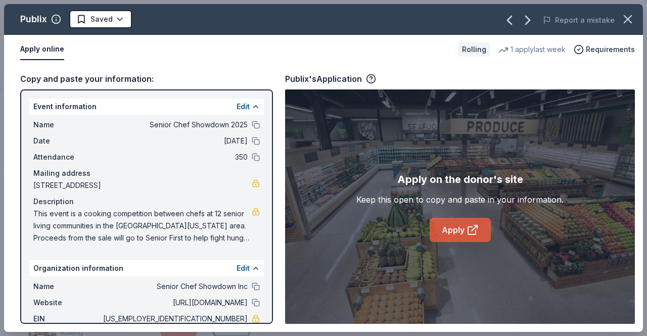
click at [464, 236] on link "Apply" at bounding box center [460, 230] width 61 height 24
click at [76, 19] on html "Senior Chef Showdown 2025 Track · 31 Discover Earn Rewards 7 Saved 20 Applied 3…" at bounding box center [323, 168] width 647 height 336
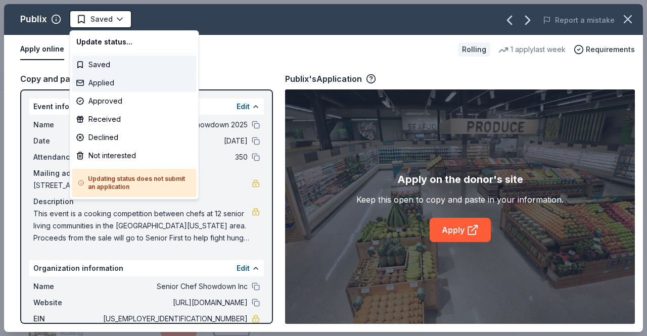
click at [133, 83] on div "Applied" at bounding box center [134, 83] width 124 height 18
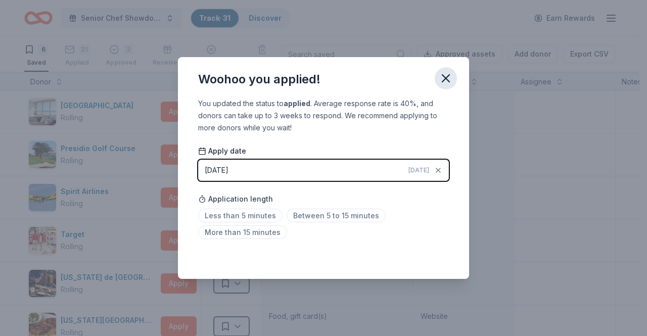
click at [441, 83] on icon "button" at bounding box center [446, 78] width 14 height 14
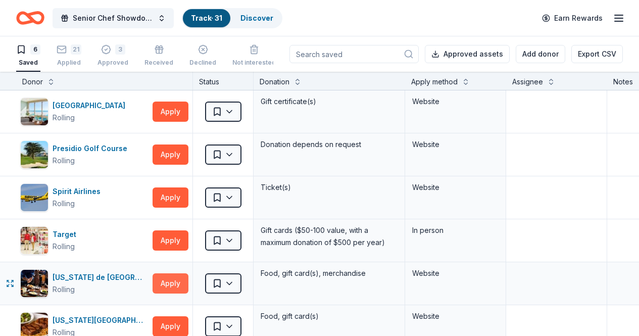
click at [178, 285] on button "Apply" at bounding box center [171, 283] width 36 height 20
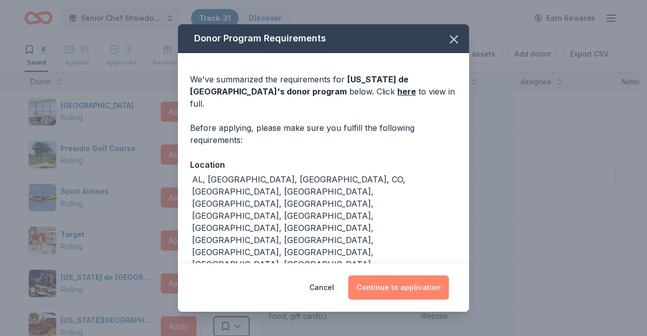
click at [429, 276] on button "Continue to application" at bounding box center [398, 287] width 101 height 24
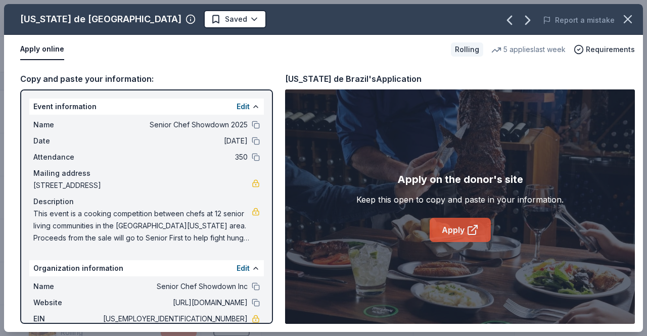
click at [454, 226] on link "Apply" at bounding box center [460, 230] width 61 height 24
click at [133, 19] on html "Senior Chef Showdown 2025 Track · 31 Discover Earn Rewards 6 Saved 21 Applied 3…" at bounding box center [323, 168] width 647 height 336
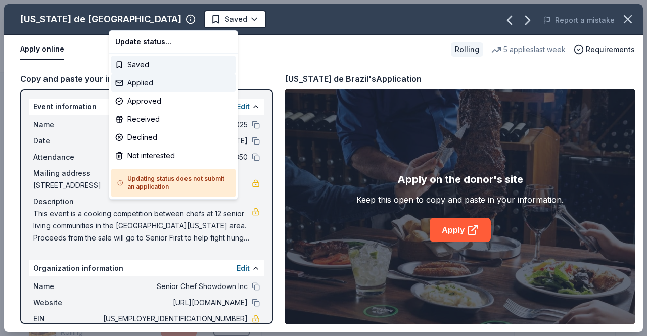
click at [162, 85] on div "Applied" at bounding box center [173, 83] width 124 height 18
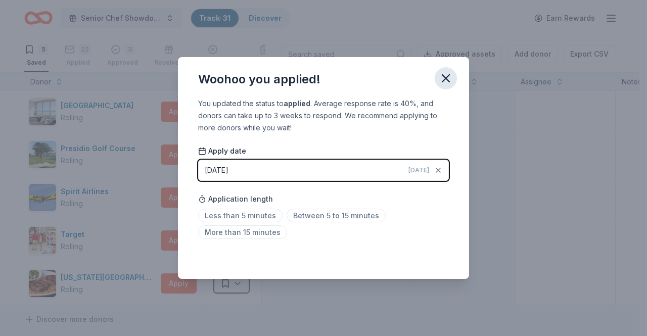
click at [446, 79] on icon "button" at bounding box center [445, 78] width 7 height 7
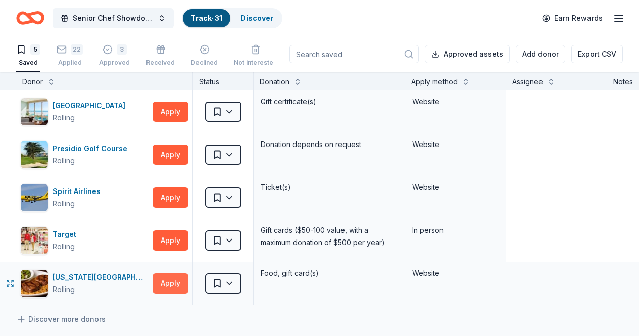
click at [183, 282] on button "Apply" at bounding box center [171, 283] width 36 height 20
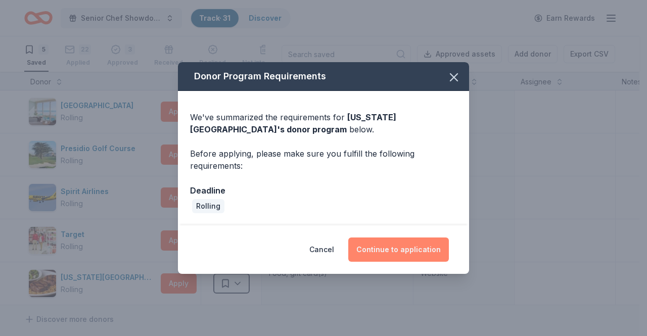
click at [402, 244] on button "Continue to application" at bounding box center [398, 250] width 101 height 24
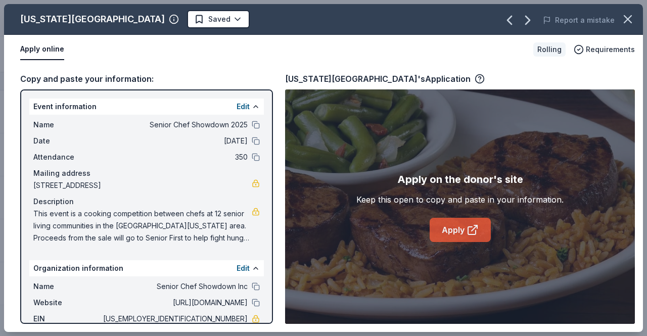
click at [471, 229] on icon at bounding box center [472, 230] width 12 height 12
click at [145, 21] on html "Senior Chef Showdown 2025 Track · 31 Discover Earn Rewards 5 Saved 22 Applied 3…" at bounding box center [323, 168] width 647 height 336
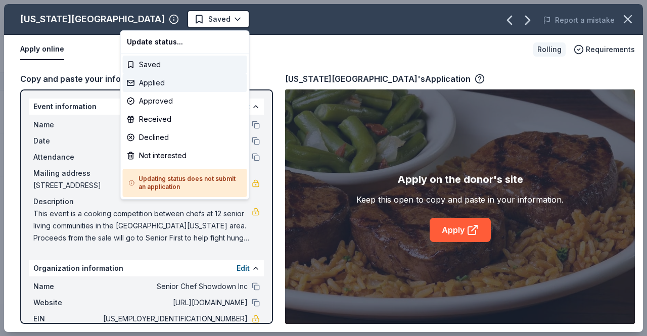
click at [193, 82] on div "Applied" at bounding box center [185, 83] width 124 height 18
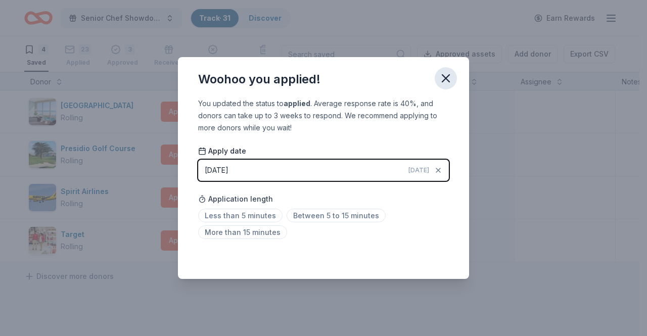
click at [443, 78] on icon "button" at bounding box center [446, 78] width 14 height 14
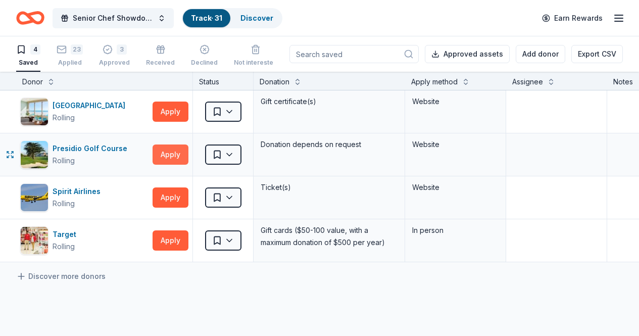
click at [185, 156] on button "Apply" at bounding box center [171, 155] width 36 height 20
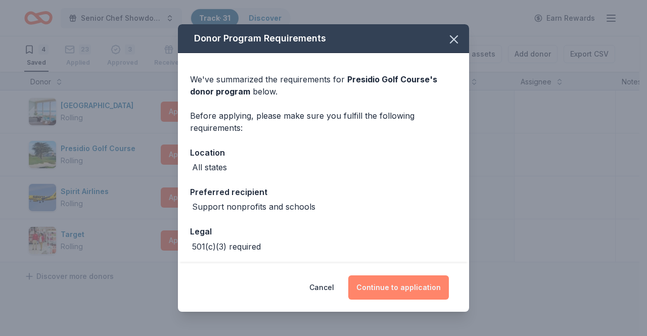
click at [406, 291] on button "Continue to application" at bounding box center [398, 287] width 101 height 24
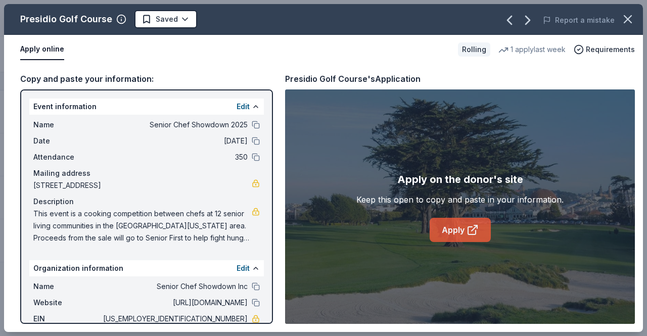
click at [453, 237] on link "Apply" at bounding box center [460, 230] width 61 height 24
click at [144, 22] on html "Senior Chef Showdown 2025 Track · 31 Discover Earn Rewards 4 Saved 23 Applied 3…" at bounding box center [323, 168] width 647 height 336
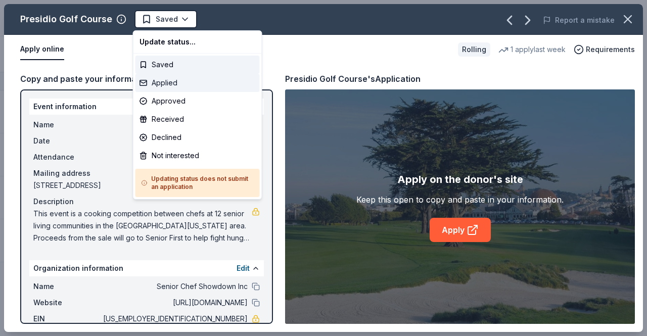
click at [162, 78] on div "Applied" at bounding box center [197, 83] width 124 height 18
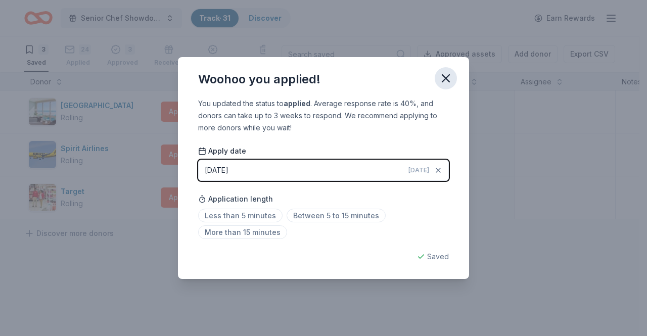
click at [449, 77] on icon "button" at bounding box center [446, 78] width 14 height 14
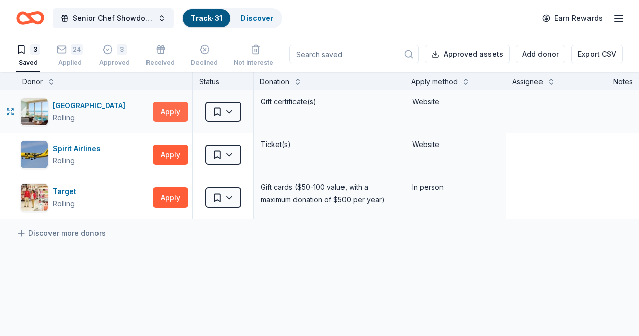
click at [181, 111] on button "Apply" at bounding box center [171, 112] width 36 height 20
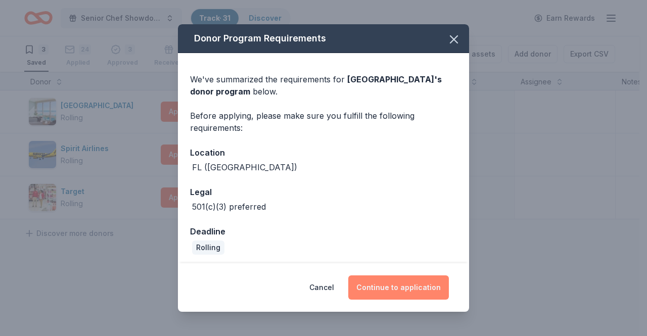
click at [383, 280] on button "Continue to application" at bounding box center [398, 287] width 101 height 24
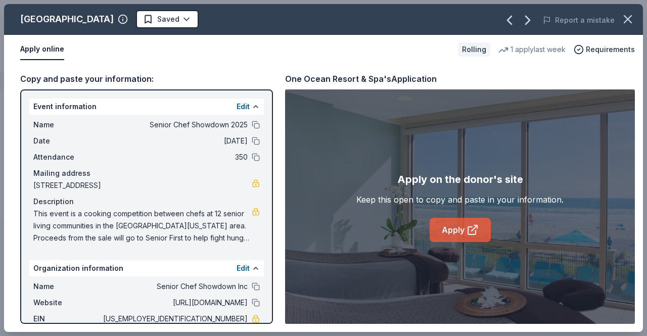
click at [464, 230] on link "Apply" at bounding box center [460, 230] width 61 height 24
click at [183, 19] on html "Senior Chef Showdown 2025 Track · 31 Discover Earn Rewards 3 Saved 24 Applied 3…" at bounding box center [323, 168] width 647 height 336
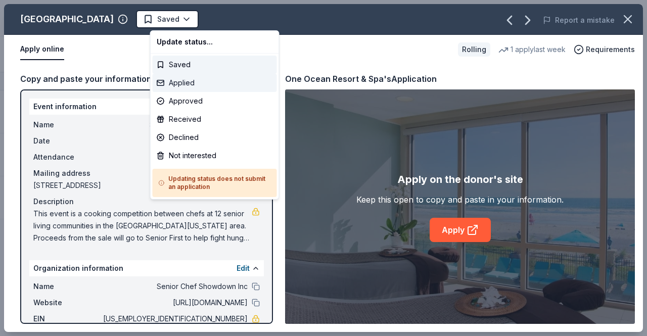
click at [197, 87] on div "Applied" at bounding box center [215, 83] width 124 height 18
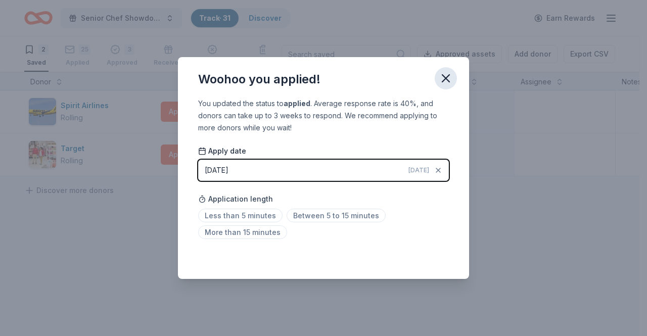
click at [441, 74] on icon "button" at bounding box center [446, 78] width 14 height 14
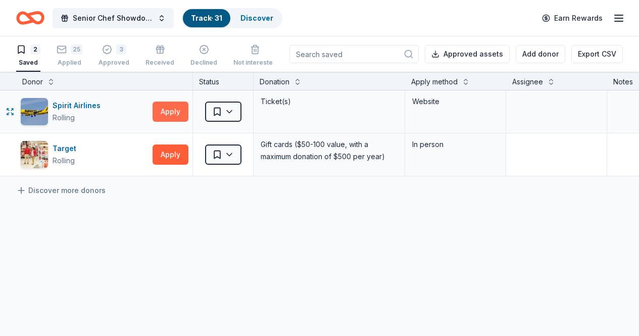
click at [172, 115] on button "Apply" at bounding box center [171, 112] width 36 height 20
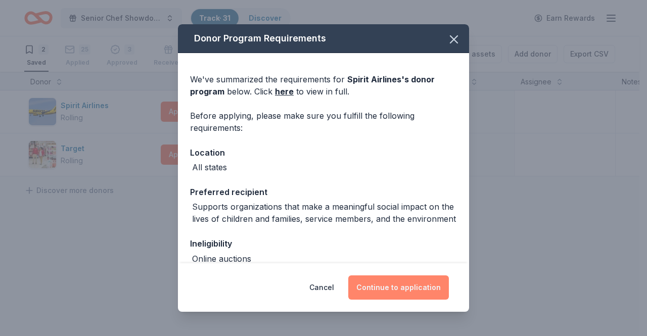
click at [397, 289] on button "Continue to application" at bounding box center [398, 287] width 101 height 24
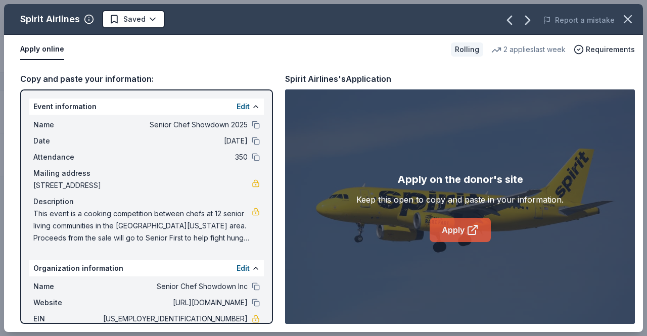
click at [451, 230] on link "Apply" at bounding box center [460, 230] width 61 height 24
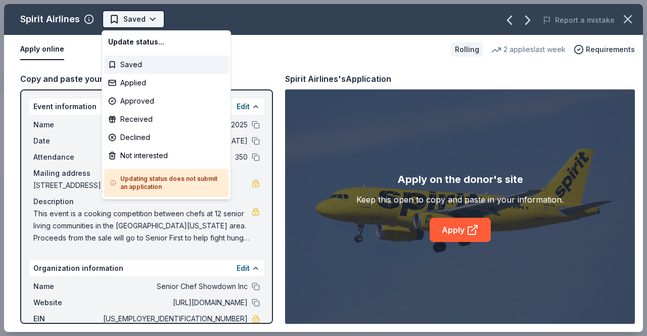
click at [140, 15] on html "Senior Chef Showdown 2025 Track · 31 Discover Earn Rewards 2 Saved 25 Applied 3…" at bounding box center [323, 168] width 647 height 336
click at [151, 81] on div "Applied" at bounding box center [166, 83] width 124 height 18
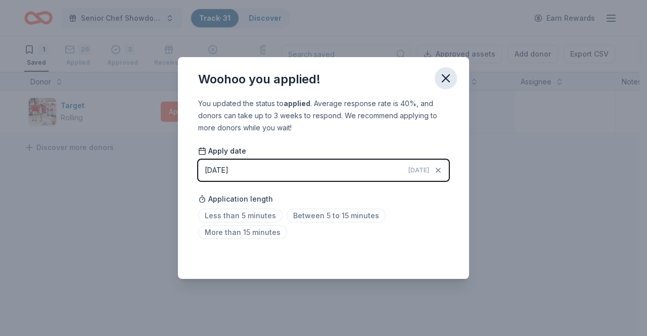
click at [448, 80] on icon "button" at bounding box center [445, 78] width 7 height 7
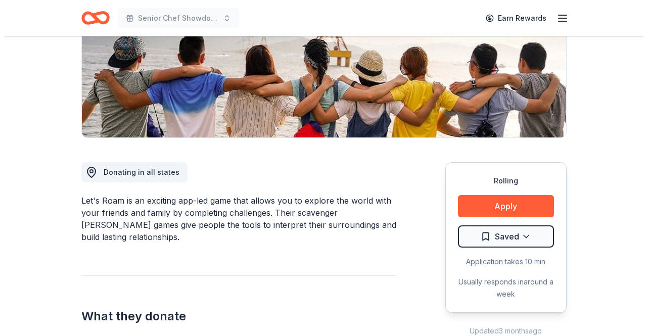
scroll to position [220, 0]
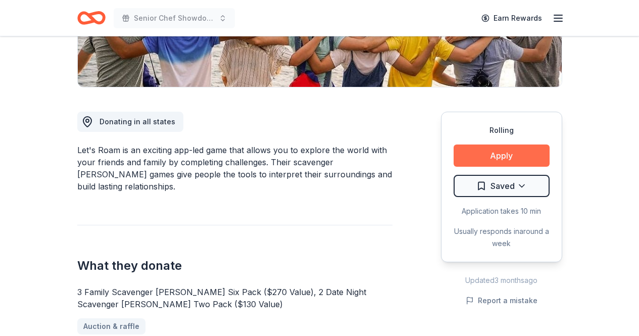
click at [501, 151] on button "Apply" at bounding box center [502, 156] width 96 height 22
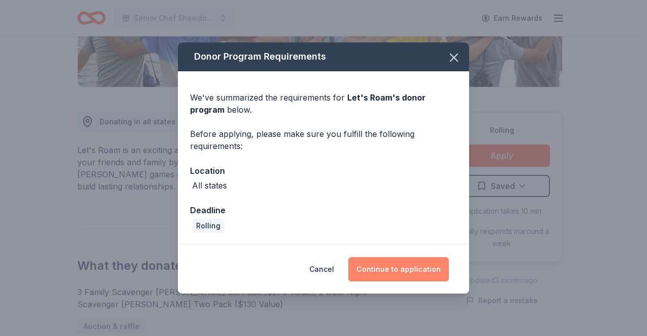
click at [381, 266] on button "Continue to application" at bounding box center [398, 269] width 101 height 24
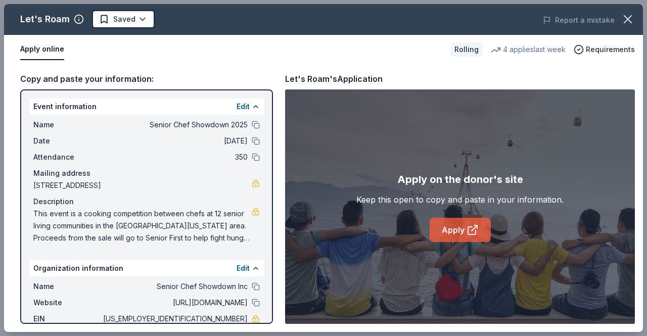
click at [468, 228] on icon at bounding box center [472, 231] width 8 height 8
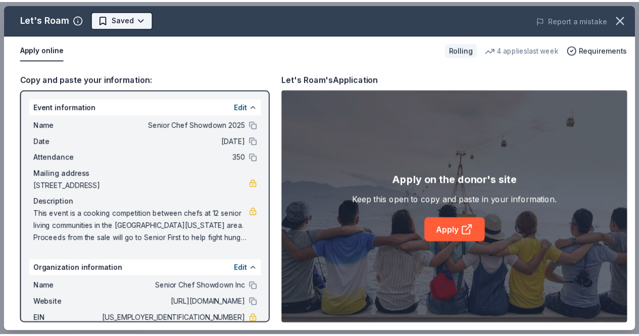
scroll to position [0, 0]
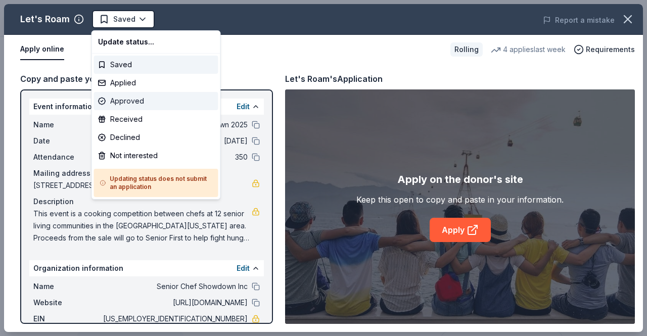
drag, startPoint x: 129, startPoint y: 105, endPoint x: 133, endPoint y: 99, distance: 6.9
click at [129, 105] on div "Approved" at bounding box center [156, 101] width 124 height 18
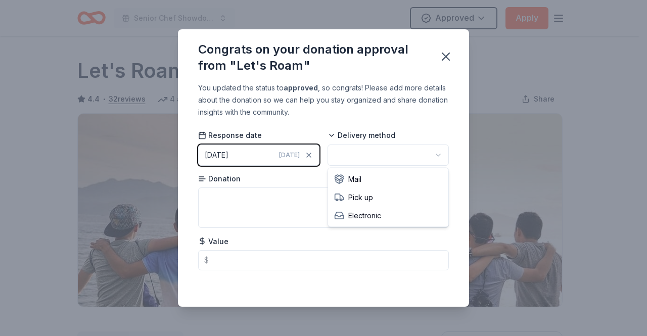
click at [379, 158] on html "Senior Chef Showdown 2025 Approved Apply Rolling Share Let's Roam 4.4 • 32 revi…" at bounding box center [323, 168] width 647 height 336
click at [451, 53] on icon "button" at bounding box center [446, 57] width 14 height 14
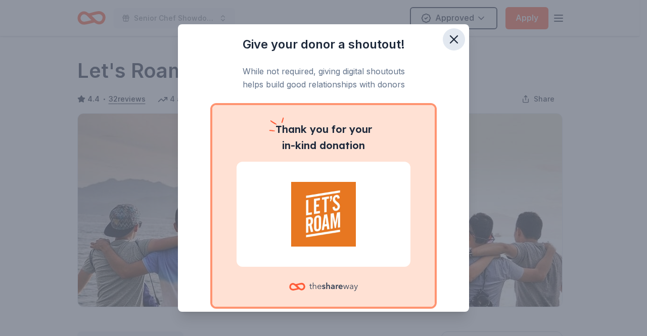
click at [450, 38] on icon "button" at bounding box center [453, 39] width 7 height 7
